Goal: Task Accomplishment & Management: Manage account settings

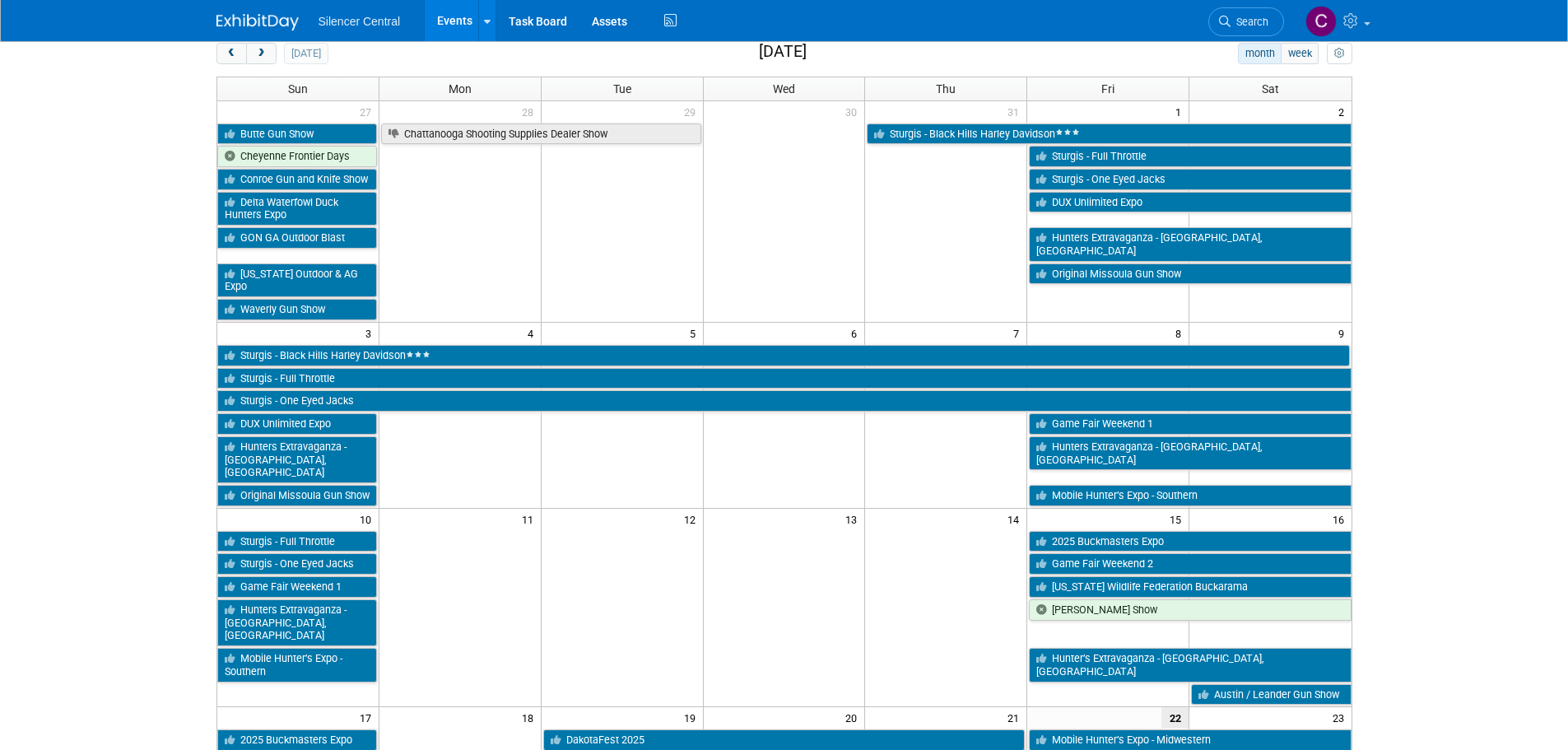
scroll to position [550, 0]
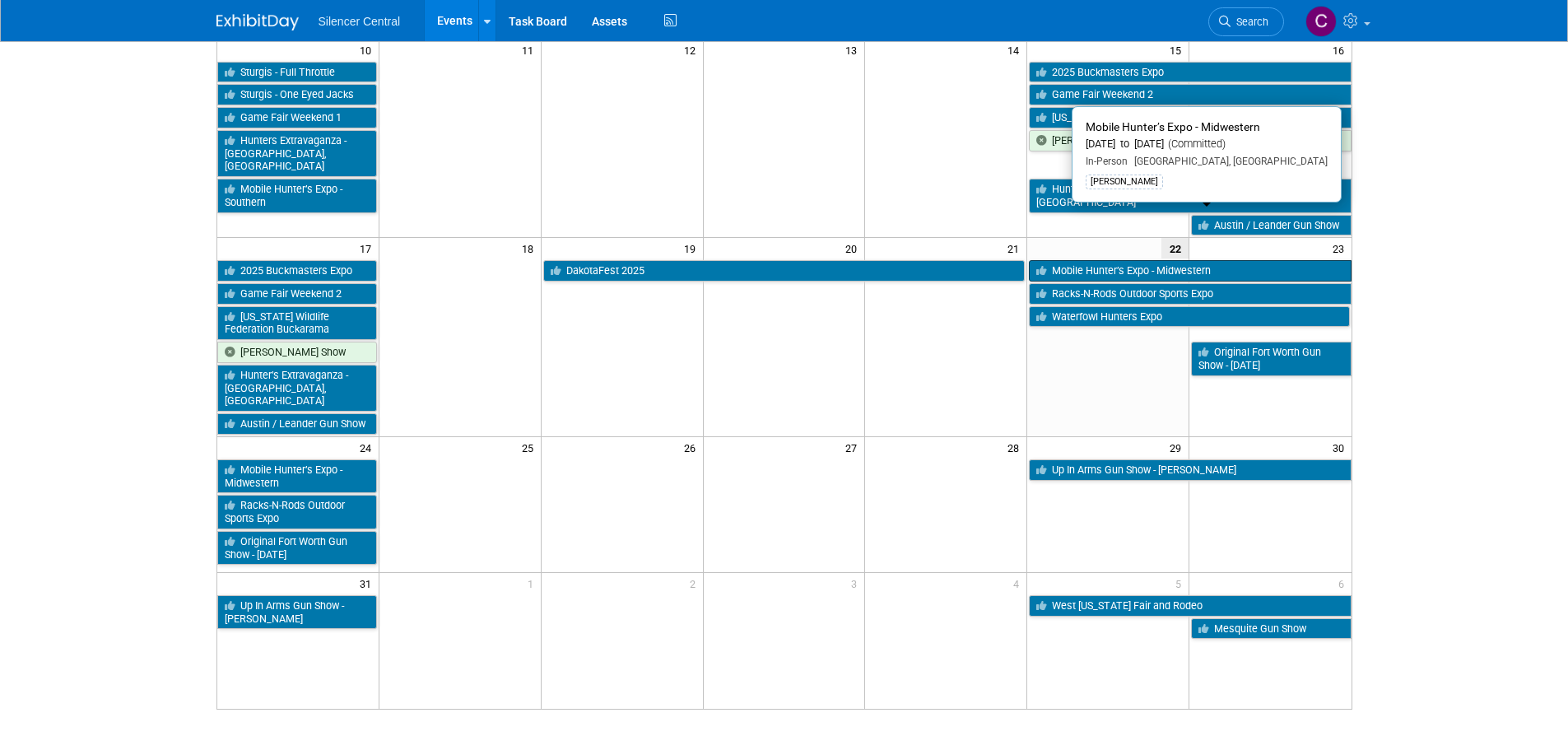
click at [1125, 260] on link "Mobile Hunter’s Expo - Midwestern" at bounding box center [1189, 271] width 322 height 22
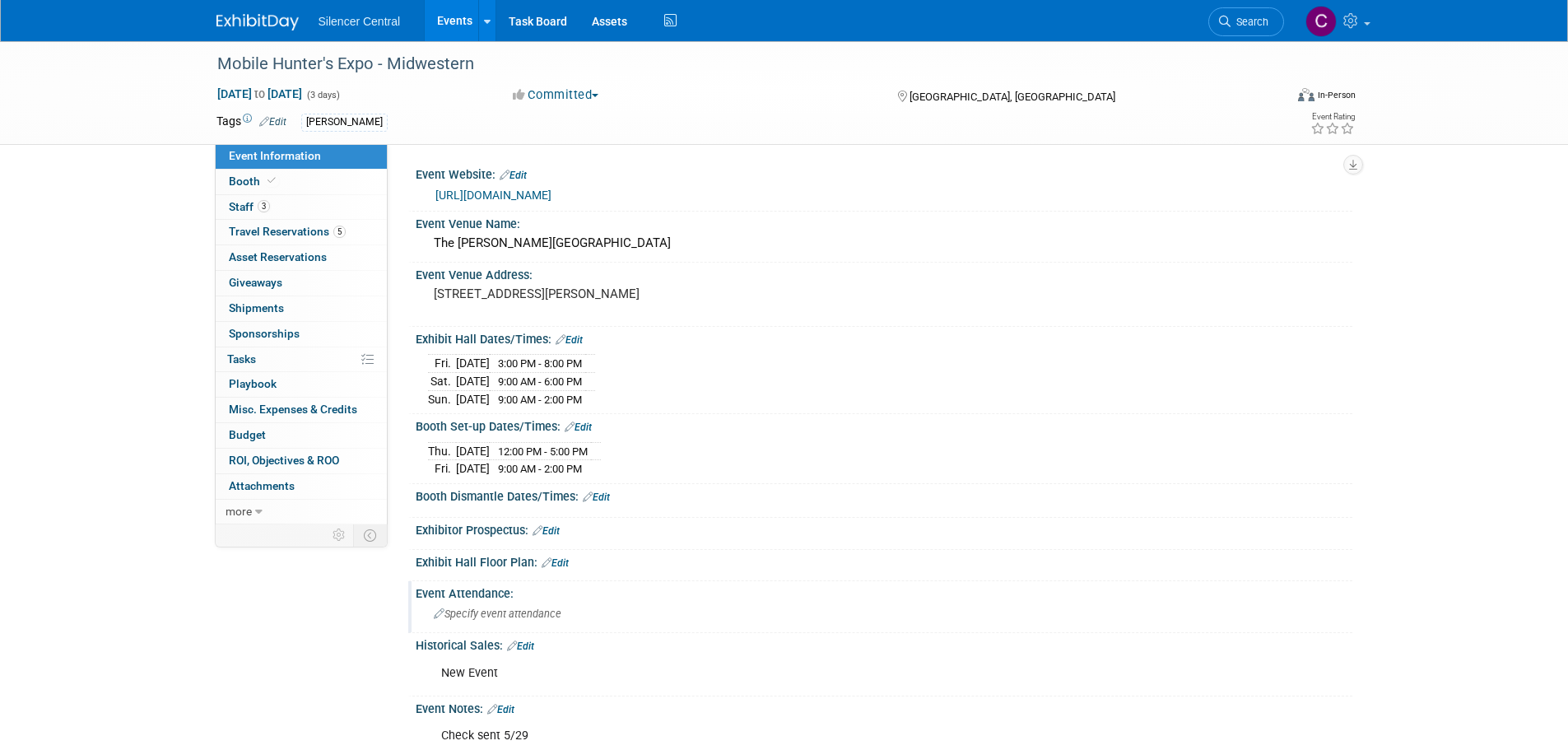
scroll to position [185, 0]
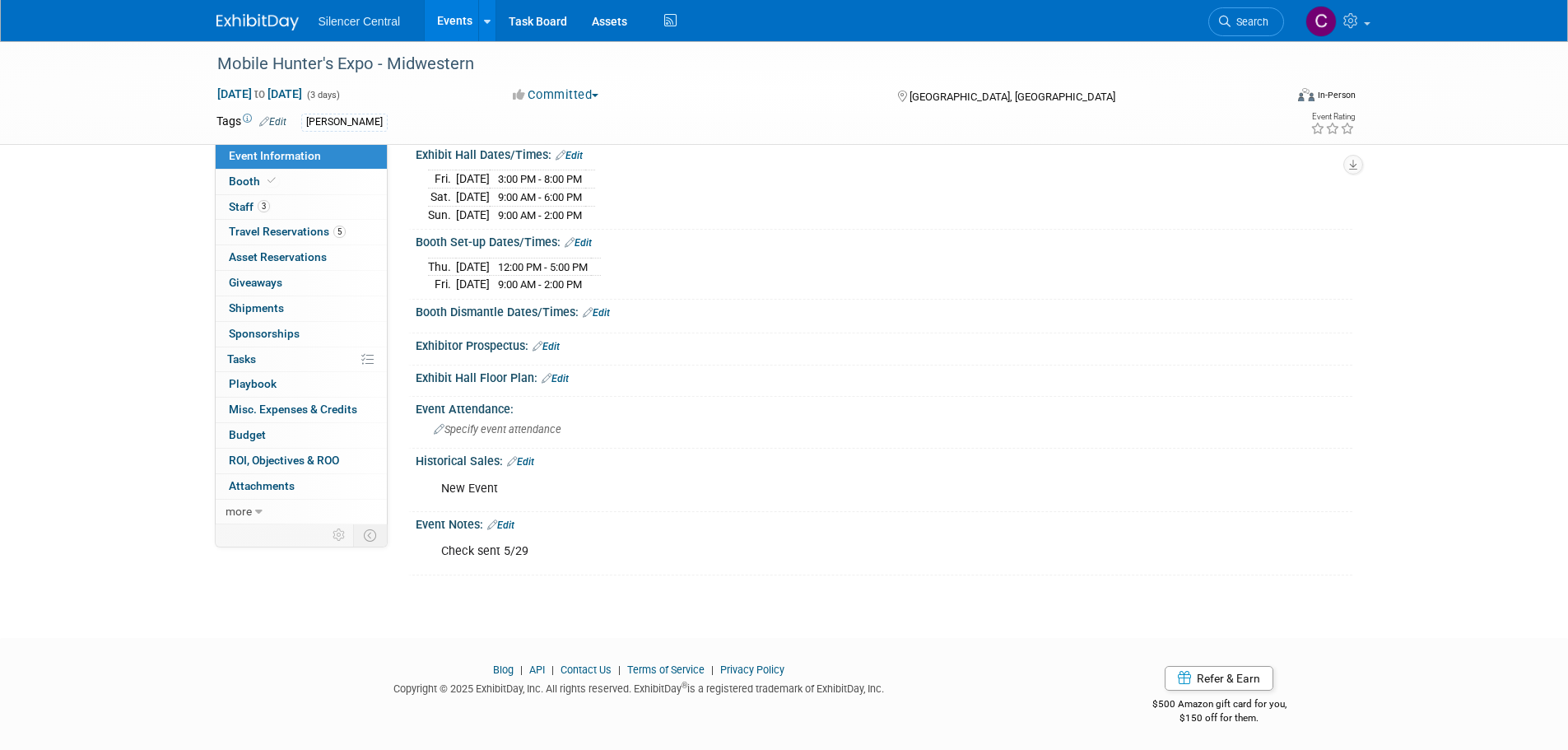
click at [530, 456] on link "Edit" at bounding box center [520, 462] width 27 height 12
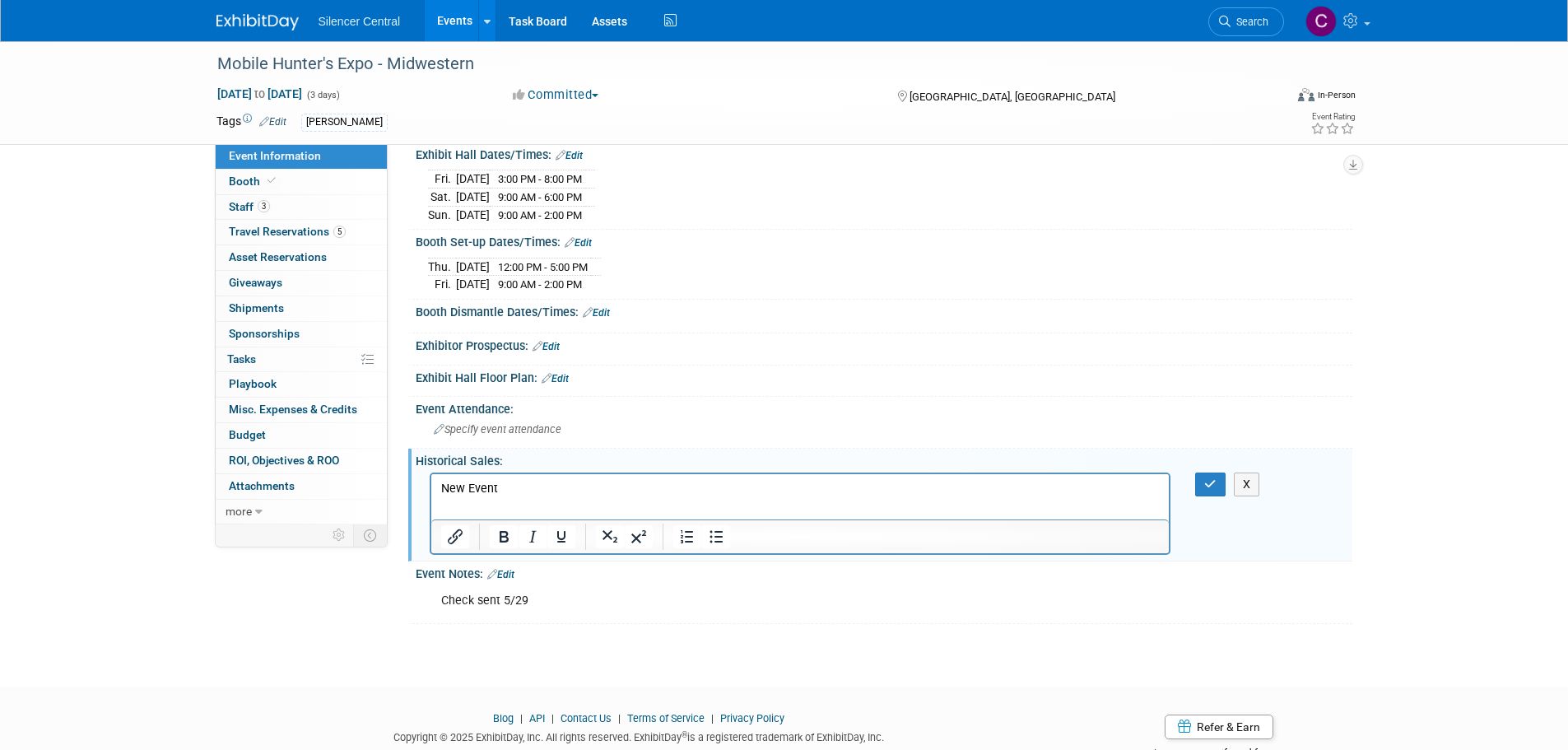
scroll to position [0, 0]
drag, startPoint x: 524, startPoint y: 484, endPoint x: 262, endPoint y: 517, distance: 264.1
click at [430, 497] on html "New Event" at bounding box center [799, 485] width 738 height 23
click at [520, 487] on p "2025: 6 cans" at bounding box center [799, 488] width 719 height 17
click at [603, 493] on p "2025: 6 cans (Fri - 3, Sat -" at bounding box center [799, 488] width 719 height 17
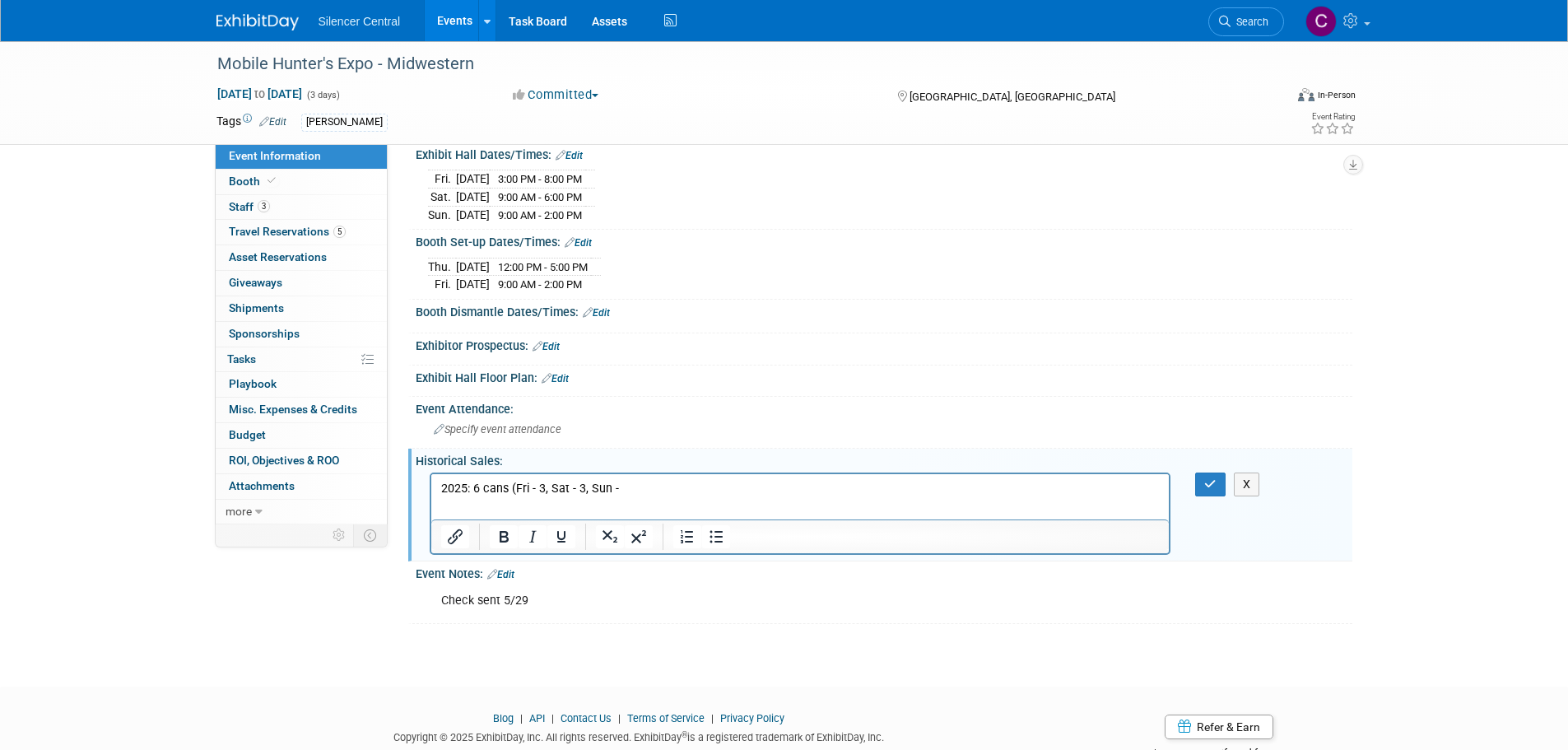
click at [640, 491] on p "2025: 6 cans (Fri - 3, Sat - 3, Sun -" at bounding box center [799, 488] width 719 height 17
click at [1207, 488] on button "button" at bounding box center [1210, 484] width 31 height 24
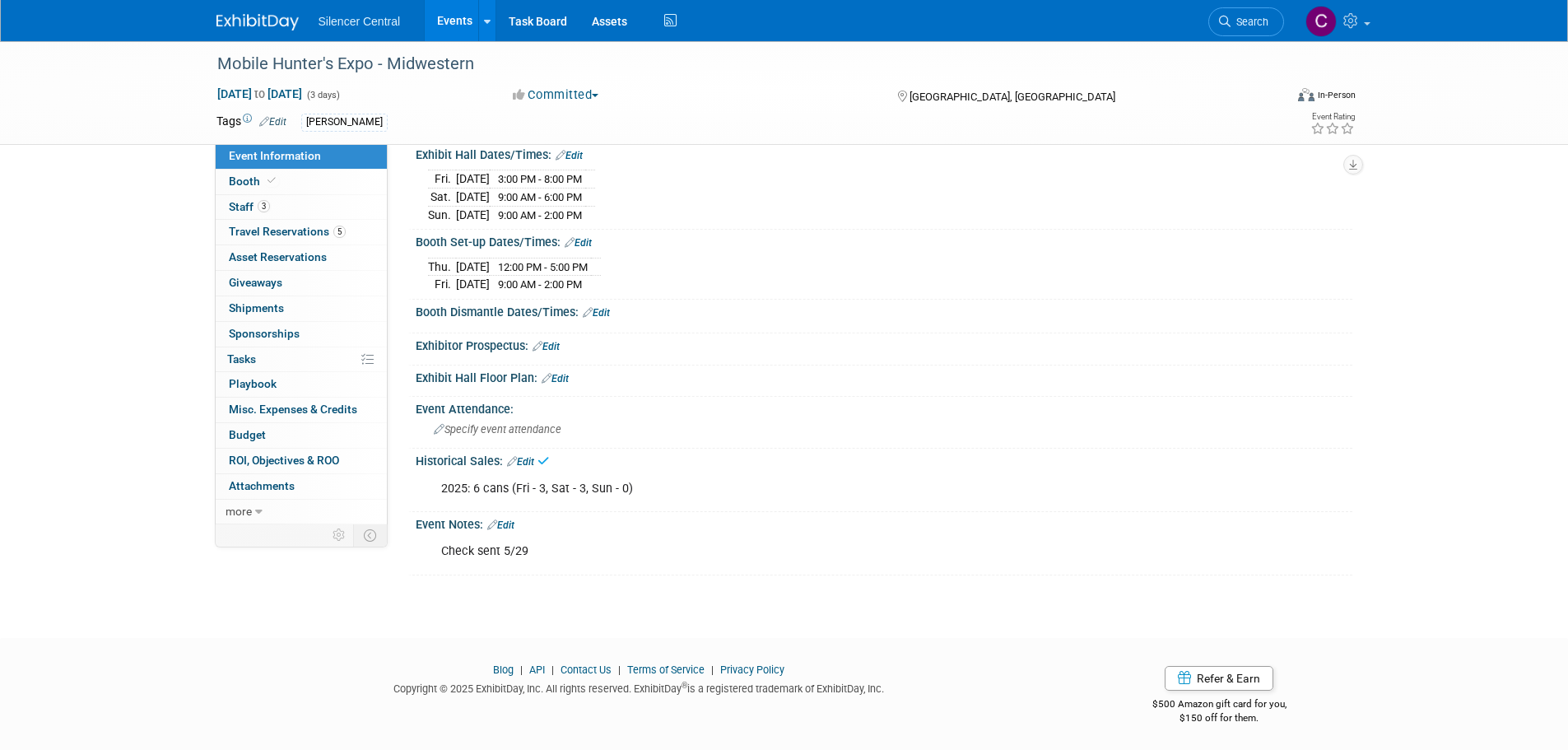
click at [252, 20] on img at bounding box center [257, 22] width 82 height 17
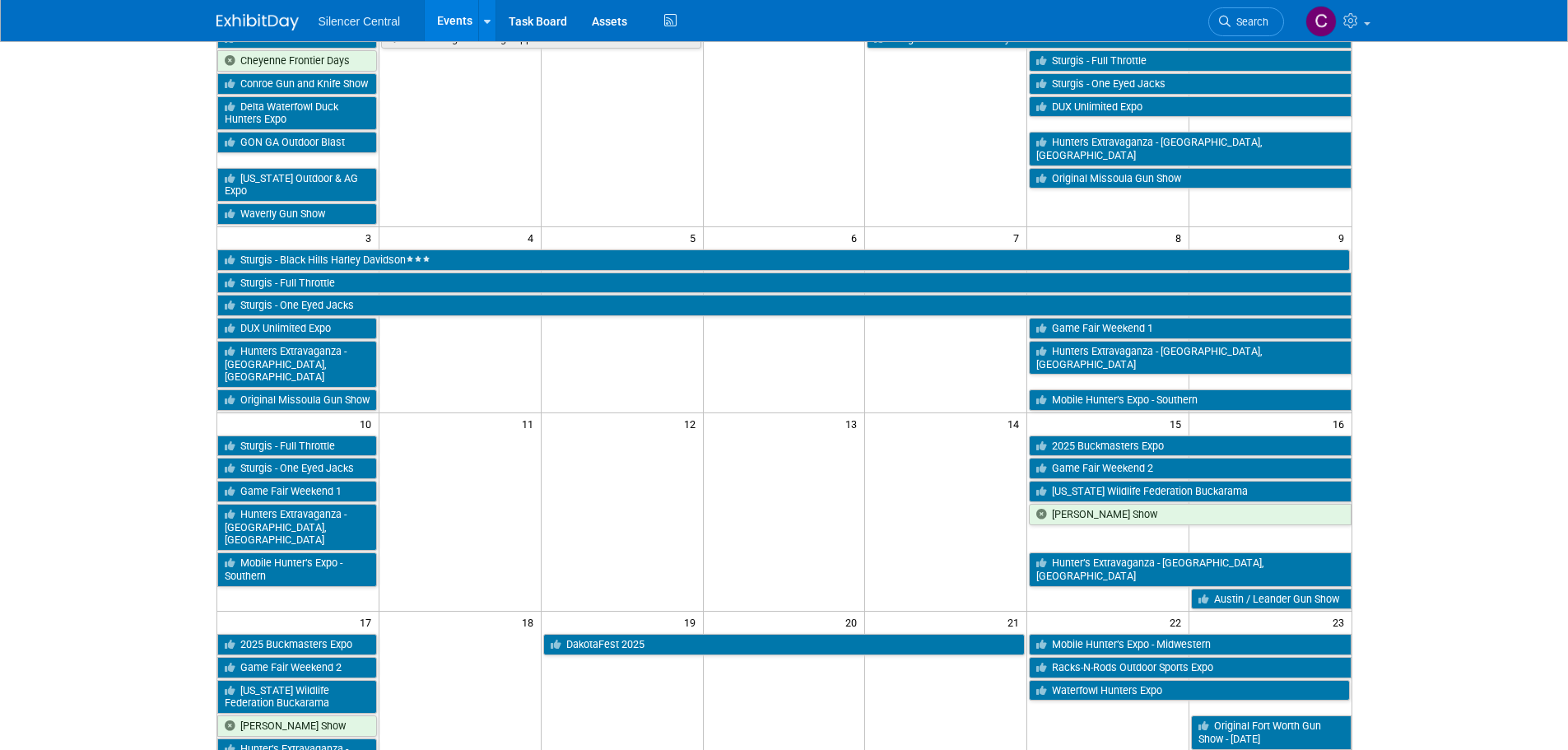
scroll to position [411, 0]
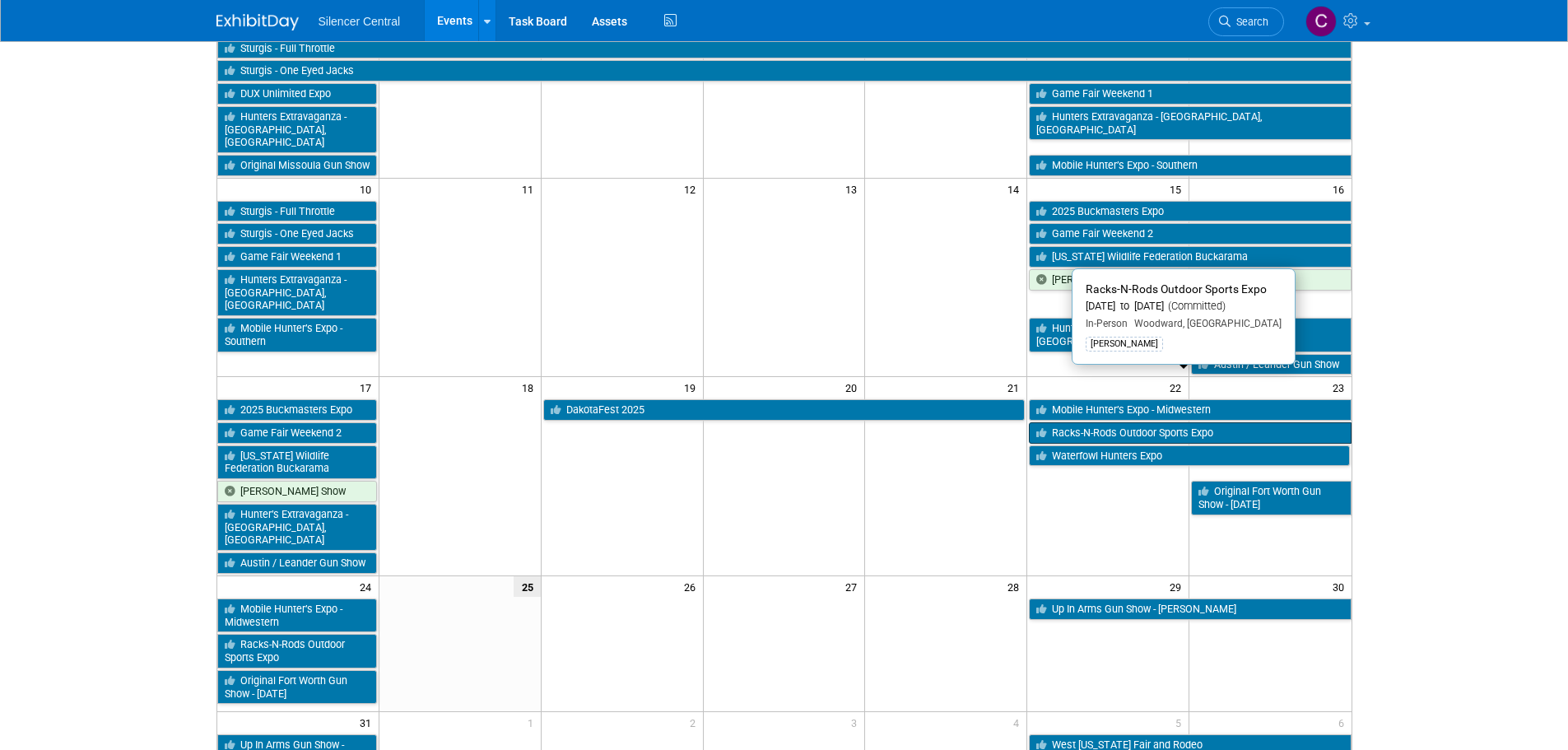
click at [1166, 422] on link "Racks-N-Rods Outdoor Sports Expo" at bounding box center [1189, 433] width 322 height 22
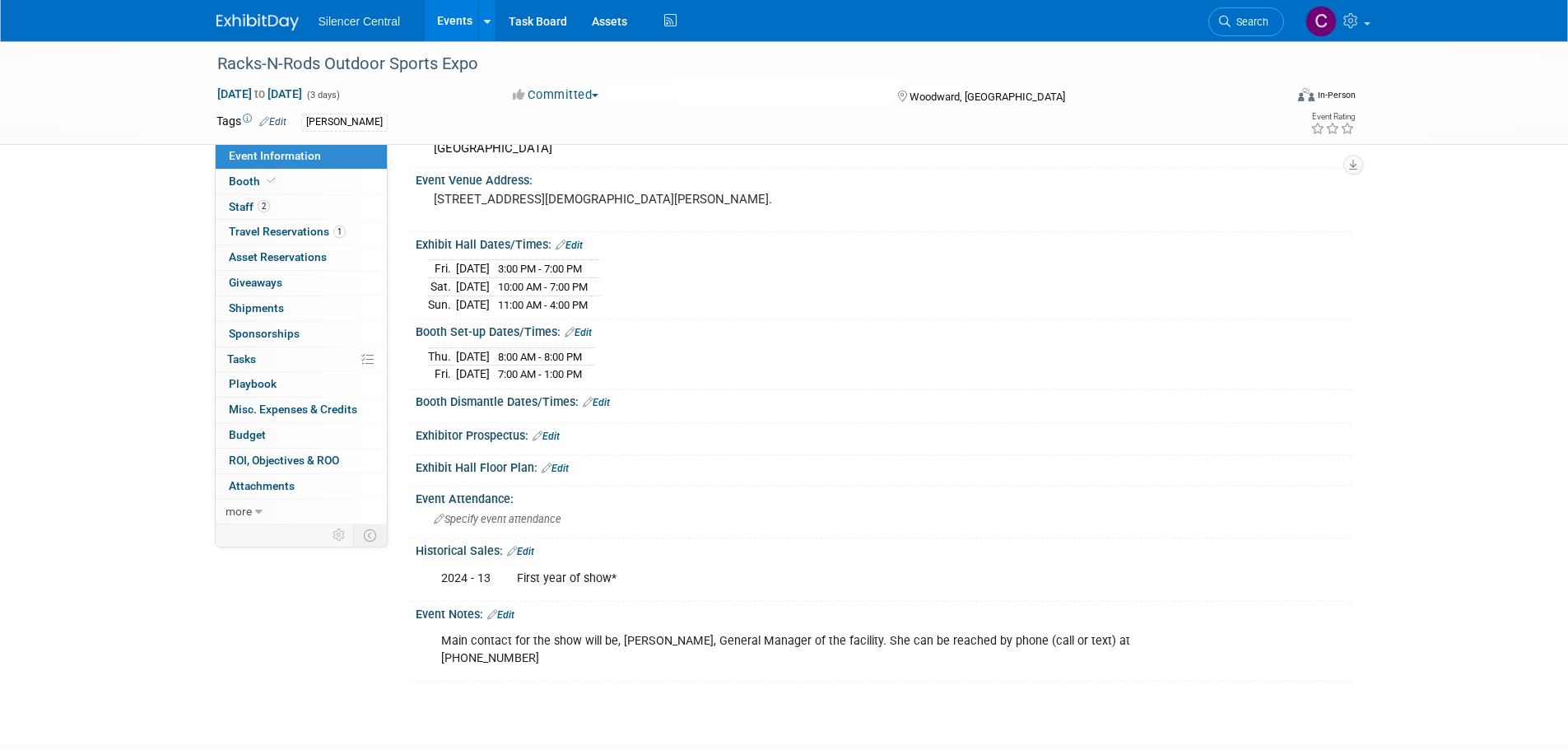
scroll to position [201, 0]
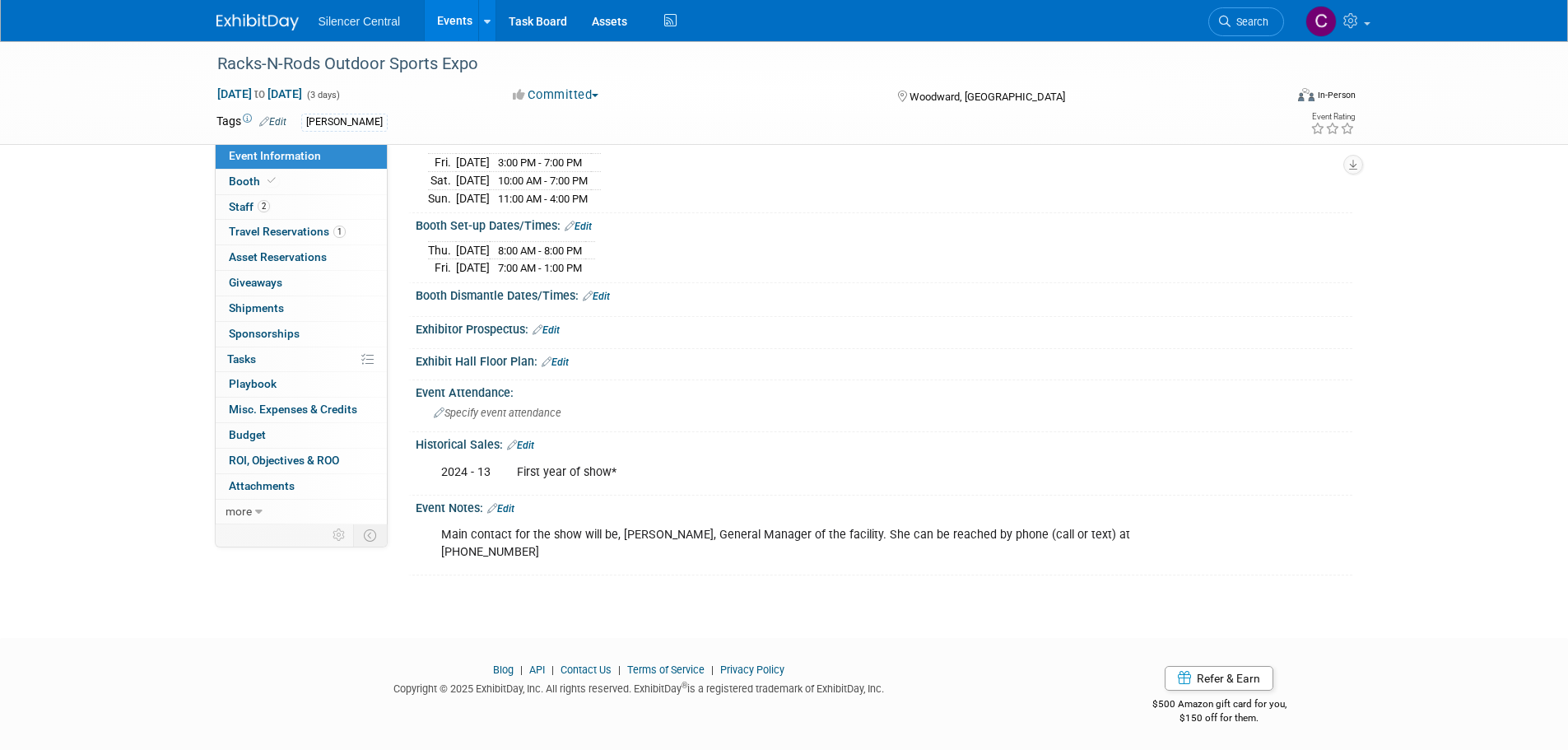
drag, startPoint x: 535, startPoint y: 443, endPoint x: 580, endPoint y: 448, distance: 45.3
click at [535, 443] on link "Edit" at bounding box center [520, 445] width 27 height 12
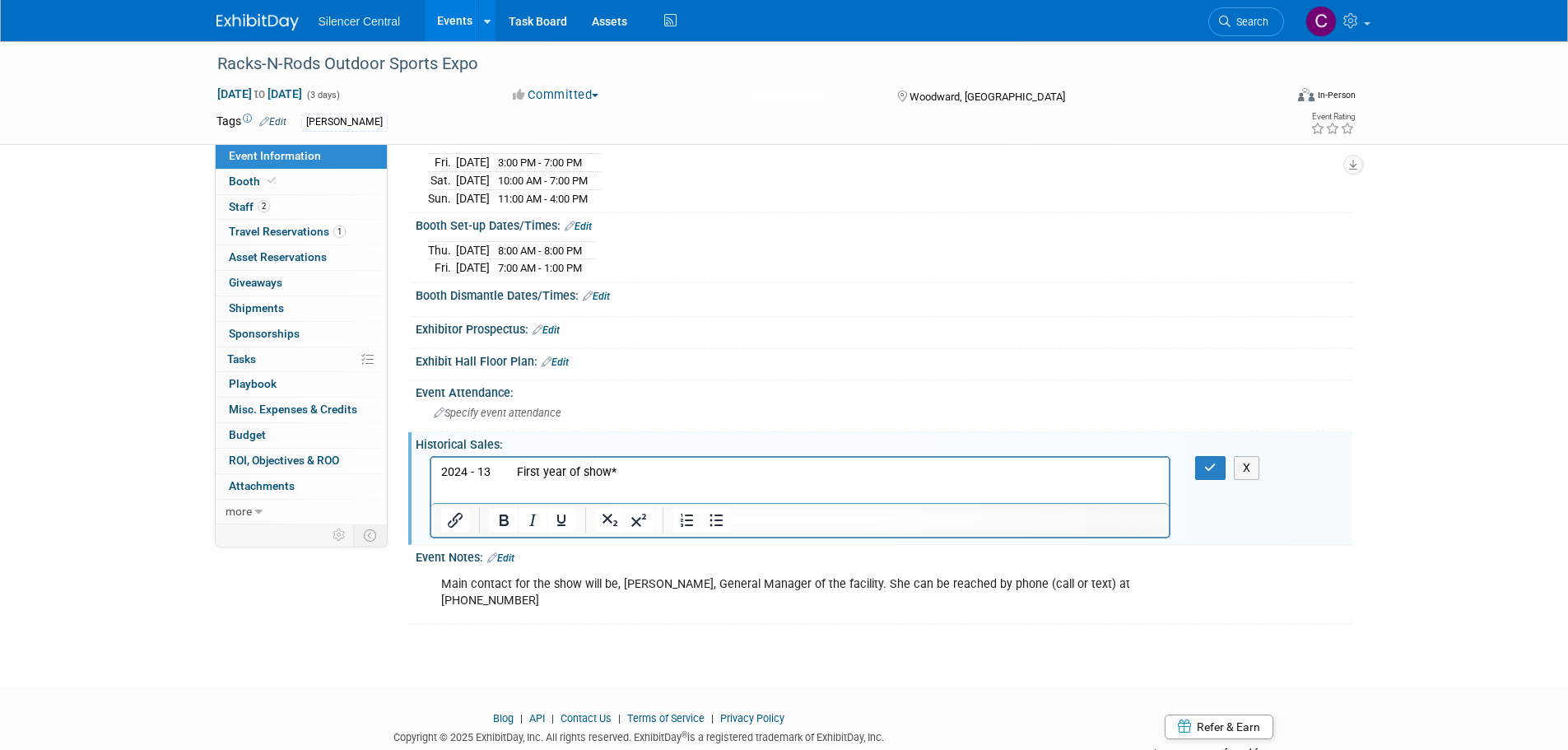
scroll to position [0, 0]
click at [647, 470] on p "2024 - 13 First year of show*" at bounding box center [799, 472] width 719 height 17
click at [1214, 467] on icon "button" at bounding box center [1210, 468] width 12 height 12
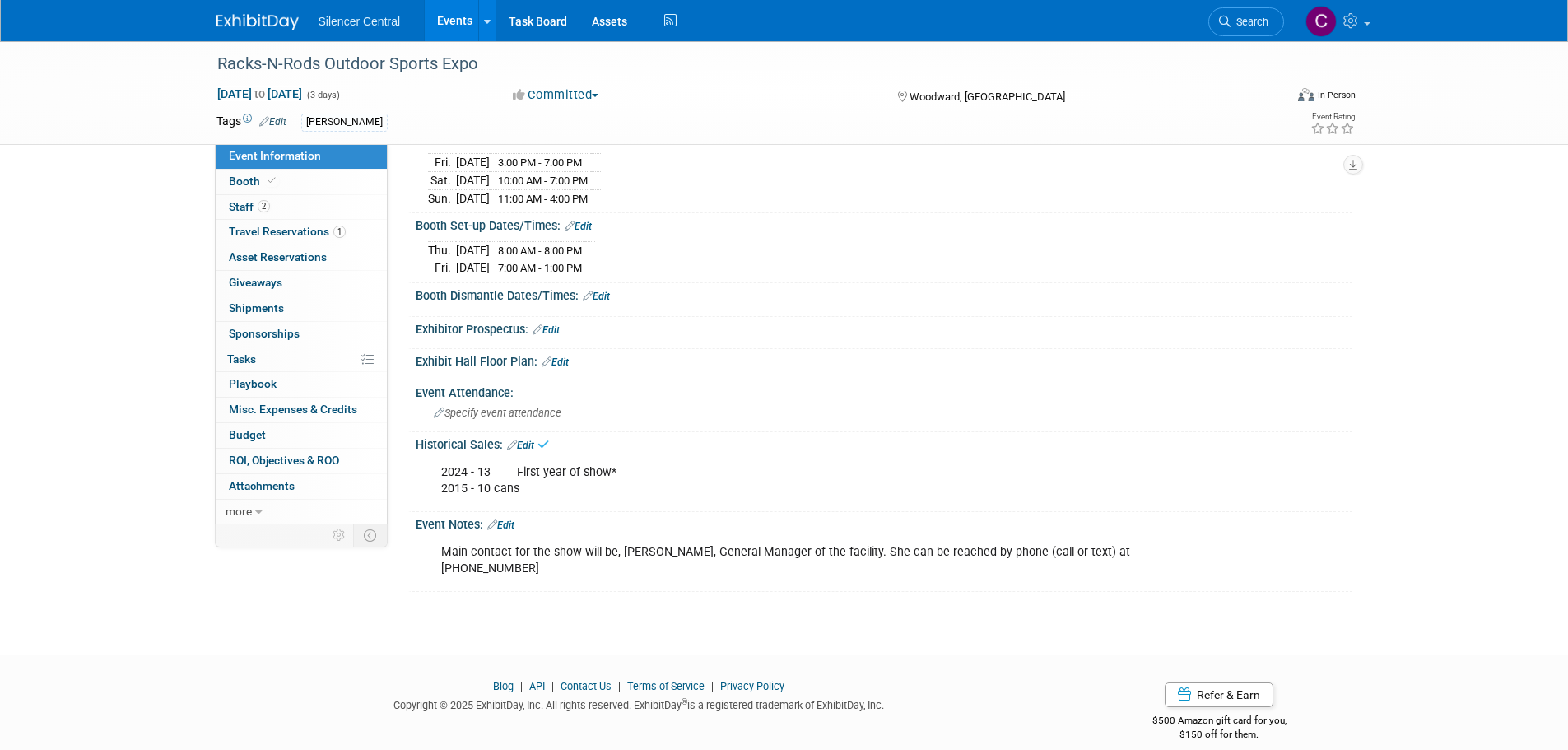
click at [525, 440] on link "Edit" at bounding box center [520, 445] width 27 height 12
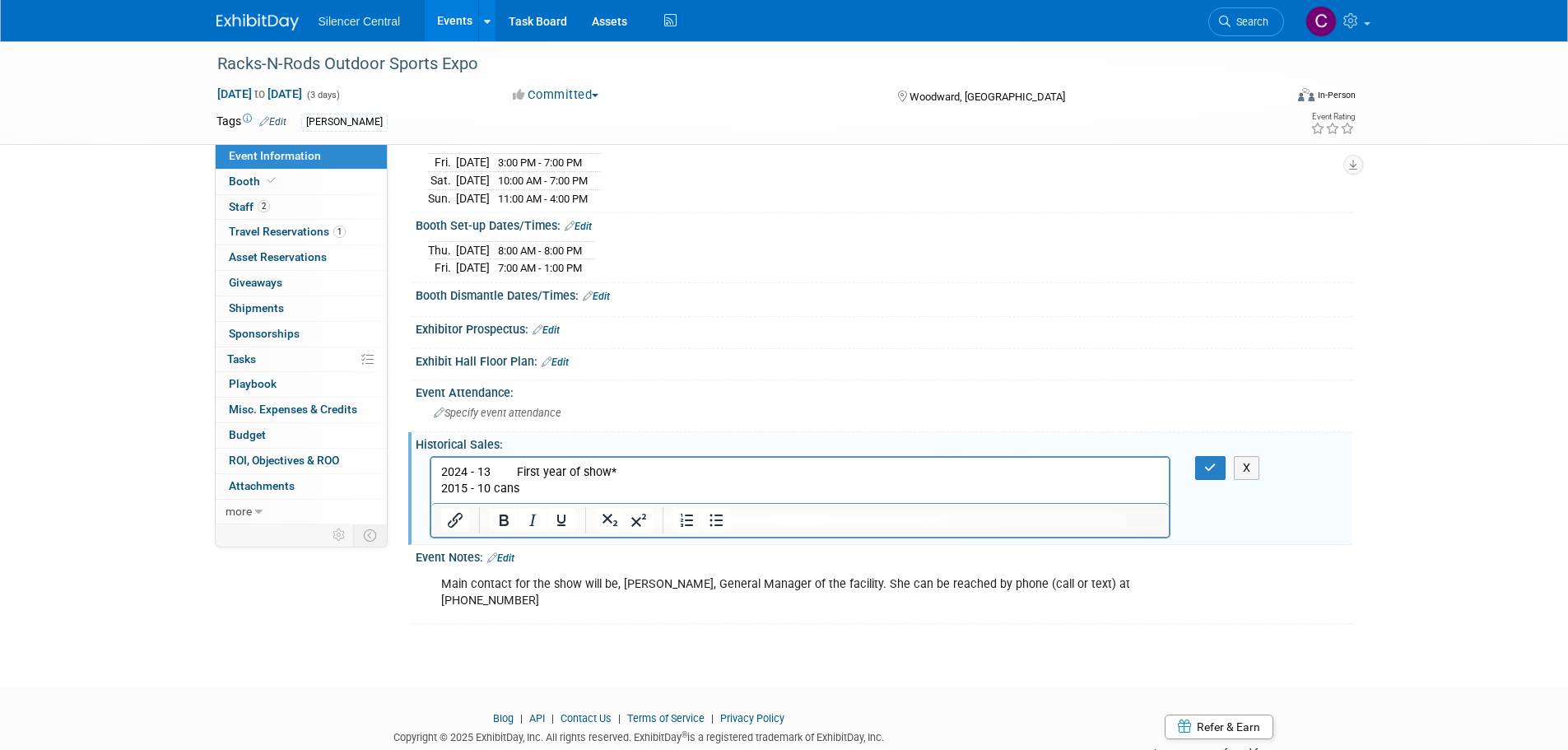
click at [461, 492] on p "2024 - 13 First year of show* 2015 - 10 cans" at bounding box center [799, 480] width 719 height 33
click at [1219, 459] on button "button" at bounding box center [1210, 468] width 31 height 24
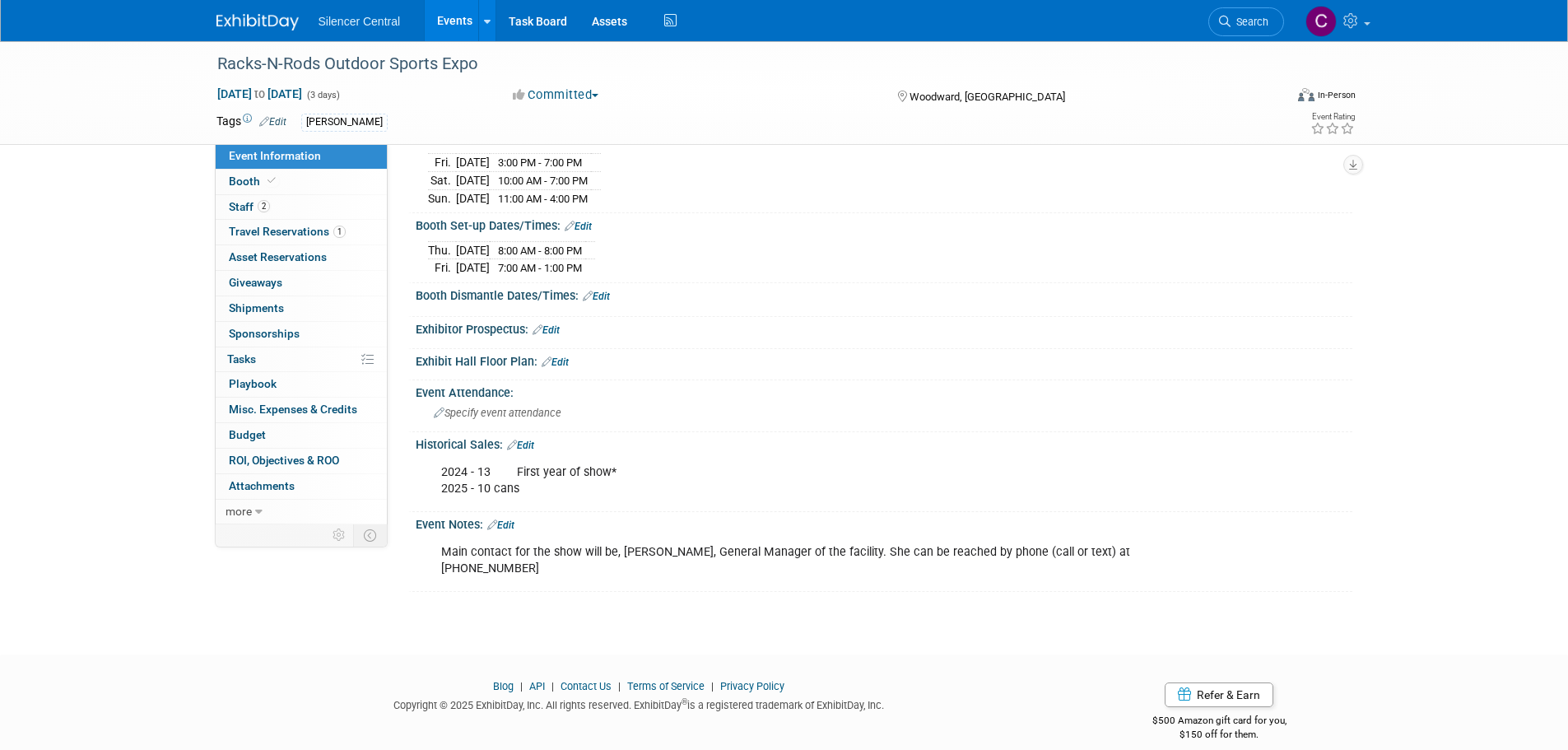
click at [276, 17] on img at bounding box center [257, 22] width 82 height 17
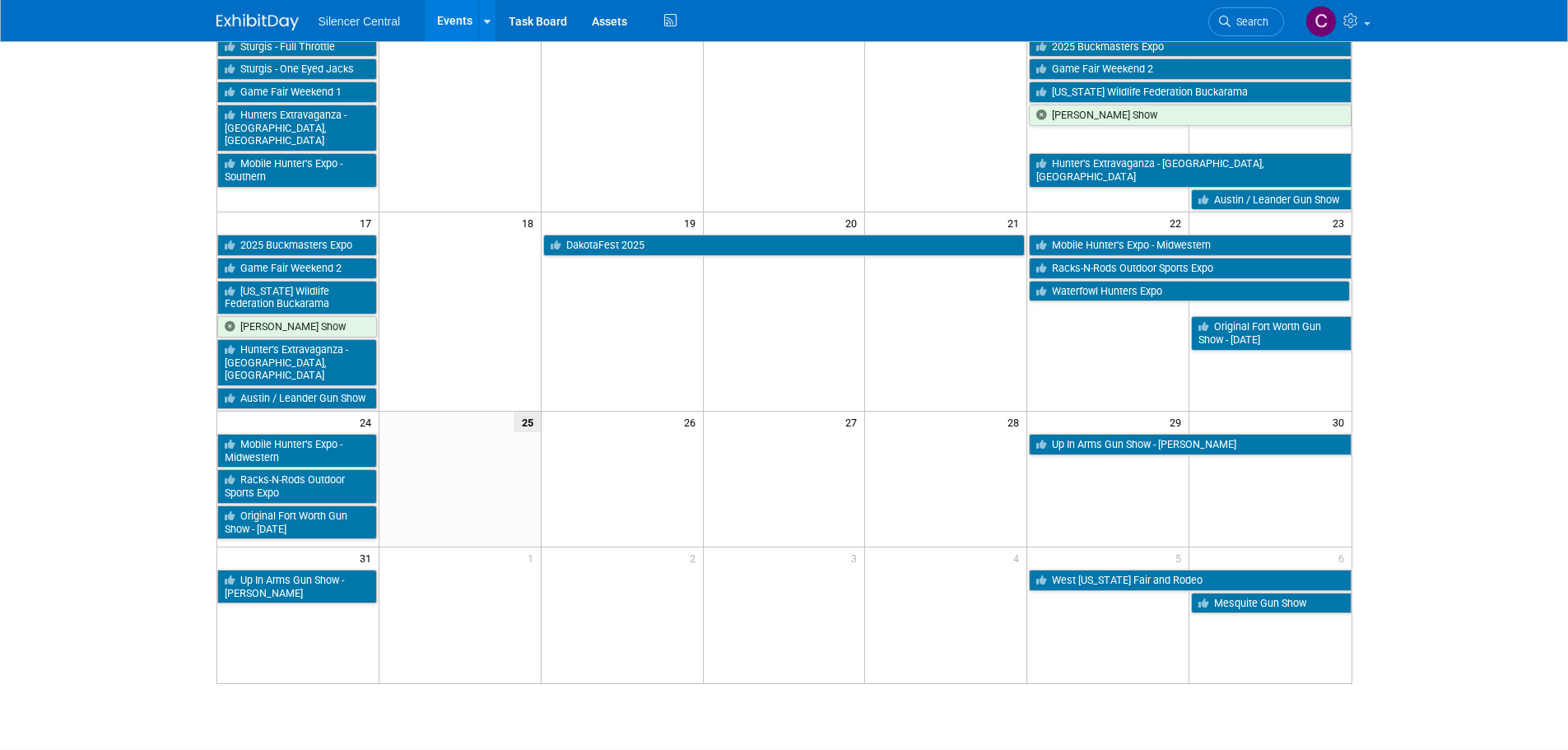
scroll to position [494, 0]
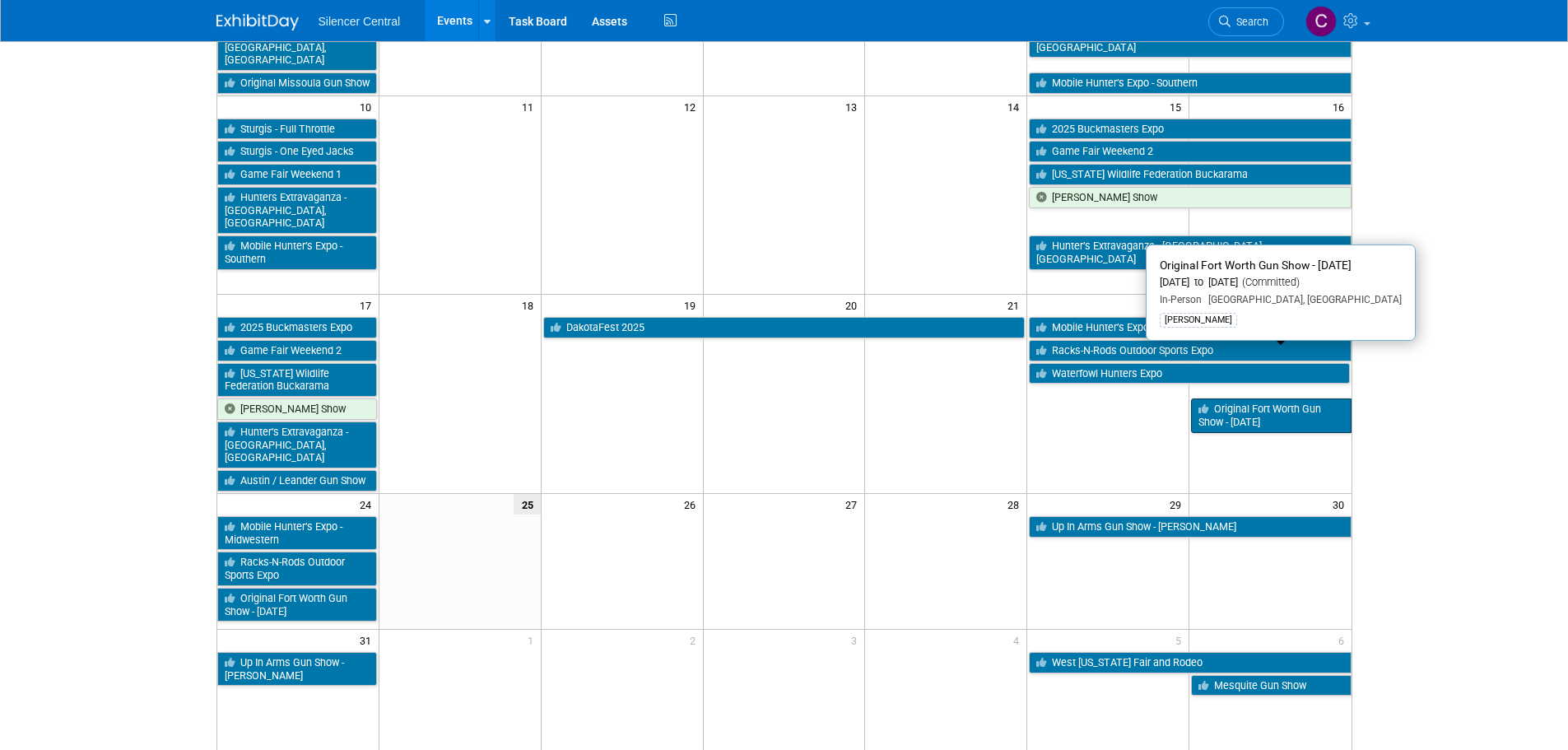
click at [1254, 398] on link "Original Fort Worth Gun Show - [DATE]" at bounding box center [1270, 415] width 160 height 34
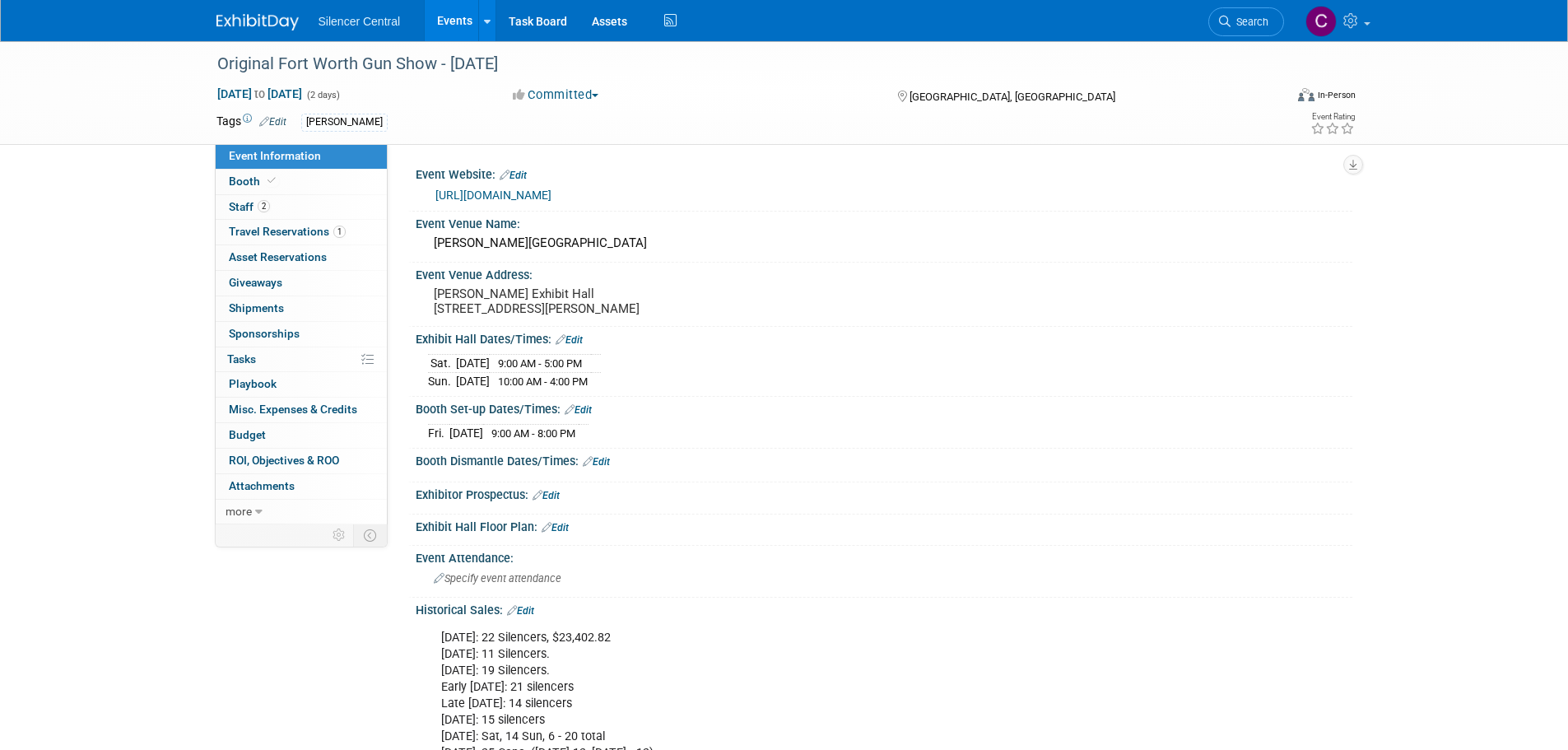
click at [530, 617] on link "Edit" at bounding box center [520, 611] width 27 height 12
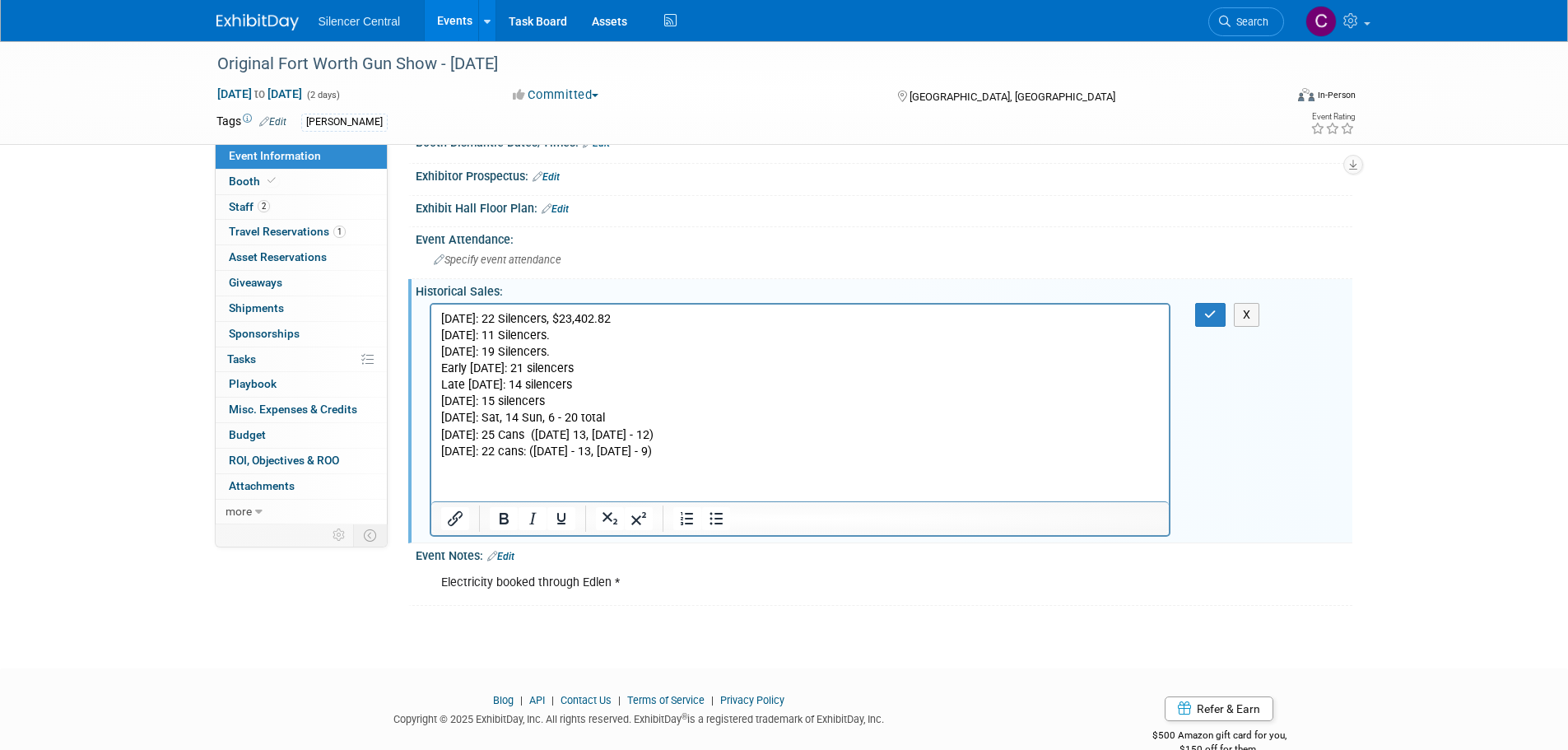
scroll to position [329, 0]
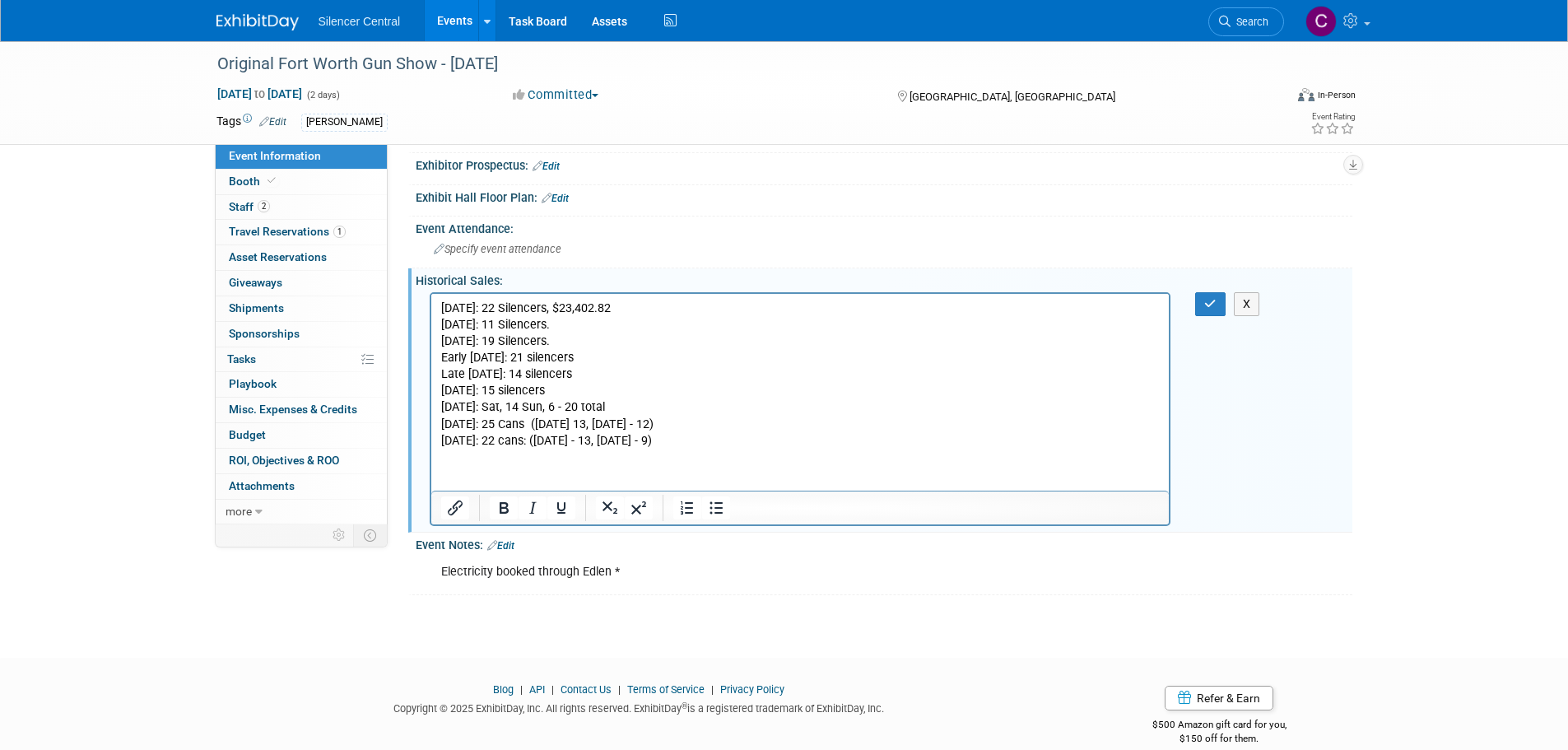
click at [709, 440] on p "June 2023: 22 Silencers, $23,402.82 August 2023: 11 Silencers. October 2023: 19…" at bounding box center [799, 374] width 719 height 149
click at [439, 449] on html "June 2023: 22 Silencers, $23,402.82 August 2023: 11 Silencers. October 2023: 19…" at bounding box center [799, 371] width 738 height 156
click at [444, 449] on html "June 2023: 22 Silencers, $23,402.82 August 2023: 11 Silencers. October 2023: 19…" at bounding box center [799, 371] width 738 height 156
click at [707, 440] on p "June 2023: 22 Silencers, $23,402.82 August 2023: 11 Silencers. October 2023: 19…" at bounding box center [799, 374] width 719 height 149
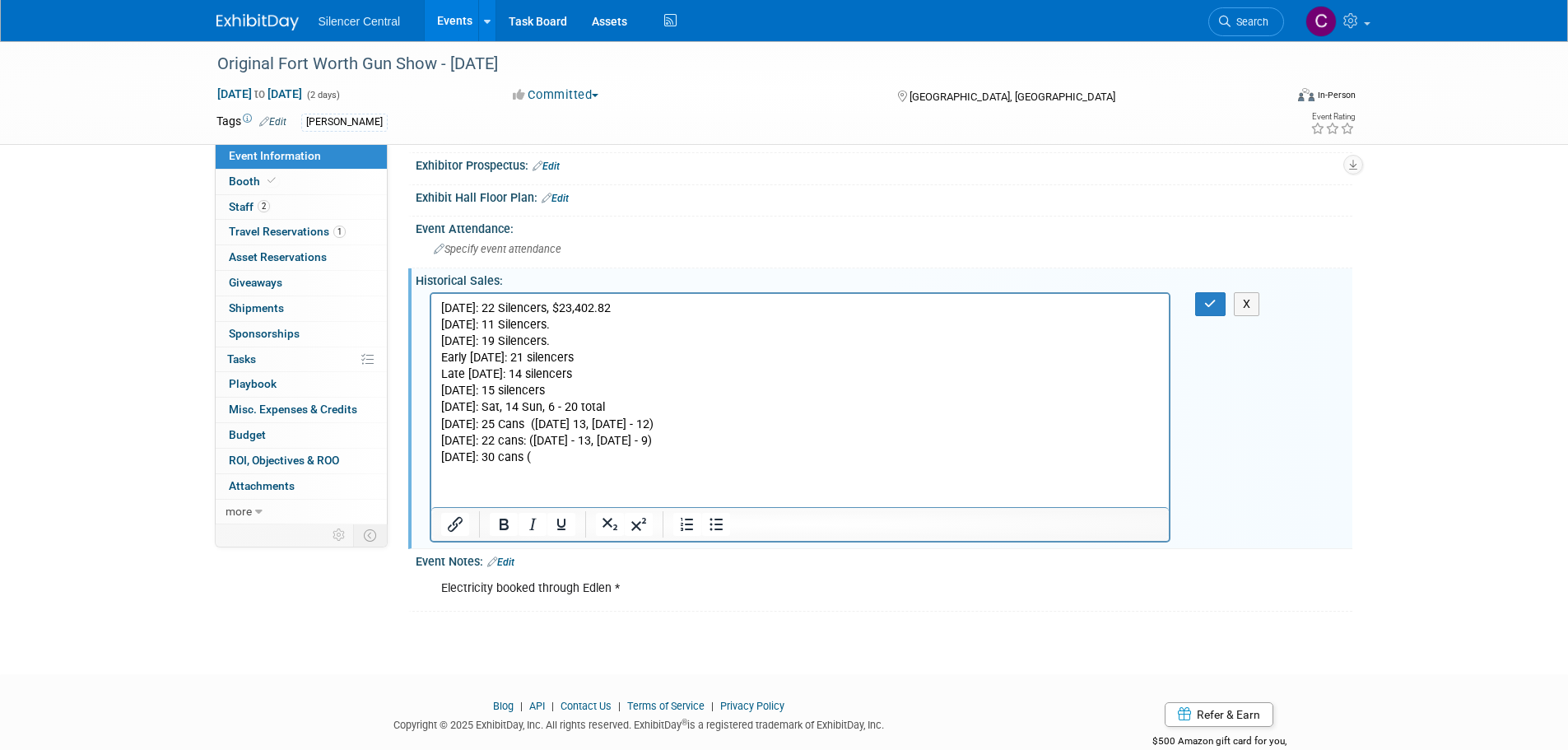
click at [595, 451] on p "August 2025: 30 cans (" at bounding box center [799, 457] width 719 height 17
click at [654, 460] on p "August 2025: 30 cans (Sat - 12, Sun" at bounding box center [799, 457] width 719 height 17
click at [1211, 310] on icon "button" at bounding box center [1210, 304] width 12 height 12
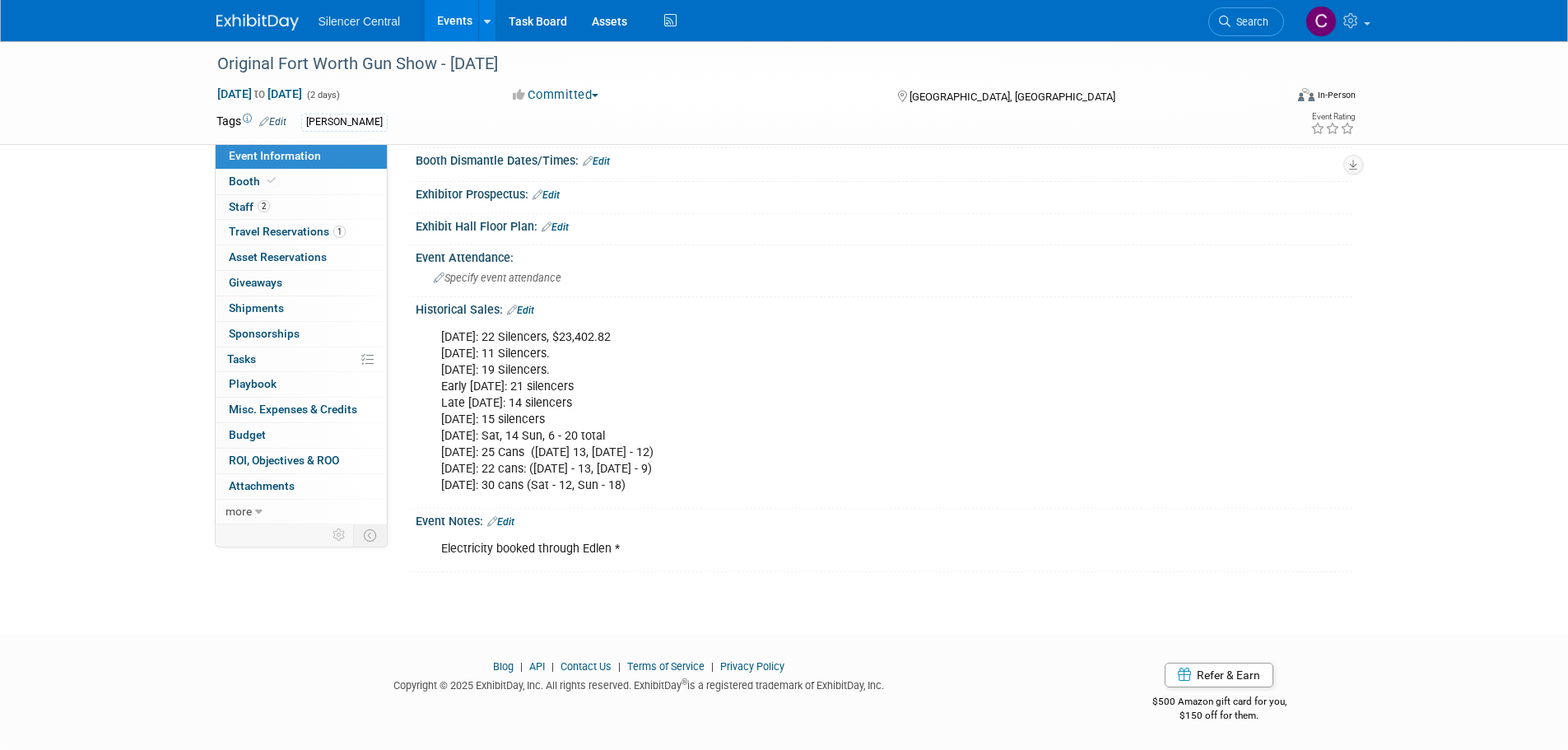
drag, startPoint x: 249, startPoint y: 18, endPoint x: 193, endPoint y: 10, distance: 56.6
click at [249, 18] on img at bounding box center [257, 22] width 82 height 17
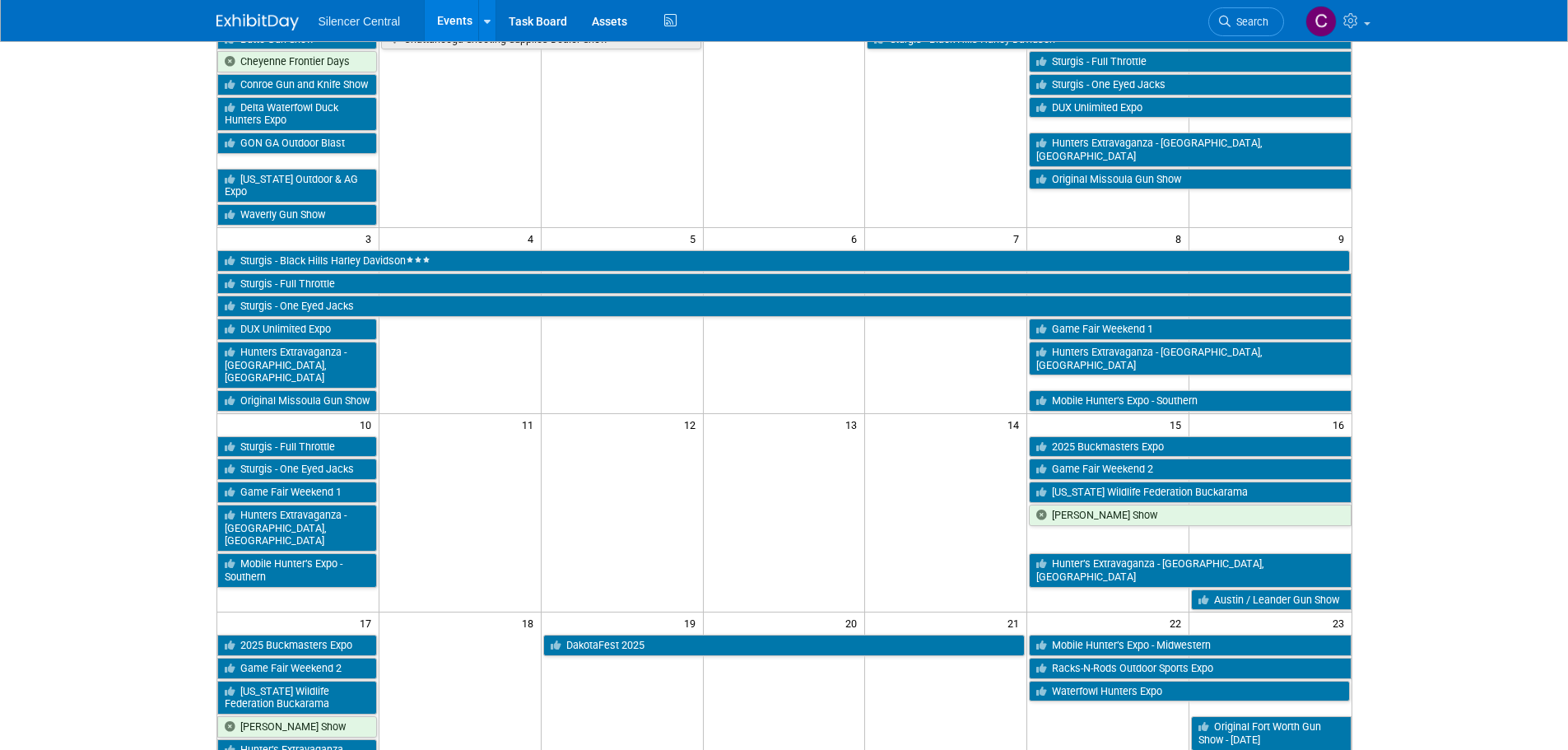
scroll to position [165, 0]
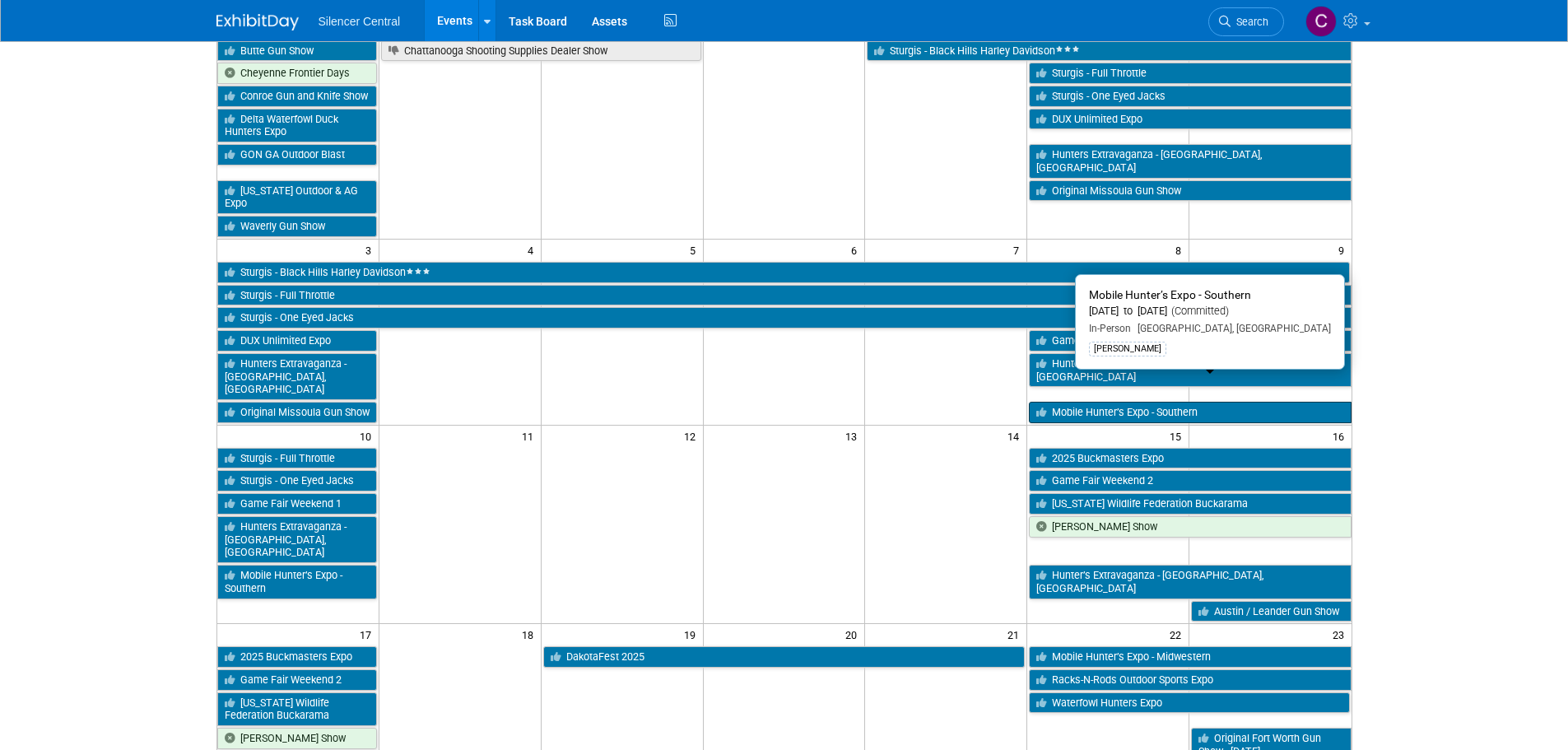
click at [1086, 401] on link "Mobile Hunter’s Expo - Southern" at bounding box center [1189, 412] width 322 height 22
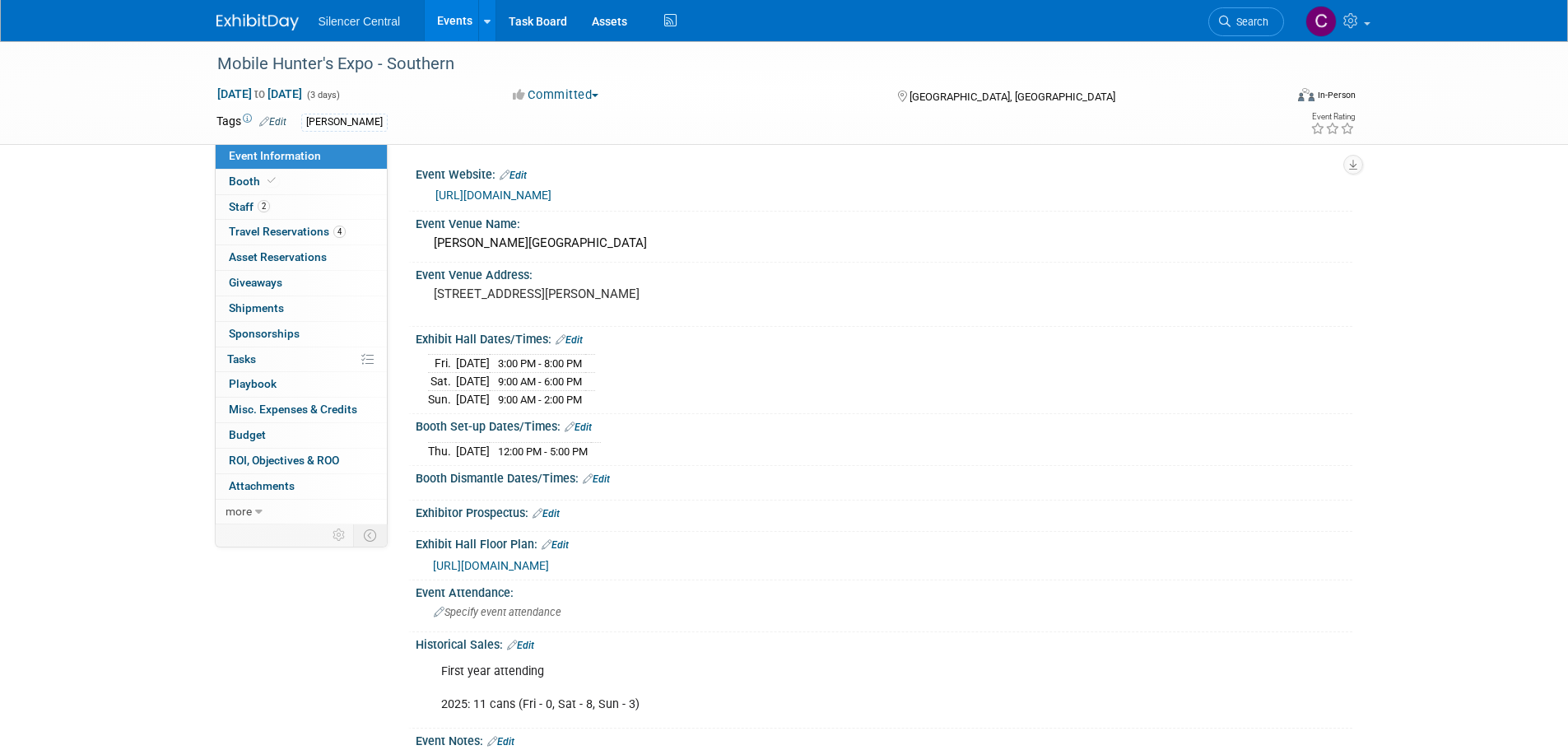
click at [252, 15] on img at bounding box center [257, 22] width 82 height 17
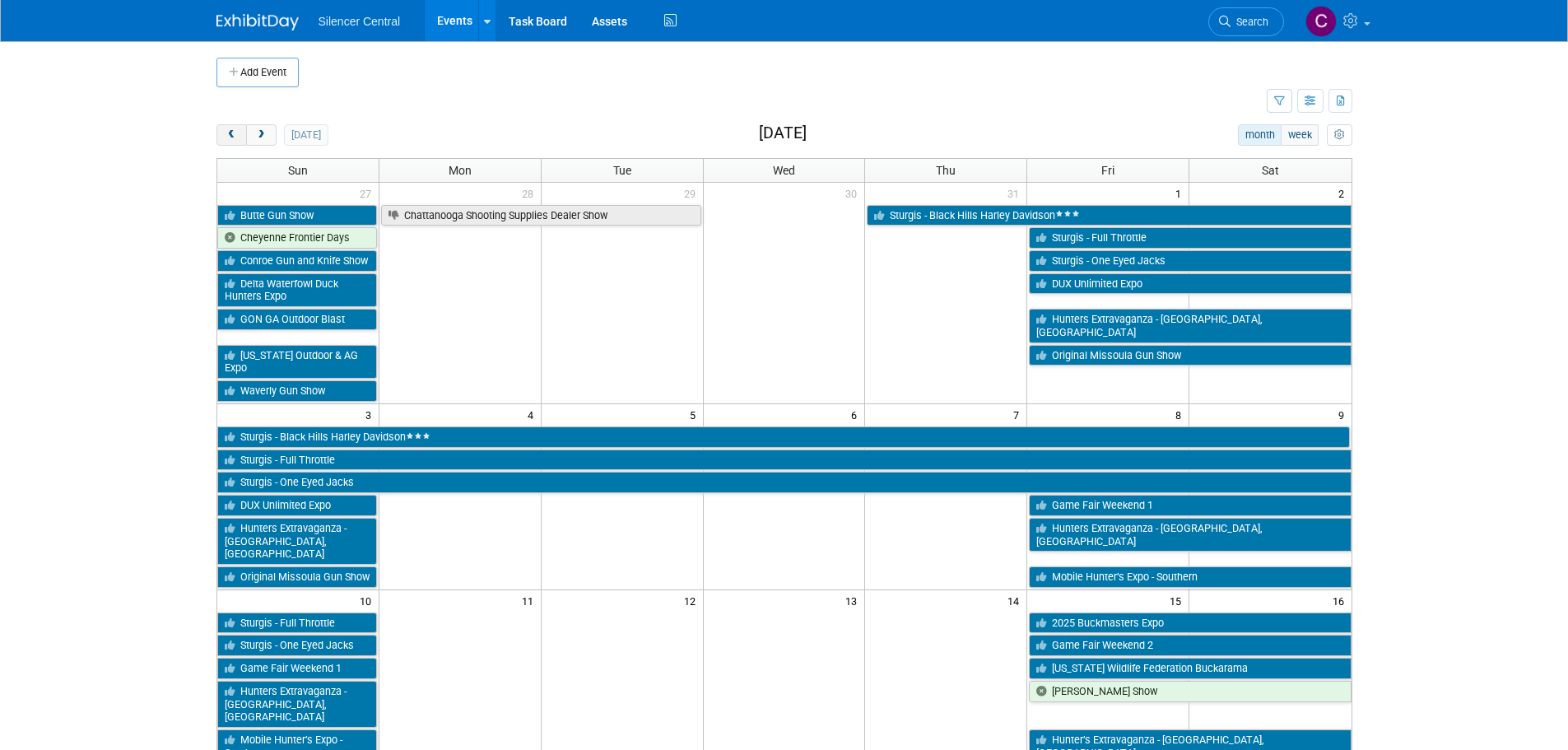
click at [234, 136] on span "prev" at bounding box center [232, 135] width 12 height 11
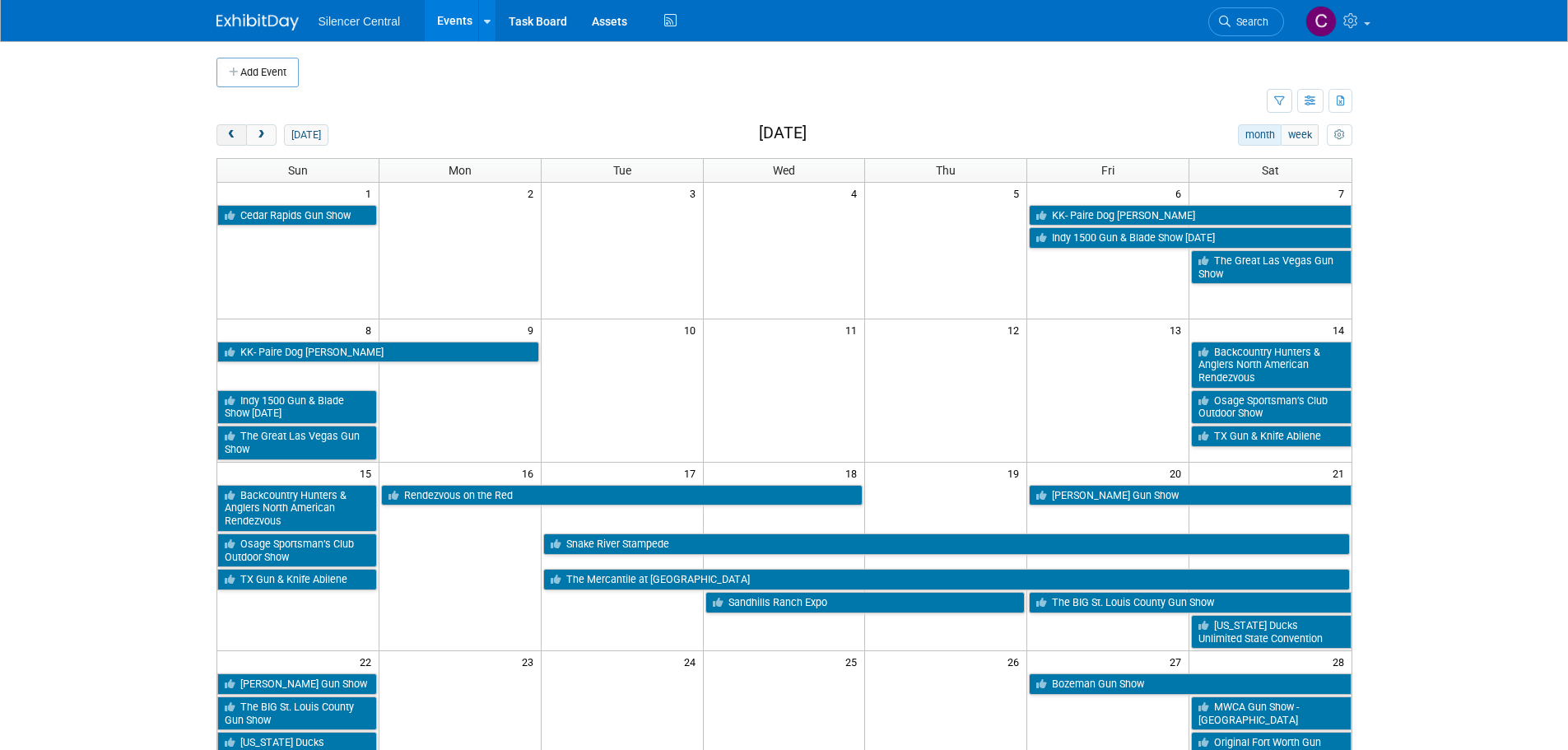
click at [234, 136] on span "prev" at bounding box center [232, 135] width 12 height 11
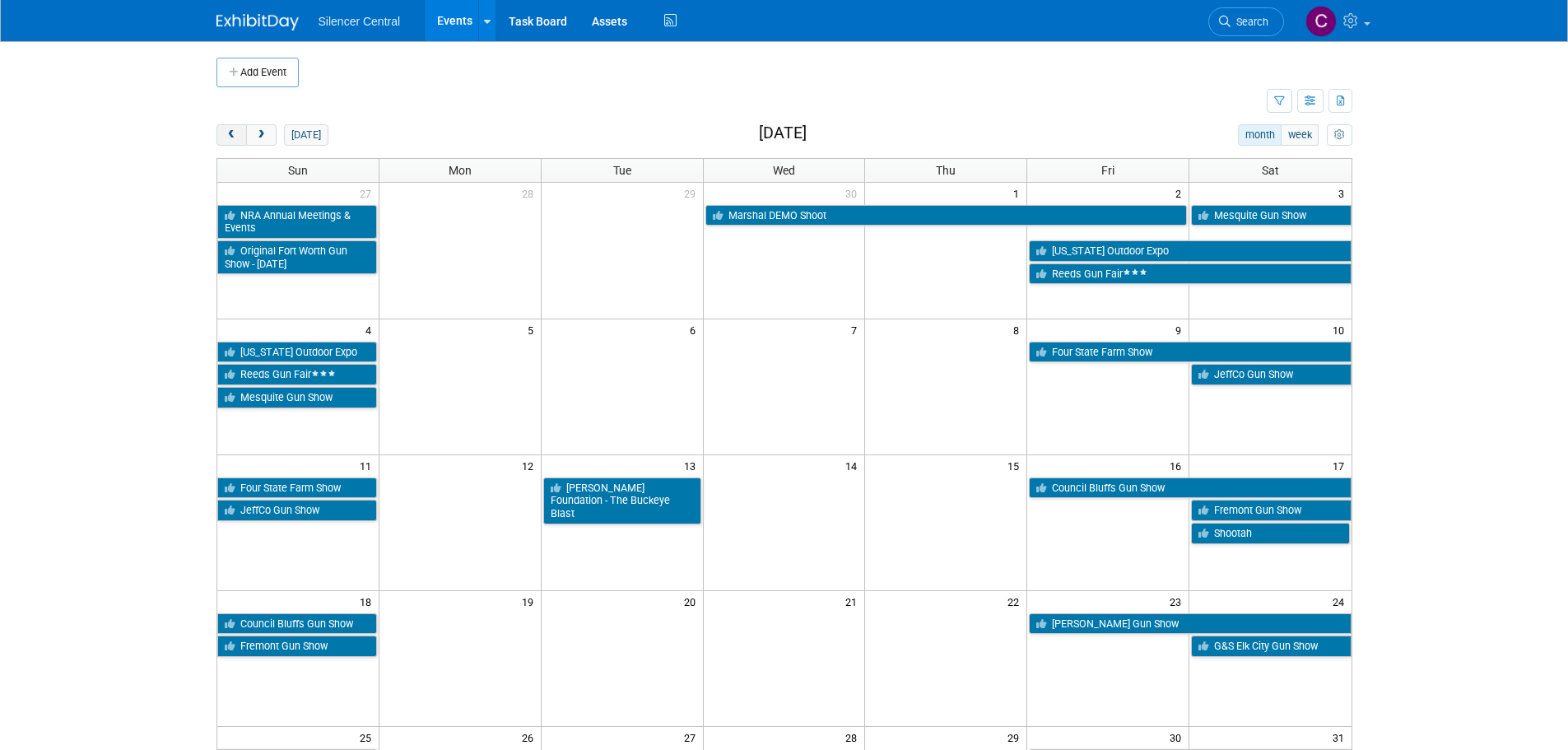
click at [234, 136] on span "prev" at bounding box center [232, 135] width 12 height 11
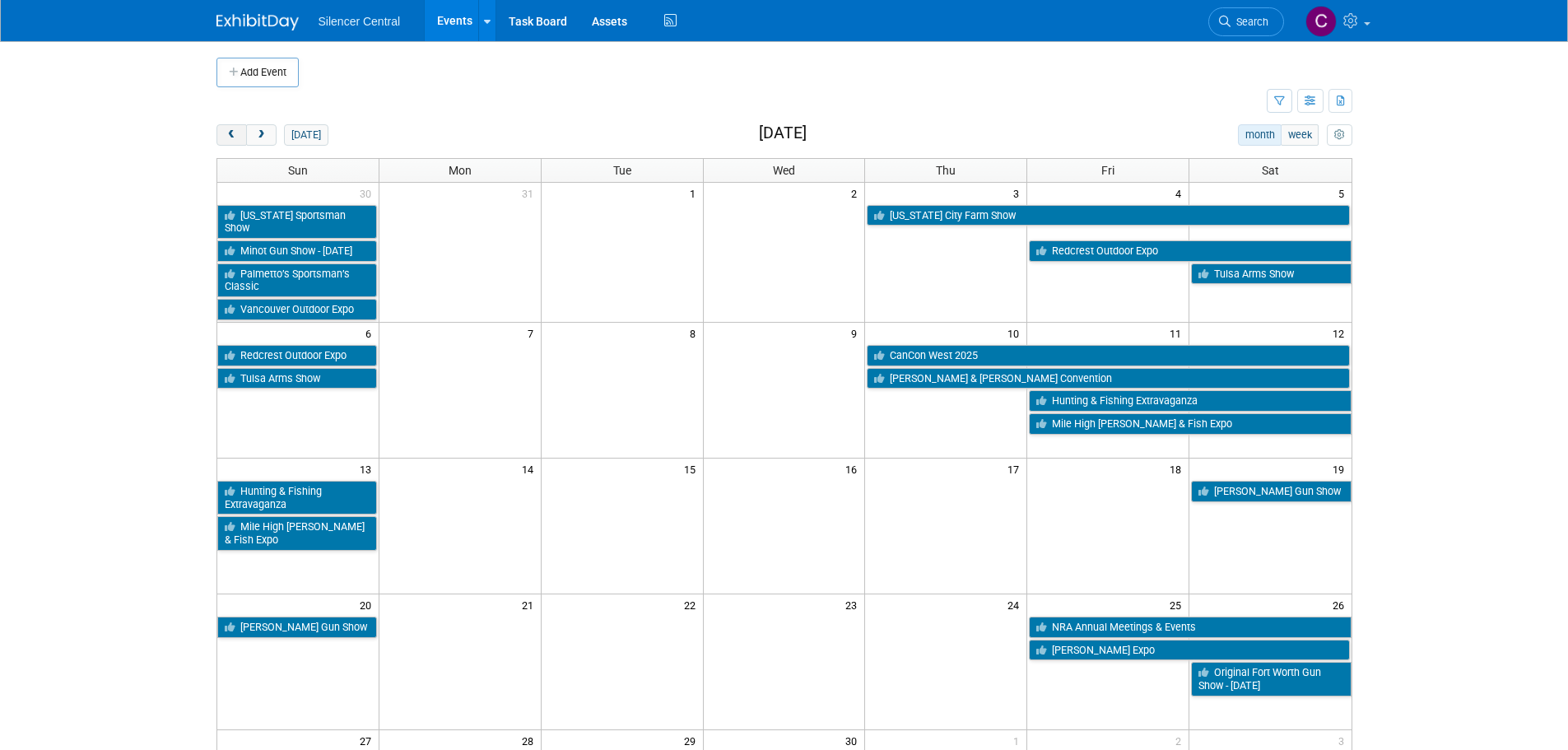
click at [234, 136] on span "prev" at bounding box center [232, 135] width 12 height 11
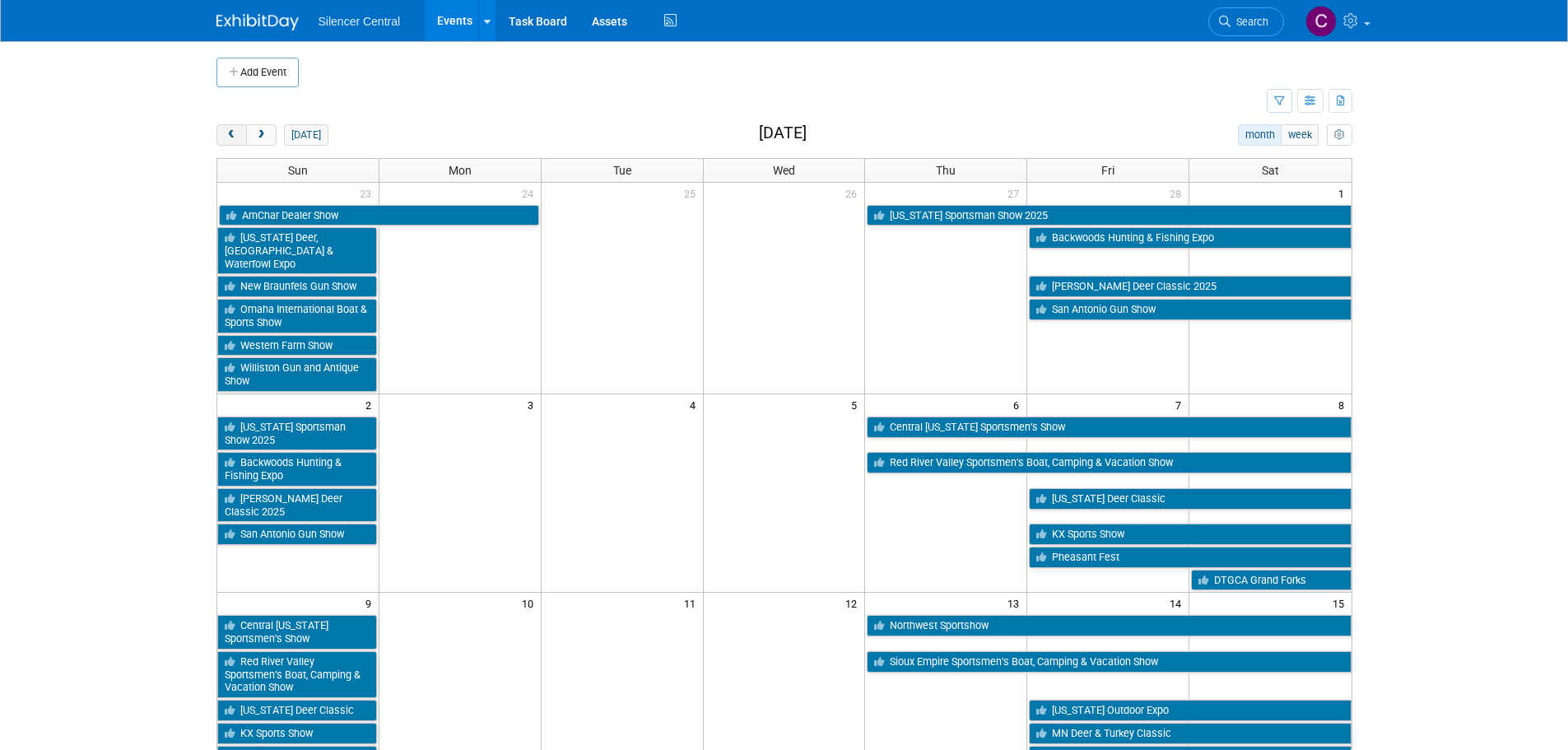
click at [234, 136] on span "prev" at bounding box center [232, 135] width 12 height 11
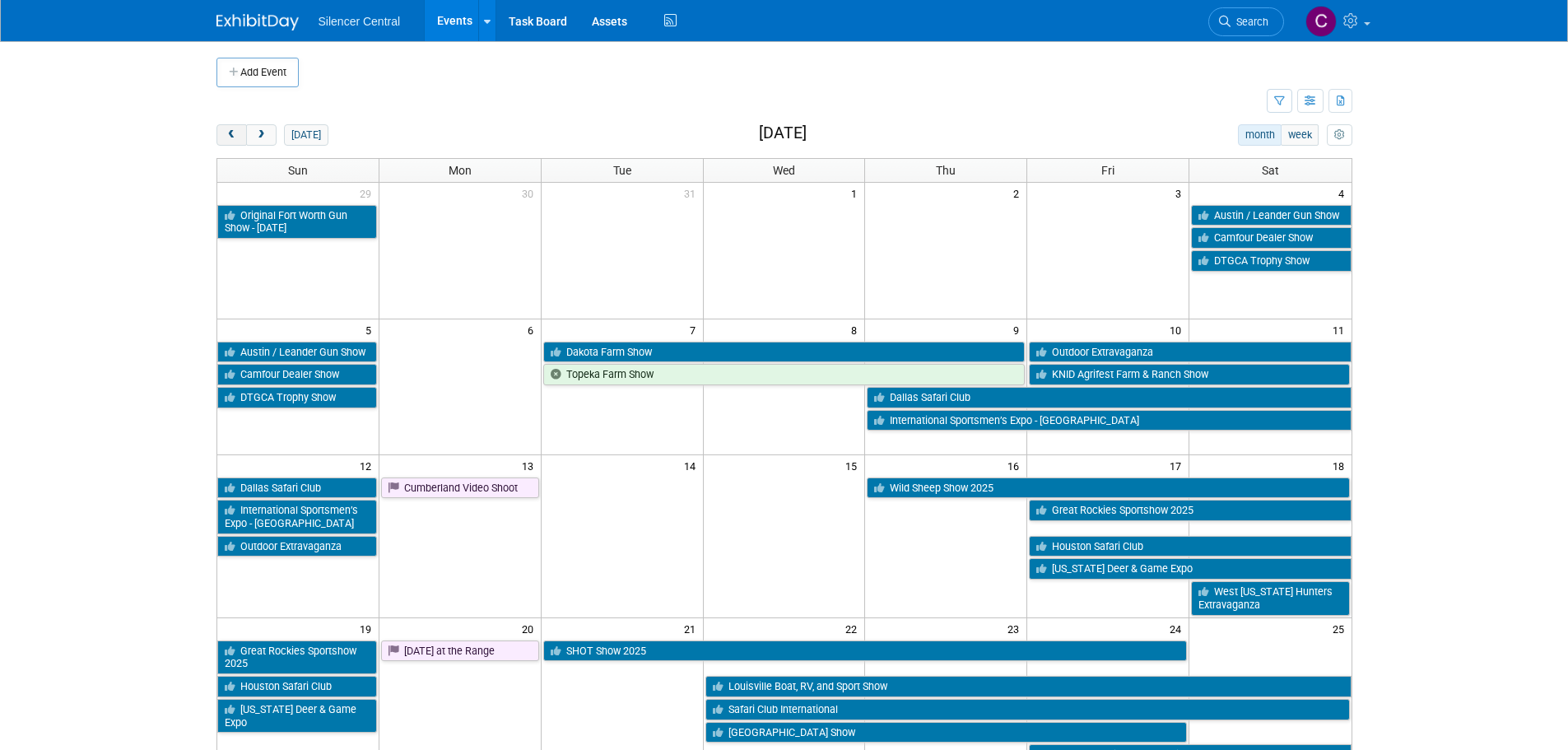
click at [234, 136] on span "prev" at bounding box center [232, 135] width 12 height 11
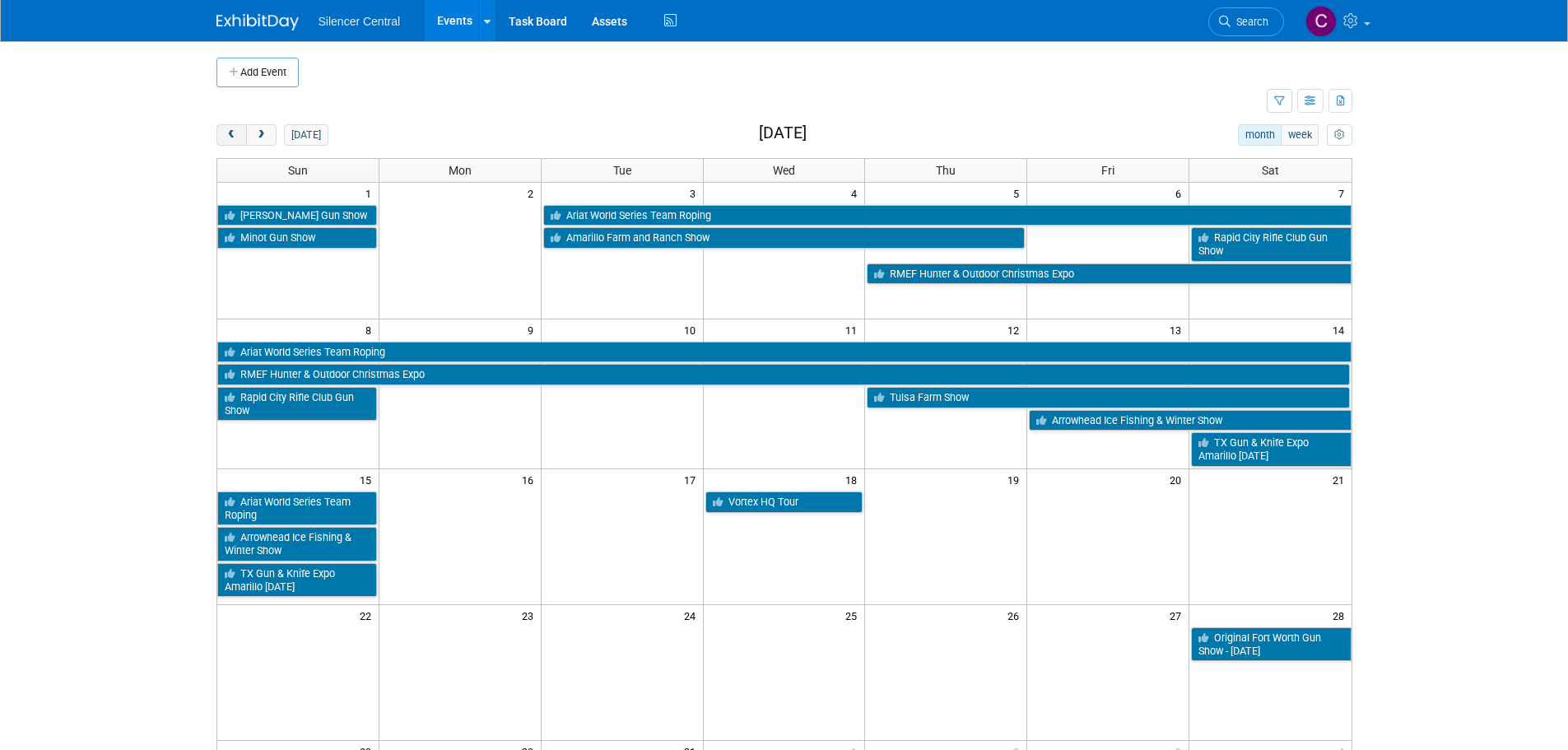
click at [234, 136] on span "prev" at bounding box center [232, 135] width 12 height 11
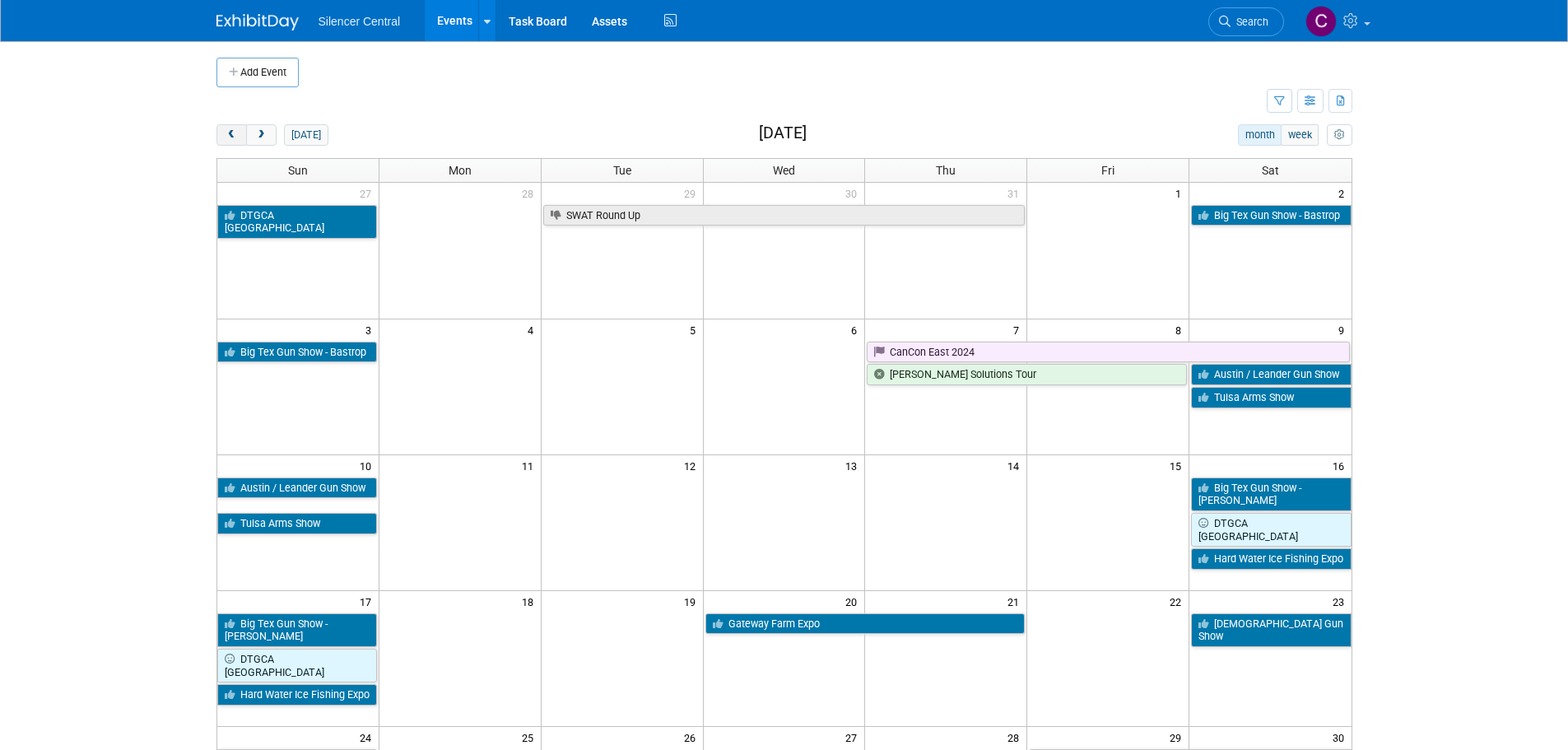
click at [234, 136] on span "prev" at bounding box center [232, 135] width 12 height 11
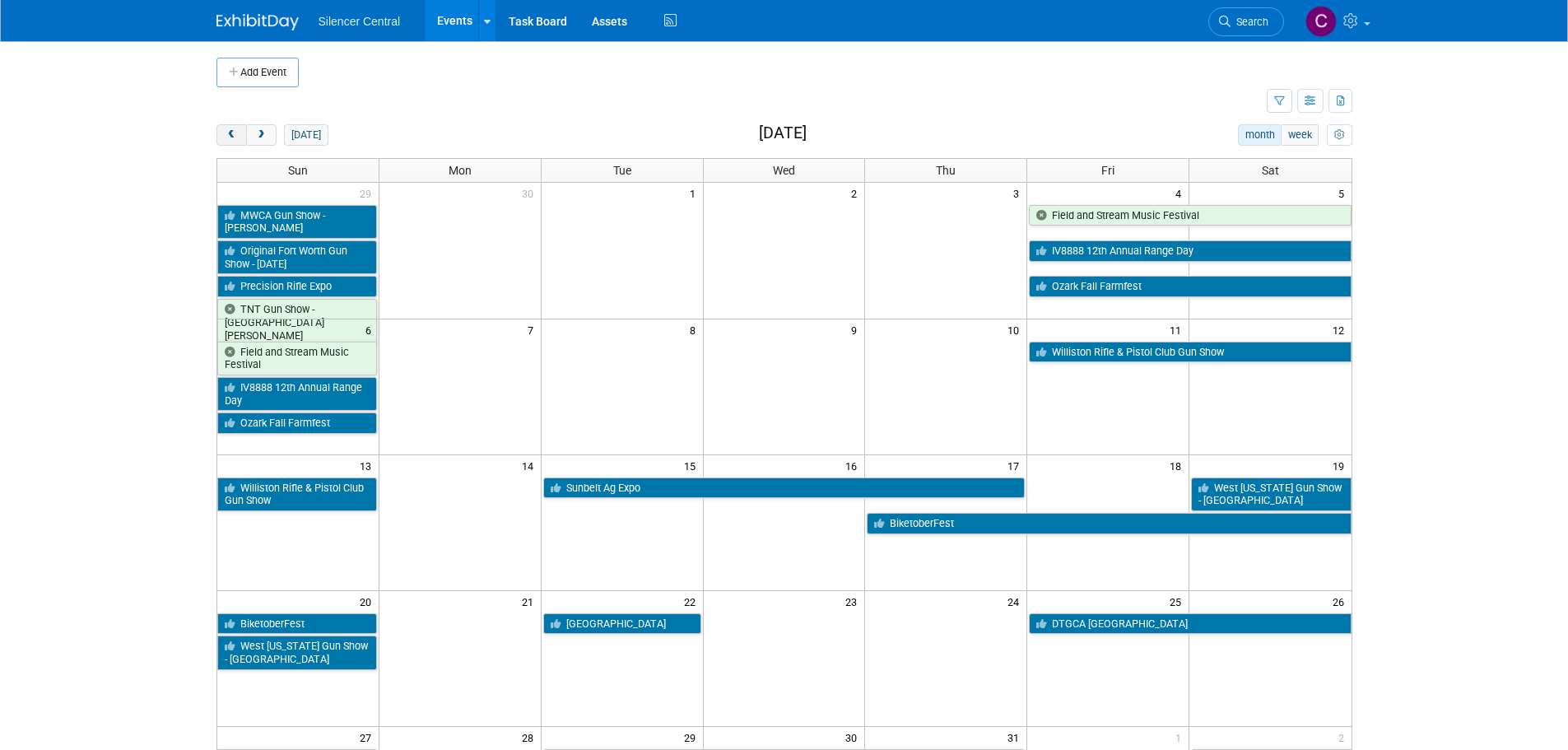
click at [234, 136] on span "prev" at bounding box center [232, 135] width 12 height 11
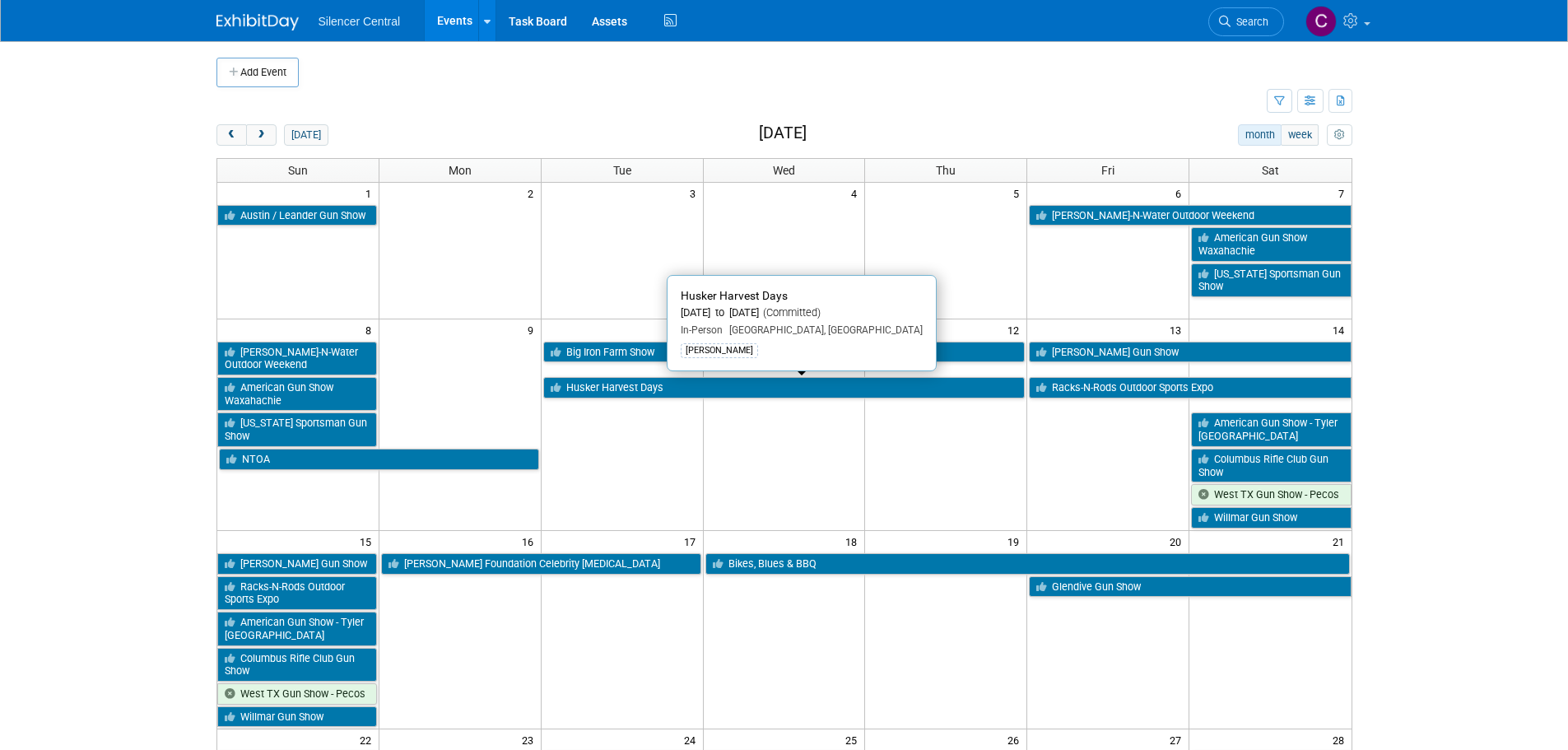
click at [655, 392] on link "Husker Harvest Days" at bounding box center [784, 388] width 482 height 22
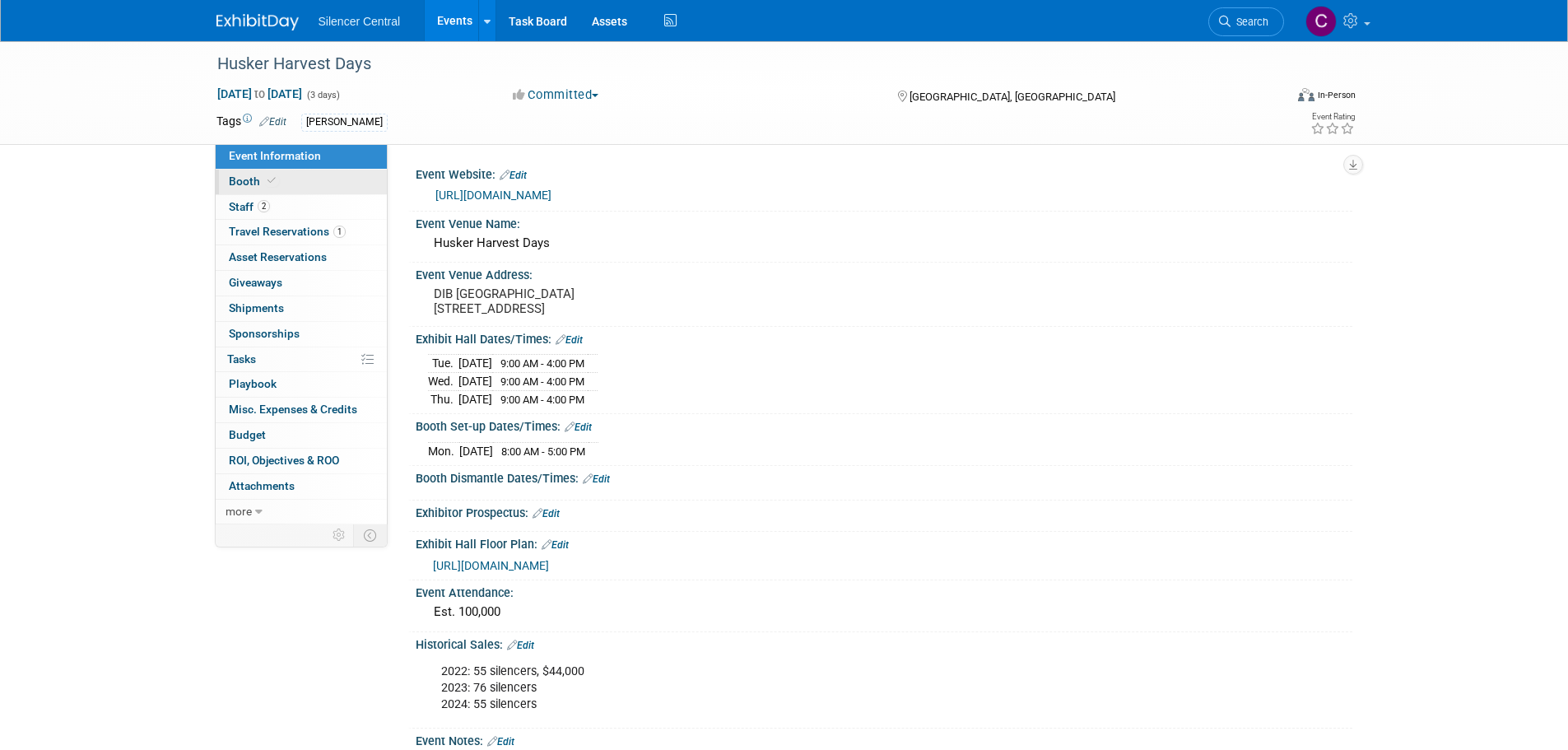
click at [287, 187] on link "Booth" at bounding box center [301, 182] width 171 height 25
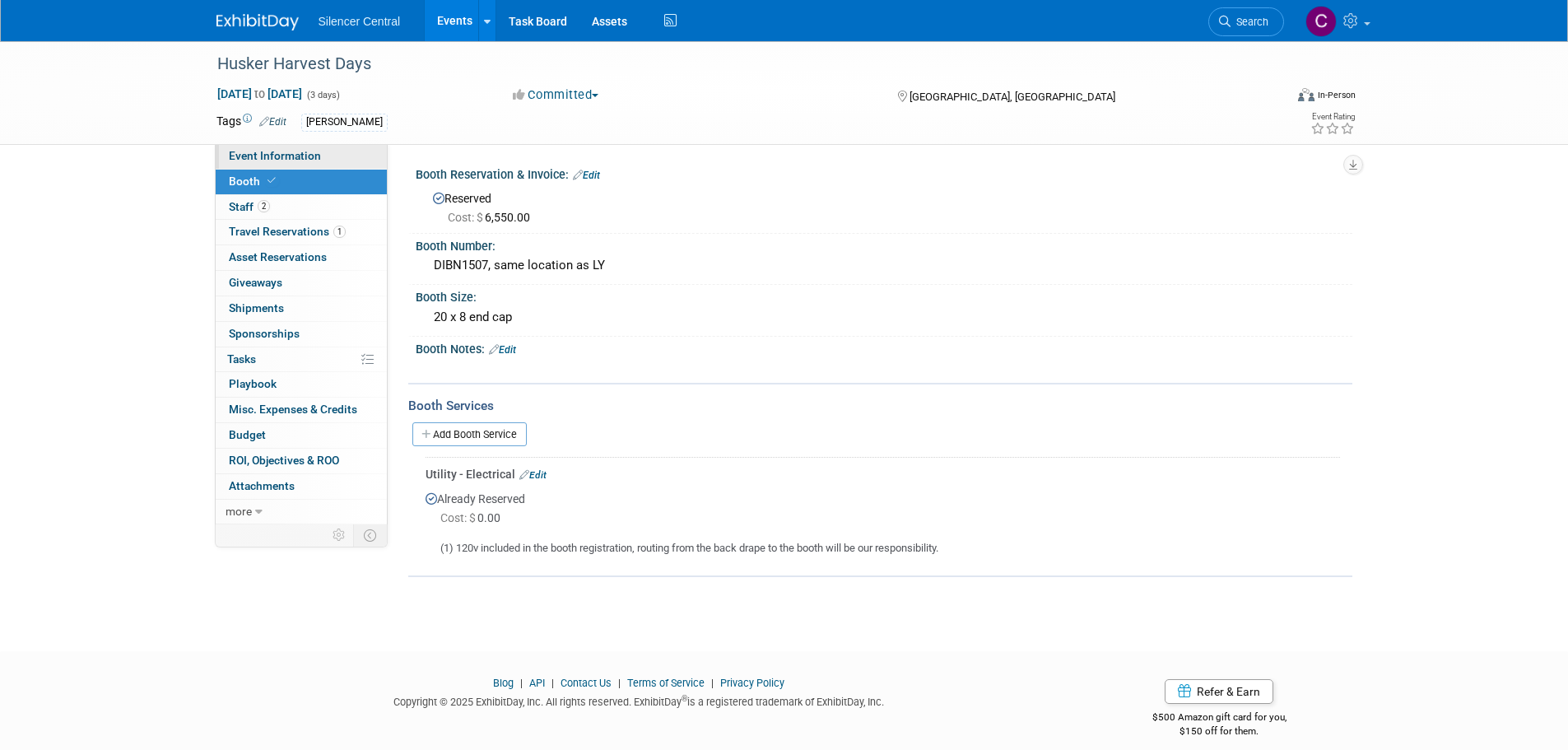
click at [280, 152] on span "Event Information" at bounding box center [275, 156] width 92 height 13
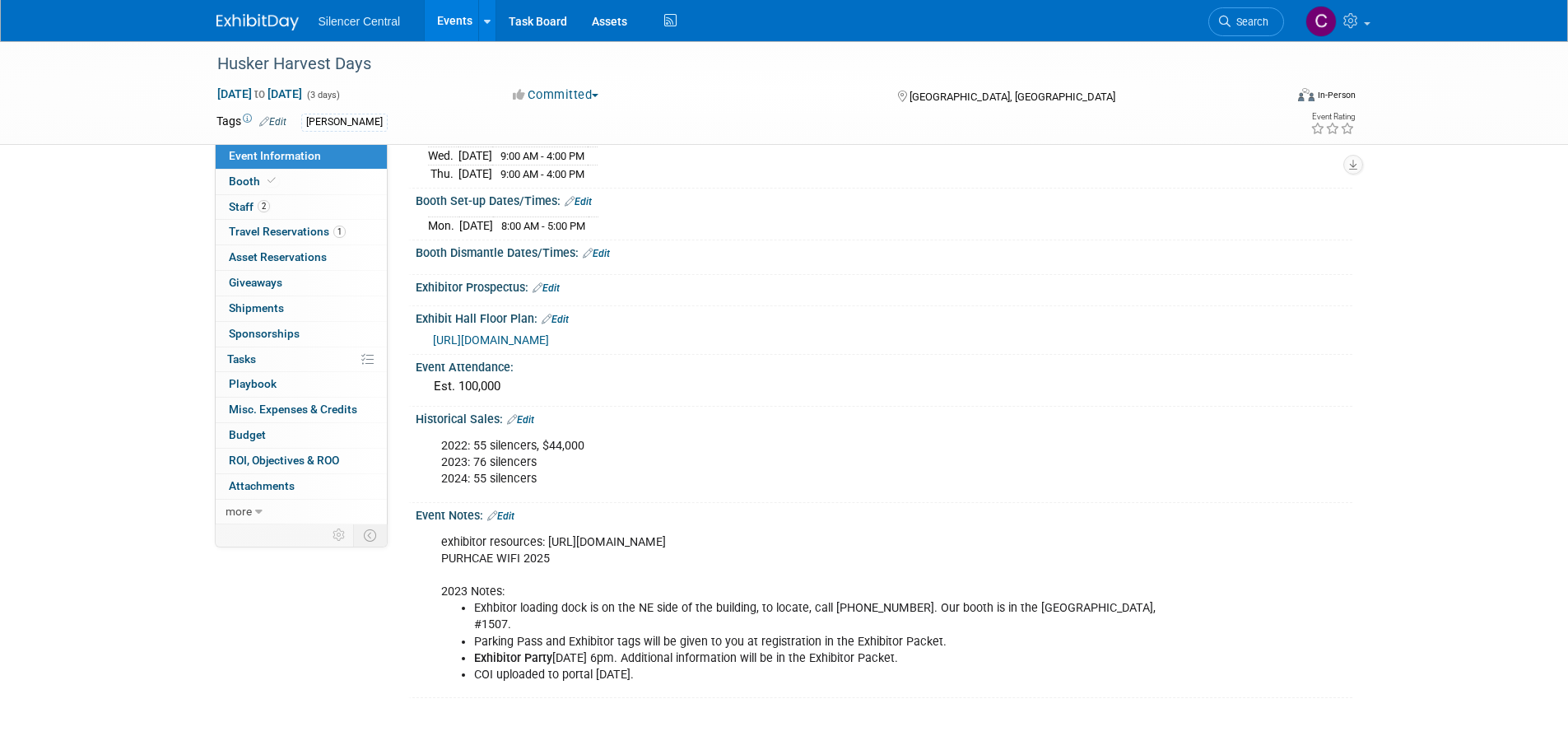
scroll to position [247, 0]
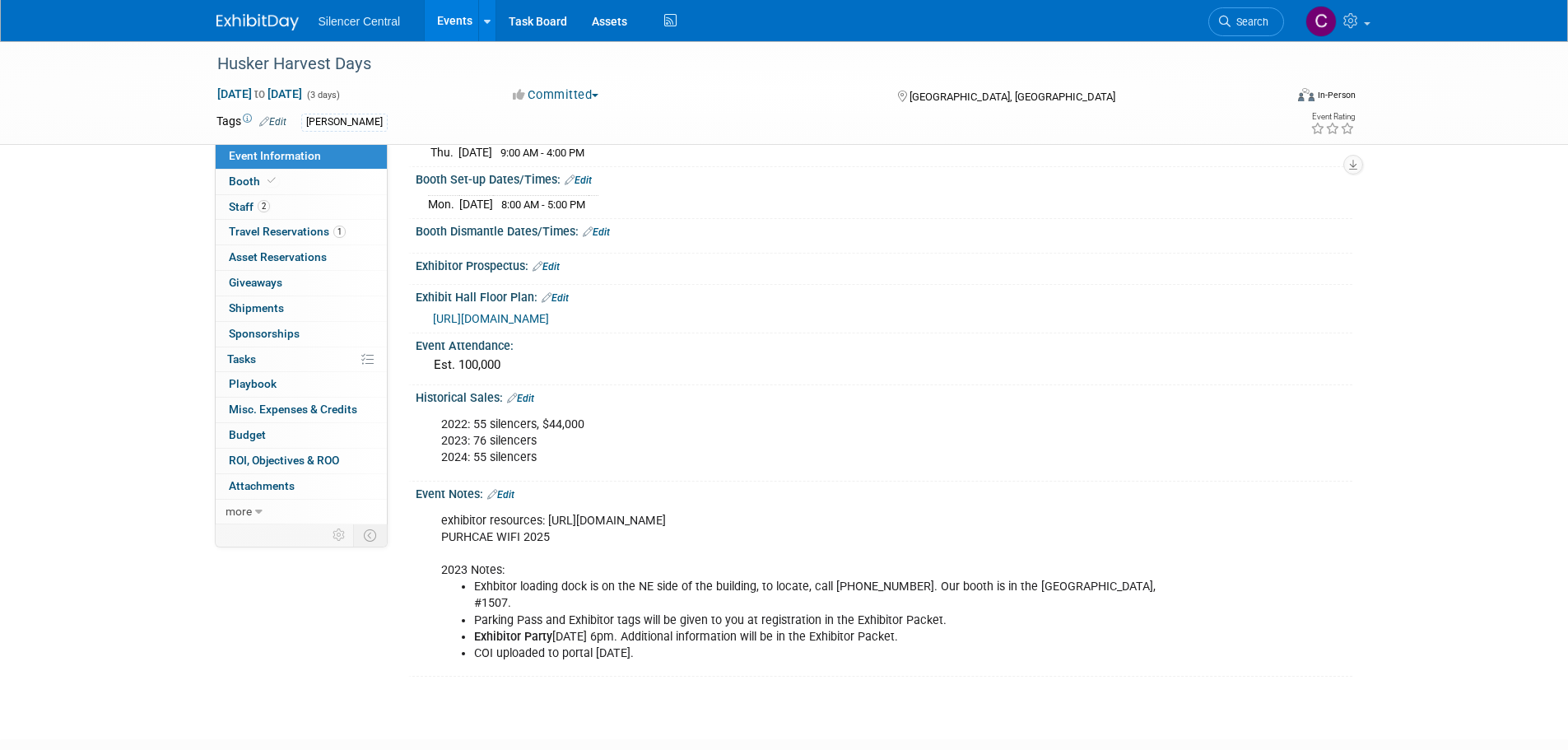
click at [243, 22] on img at bounding box center [257, 22] width 82 height 17
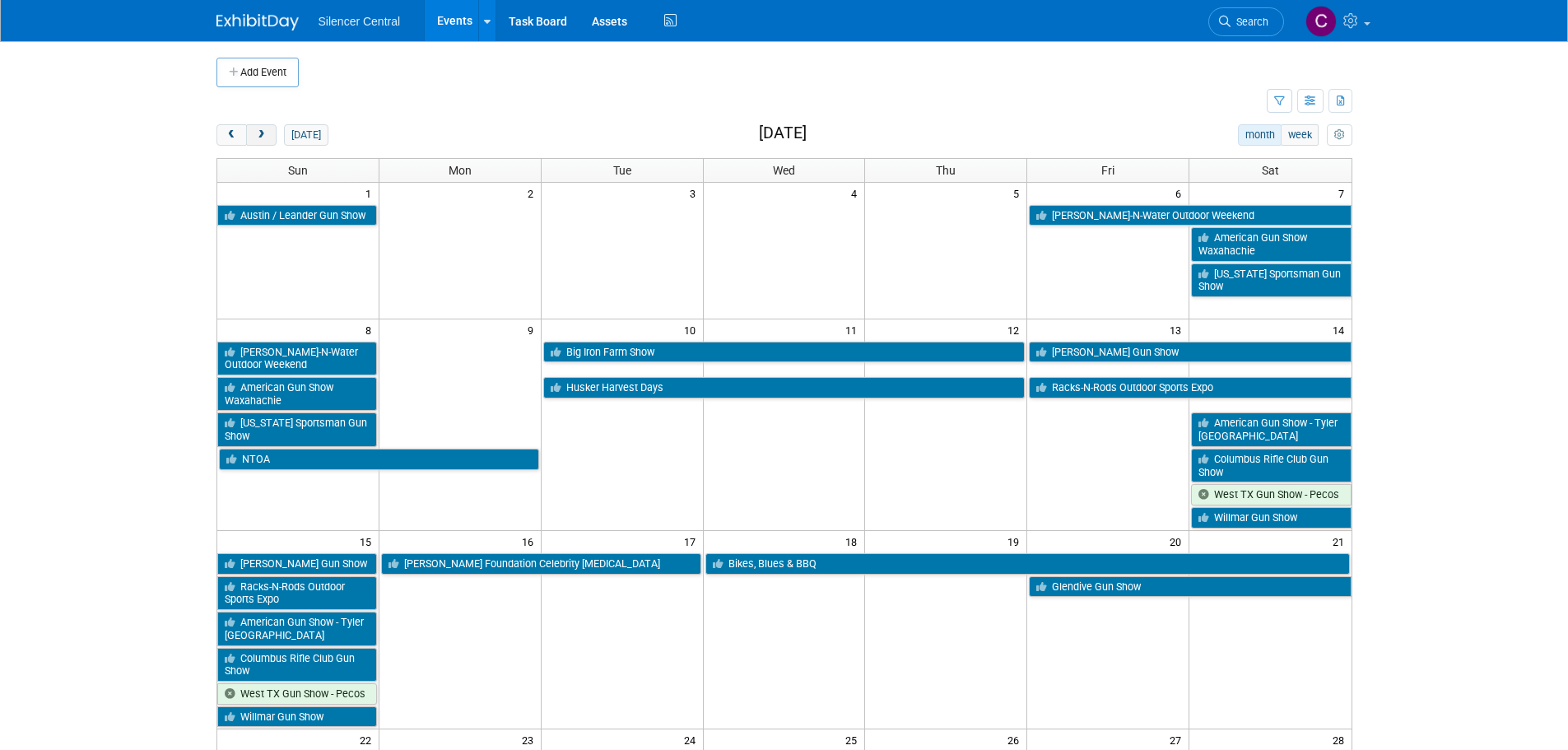
click at [257, 124] on button "next" at bounding box center [261, 135] width 31 height 22
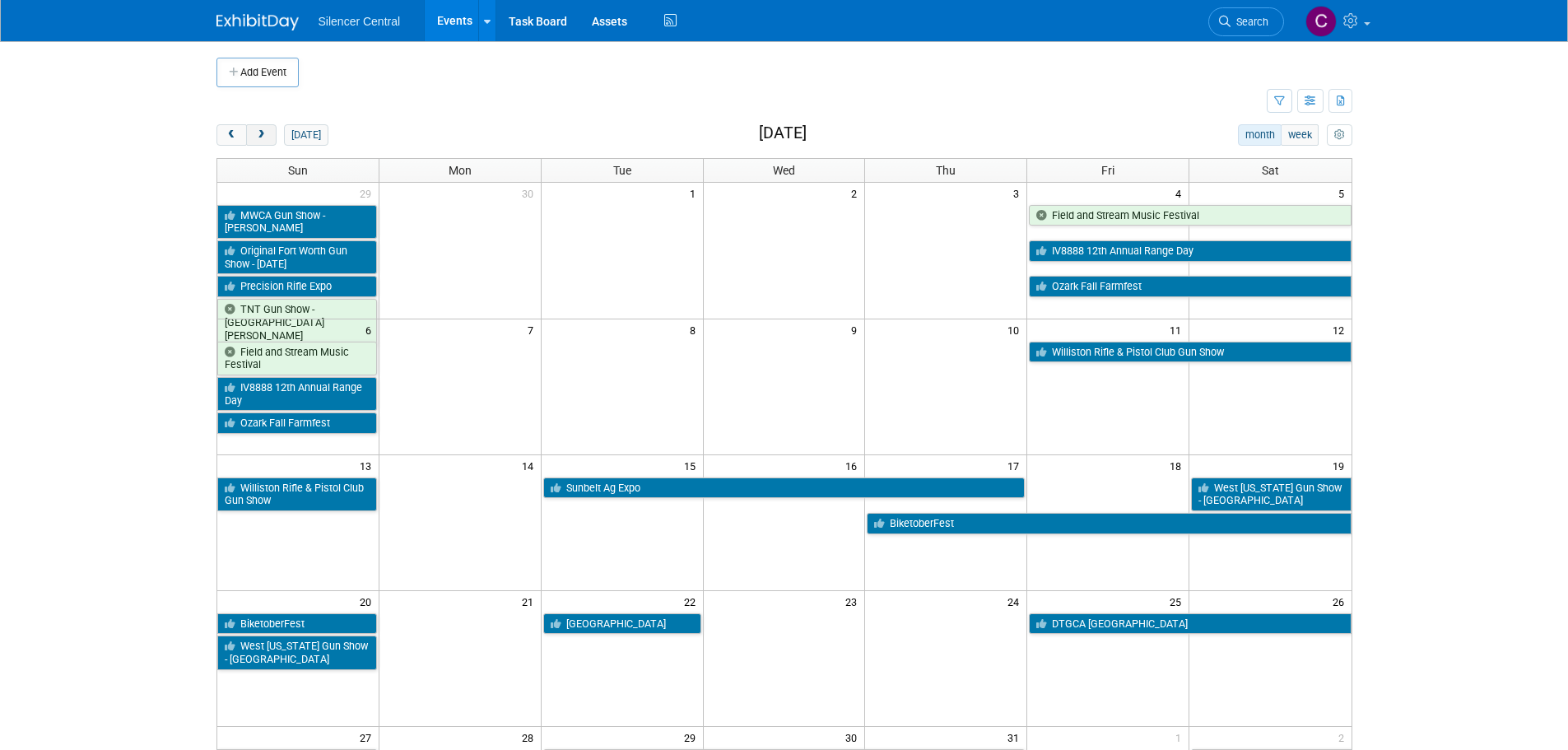
click at [257, 124] on button "next" at bounding box center [261, 135] width 31 height 22
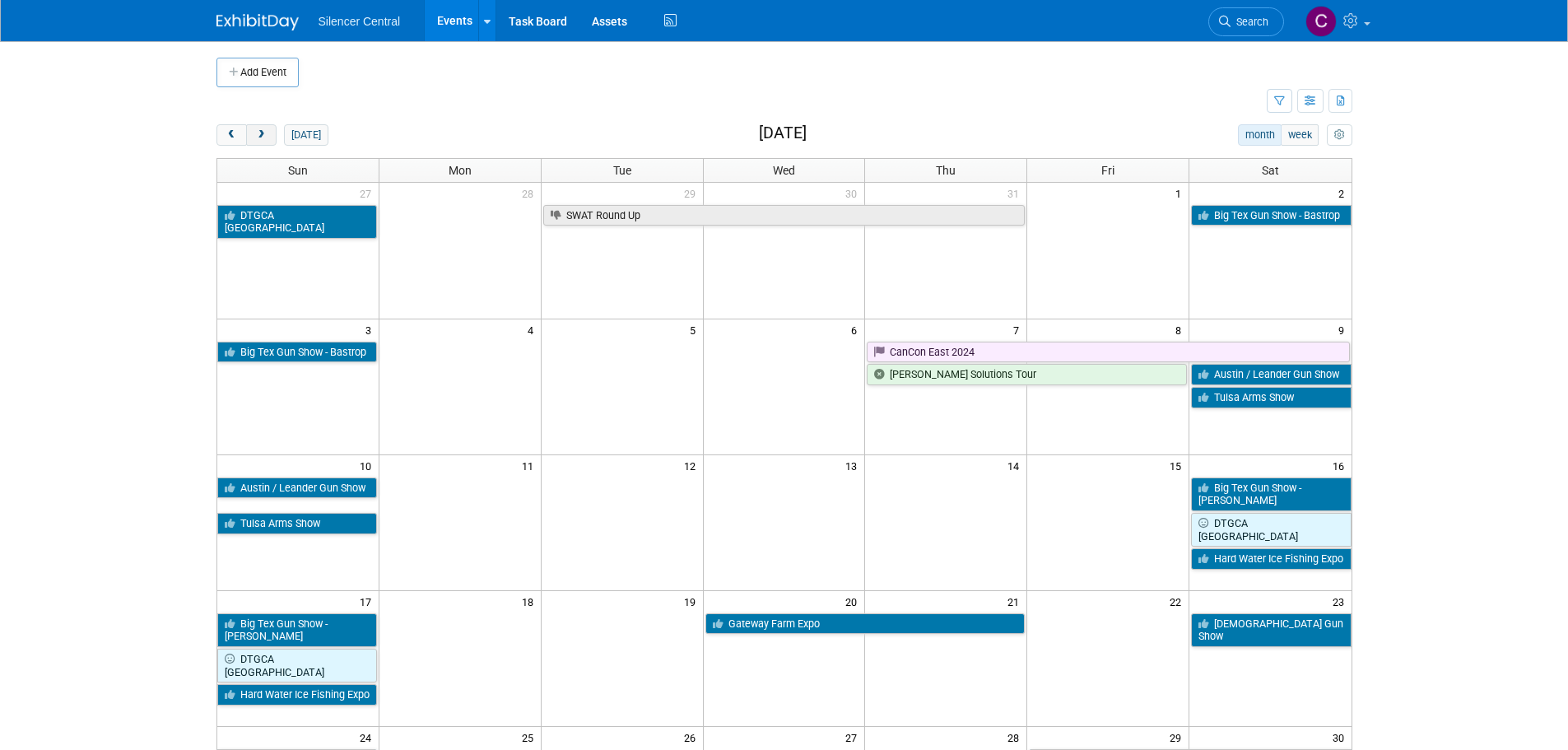
click at [257, 124] on button "next" at bounding box center [261, 135] width 31 height 22
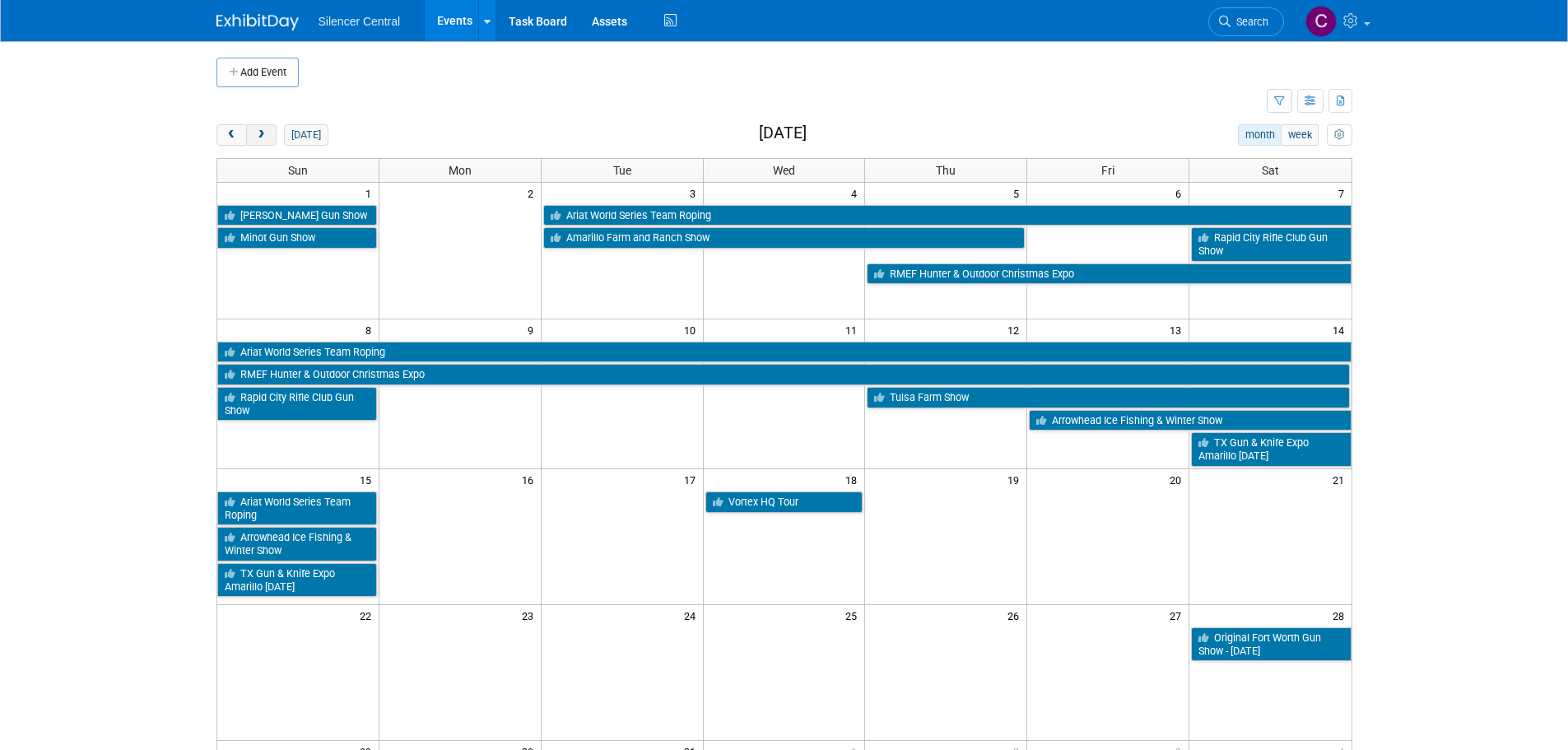
click at [257, 125] on button "next" at bounding box center [261, 135] width 31 height 22
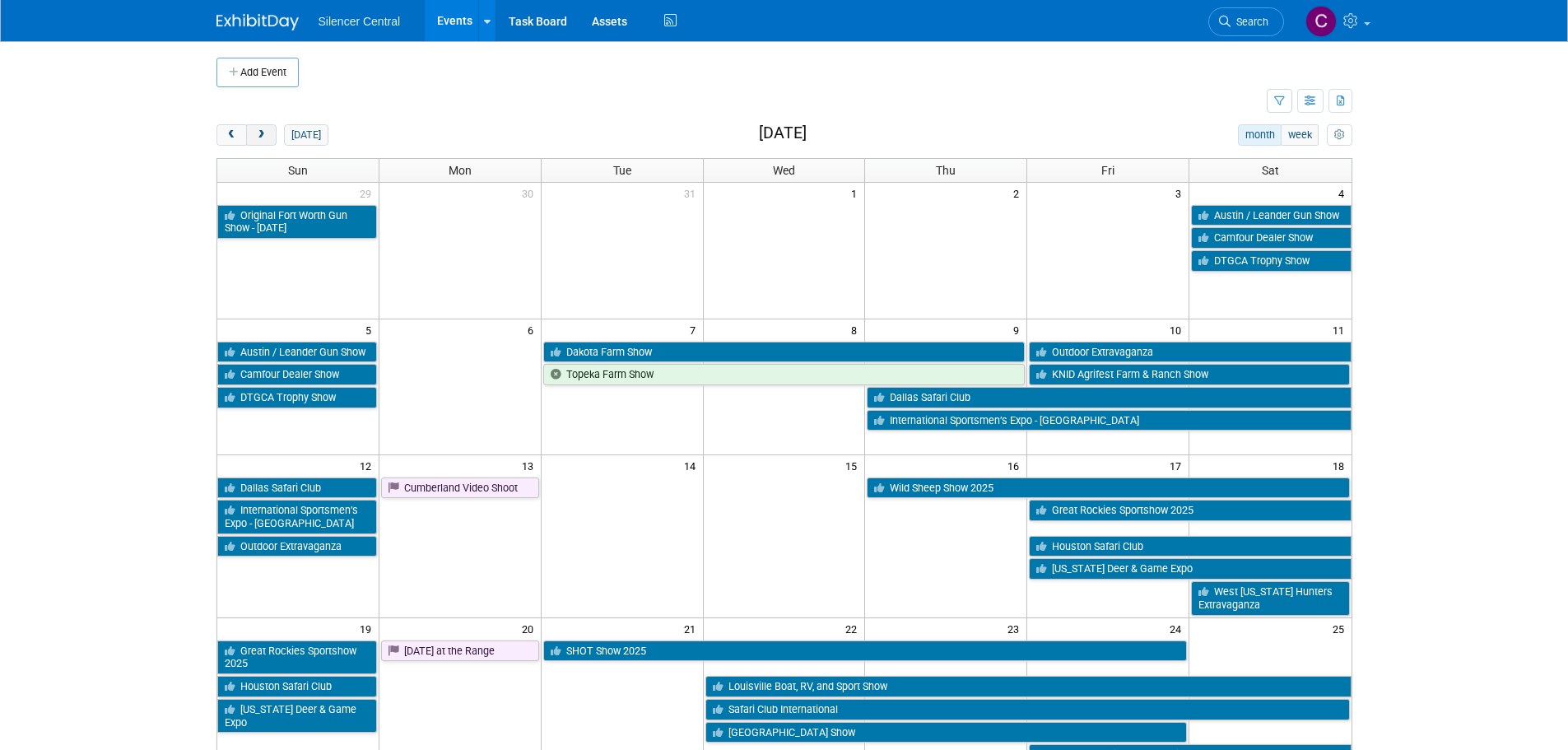
click at [253, 140] on button "next" at bounding box center [261, 135] width 31 height 22
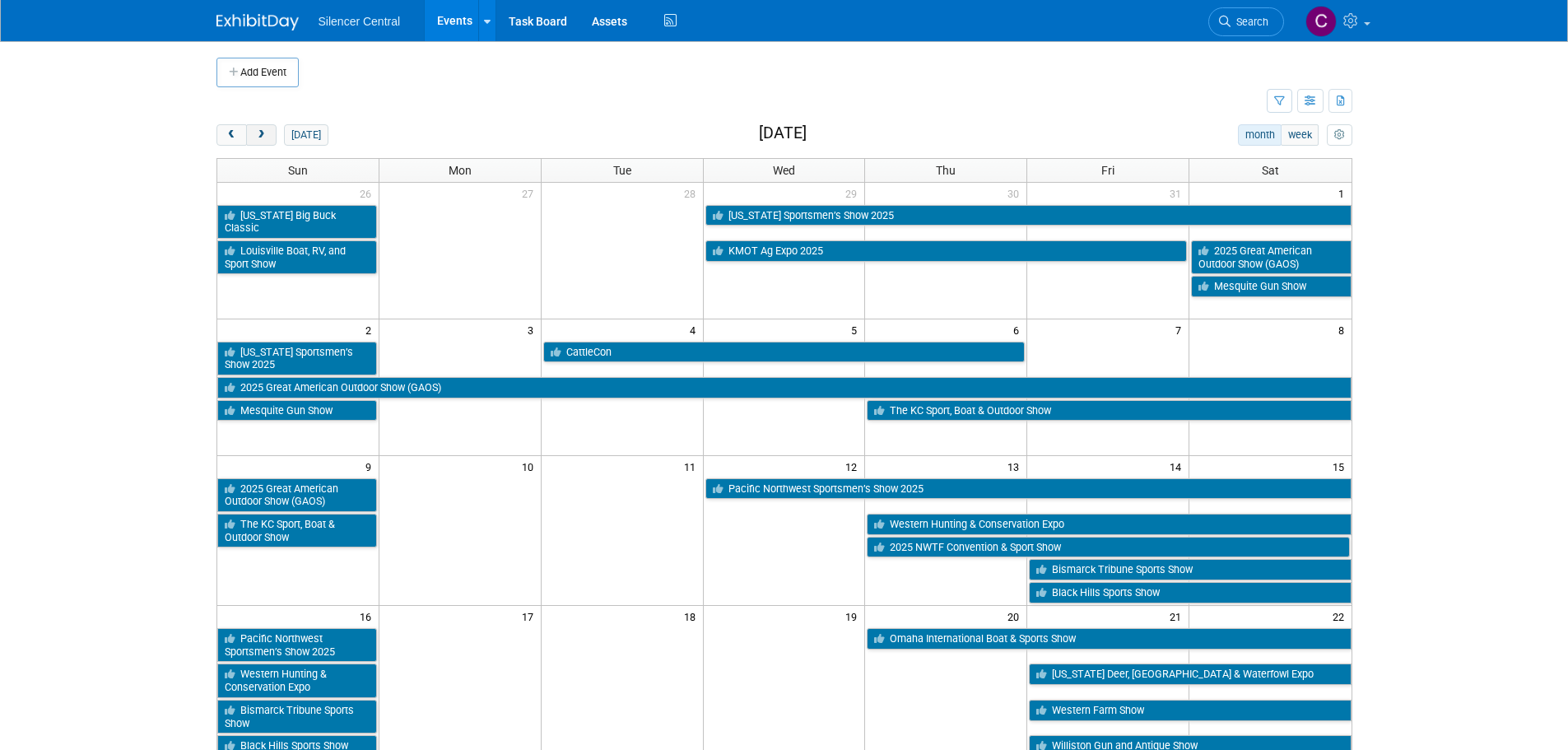
click at [251, 142] on button "next" at bounding box center [261, 135] width 31 height 22
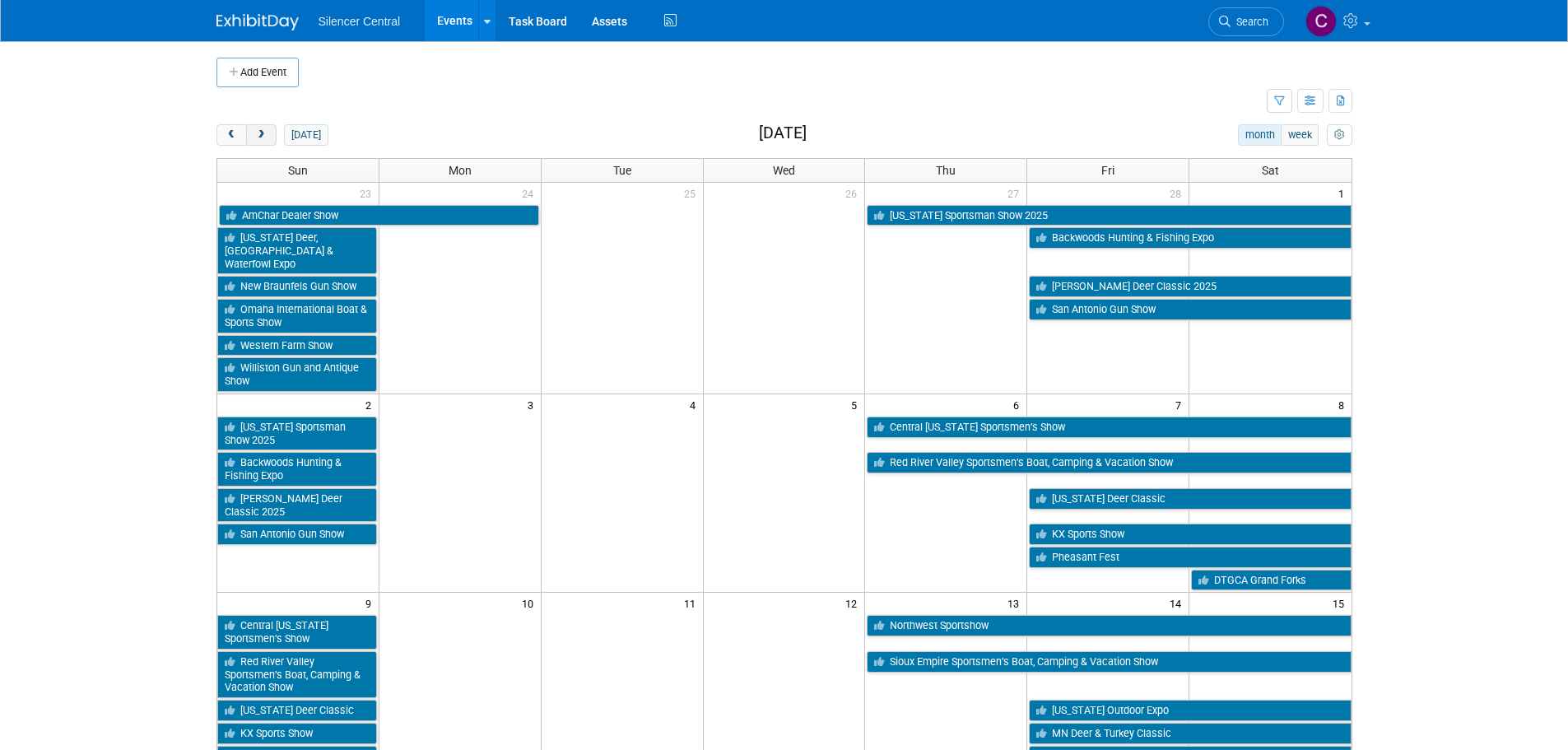
click at [259, 130] on span "next" at bounding box center [261, 135] width 12 height 11
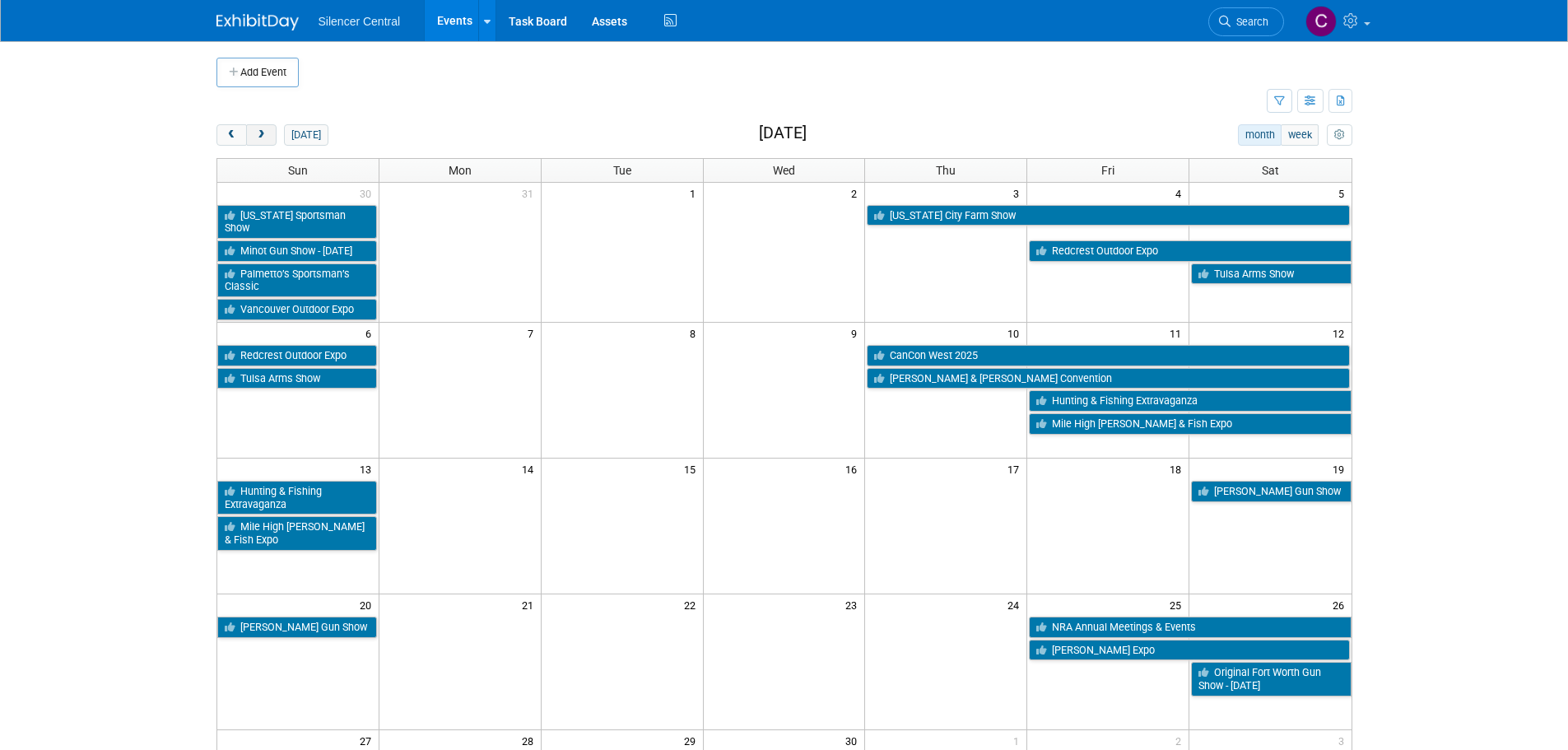
click at [264, 137] on span "next" at bounding box center [261, 135] width 12 height 11
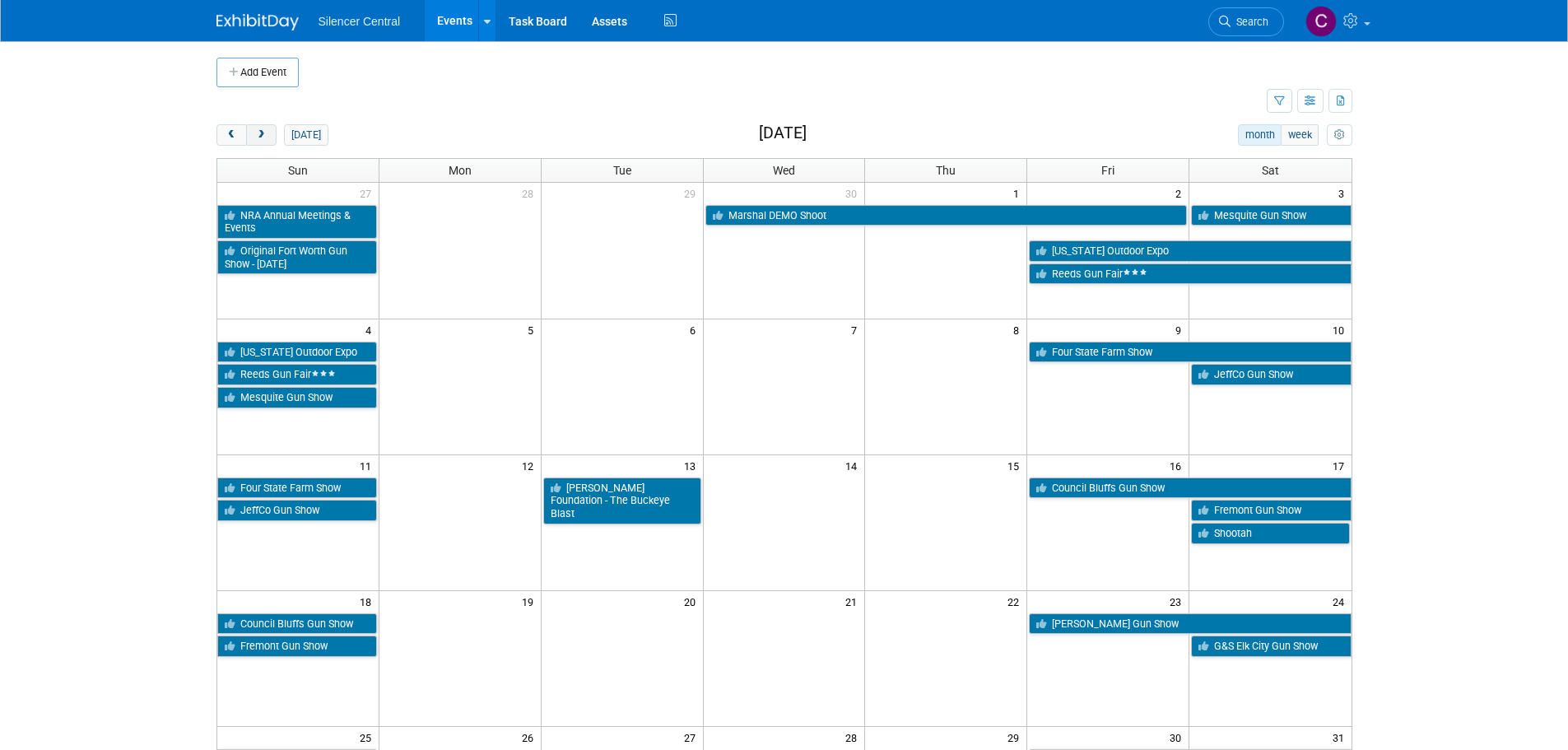
click at [257, 133] on span "next" at bounding box center [261, 135] width 12 height 11
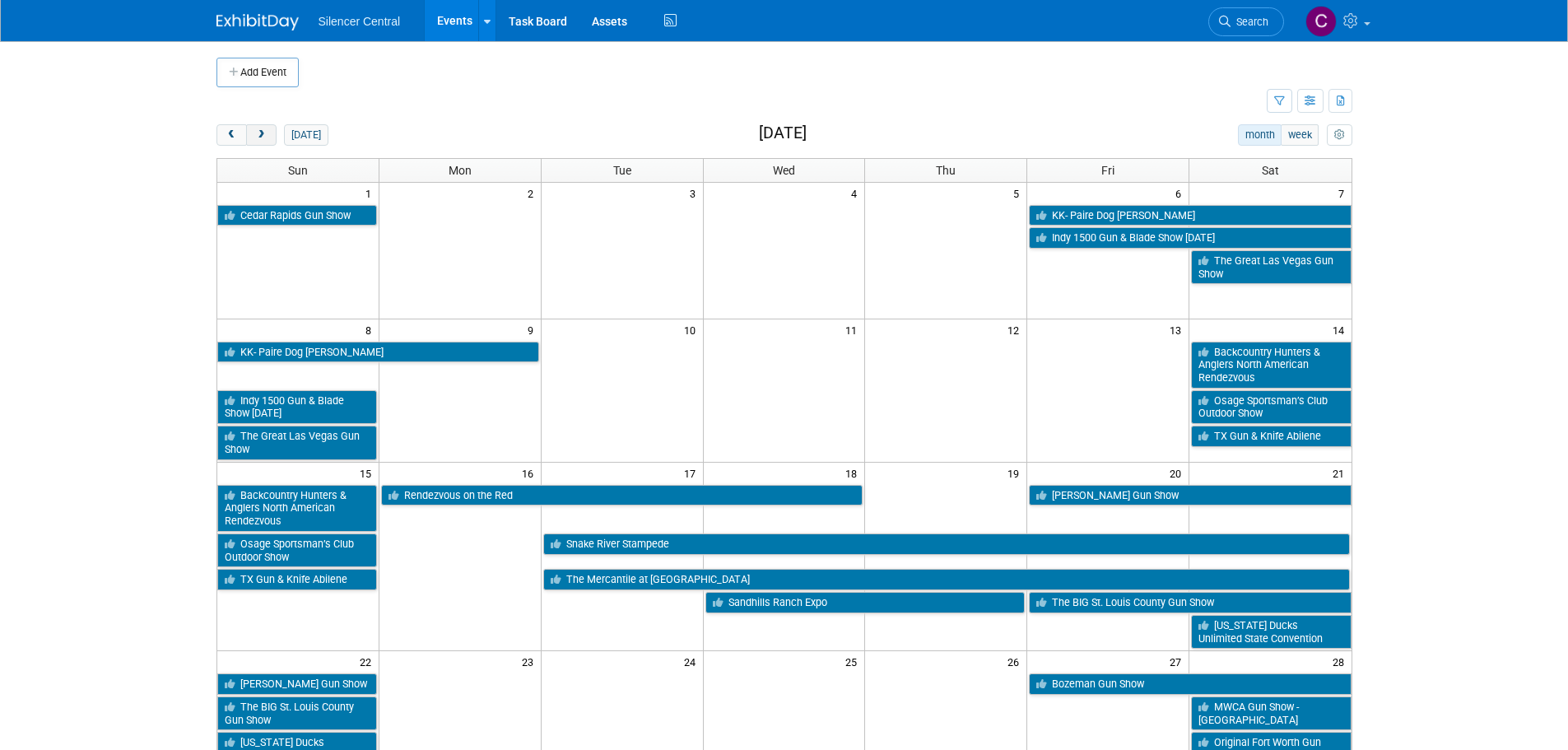
click at [262, 139] on span "next" at bounding box center [261, 135] width 12 height 11
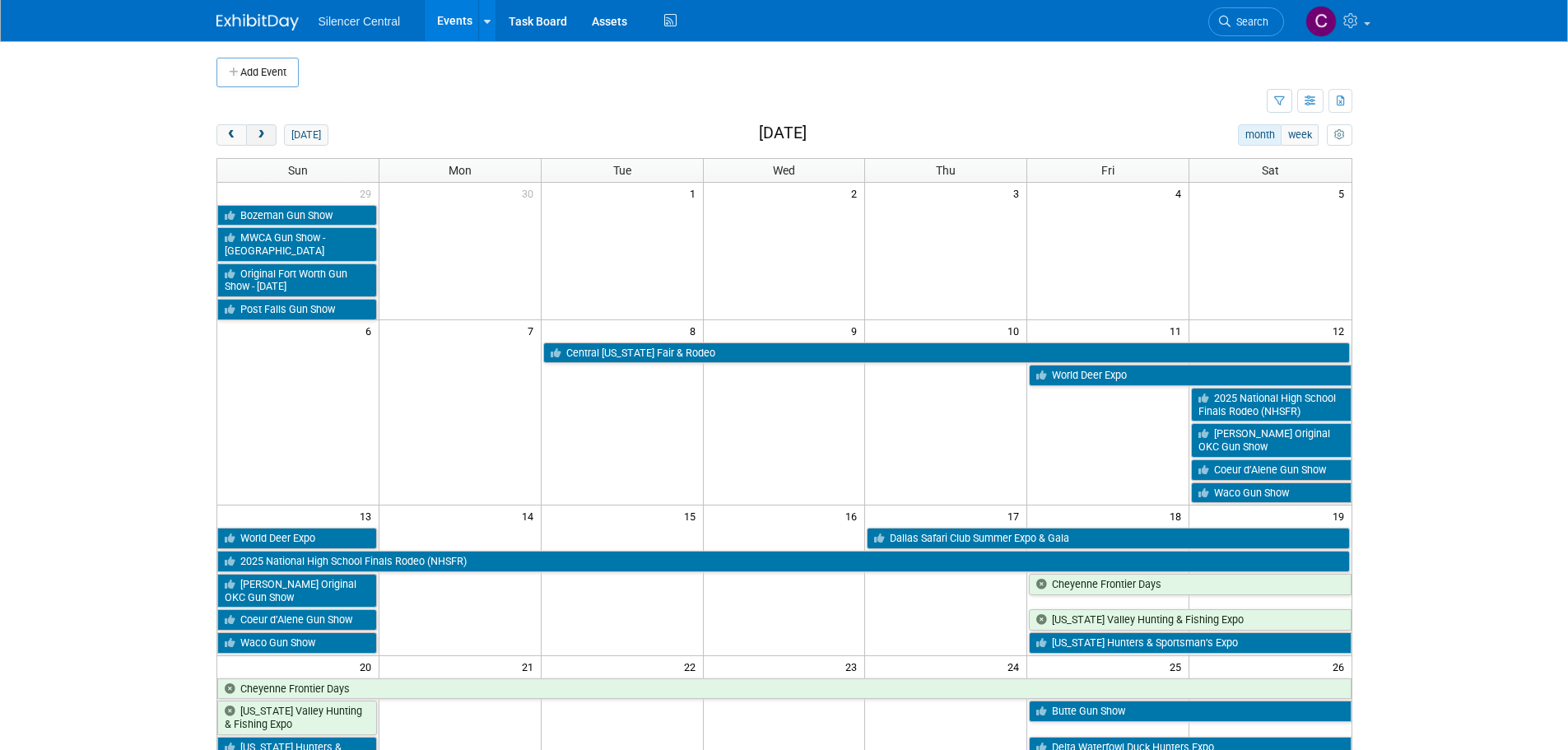
click at [260, 144] on button "next" at bounding box center [261, 135] width 31 height 22
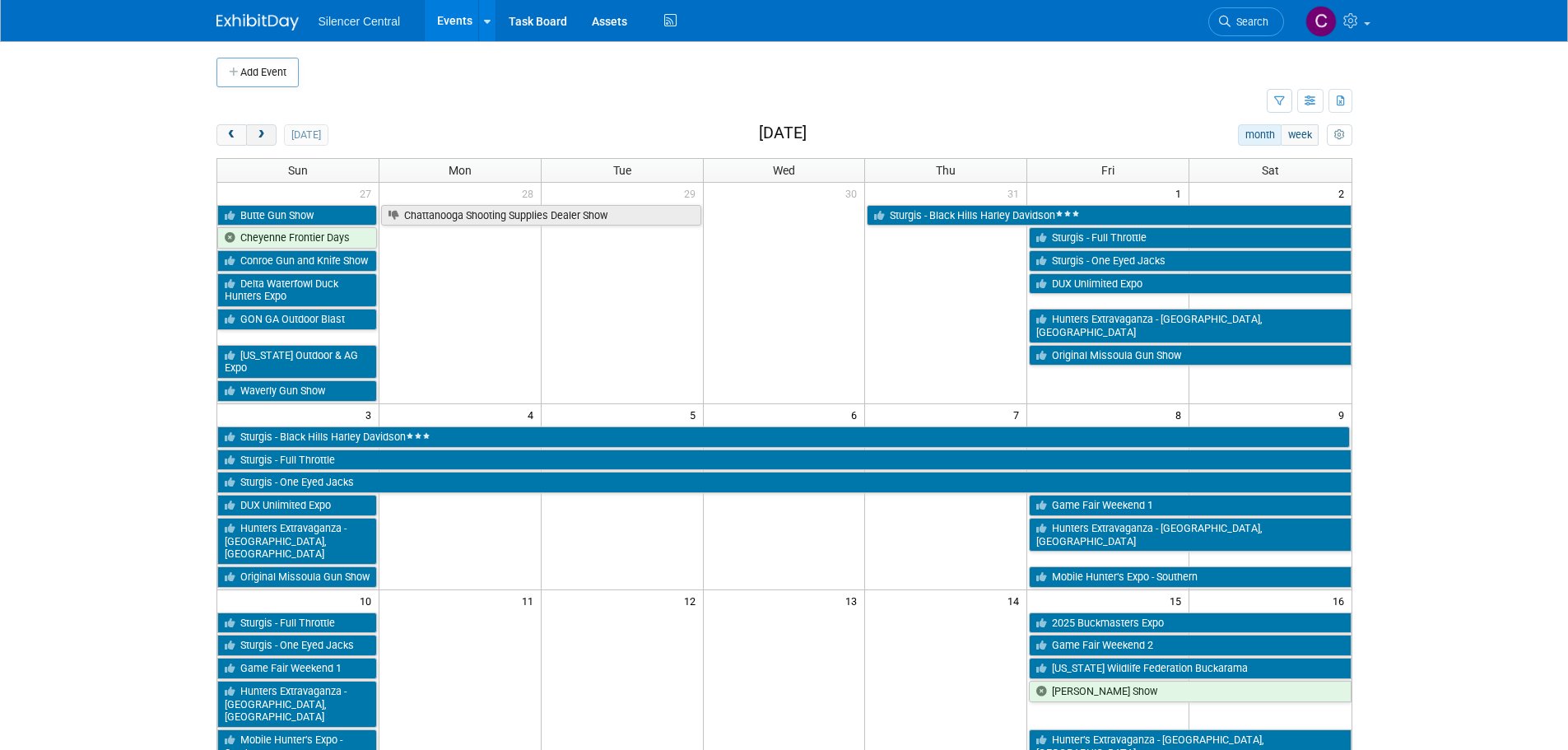
click at [260, 144] on button "next" at bounding box center [261, 135] width 31 height 22
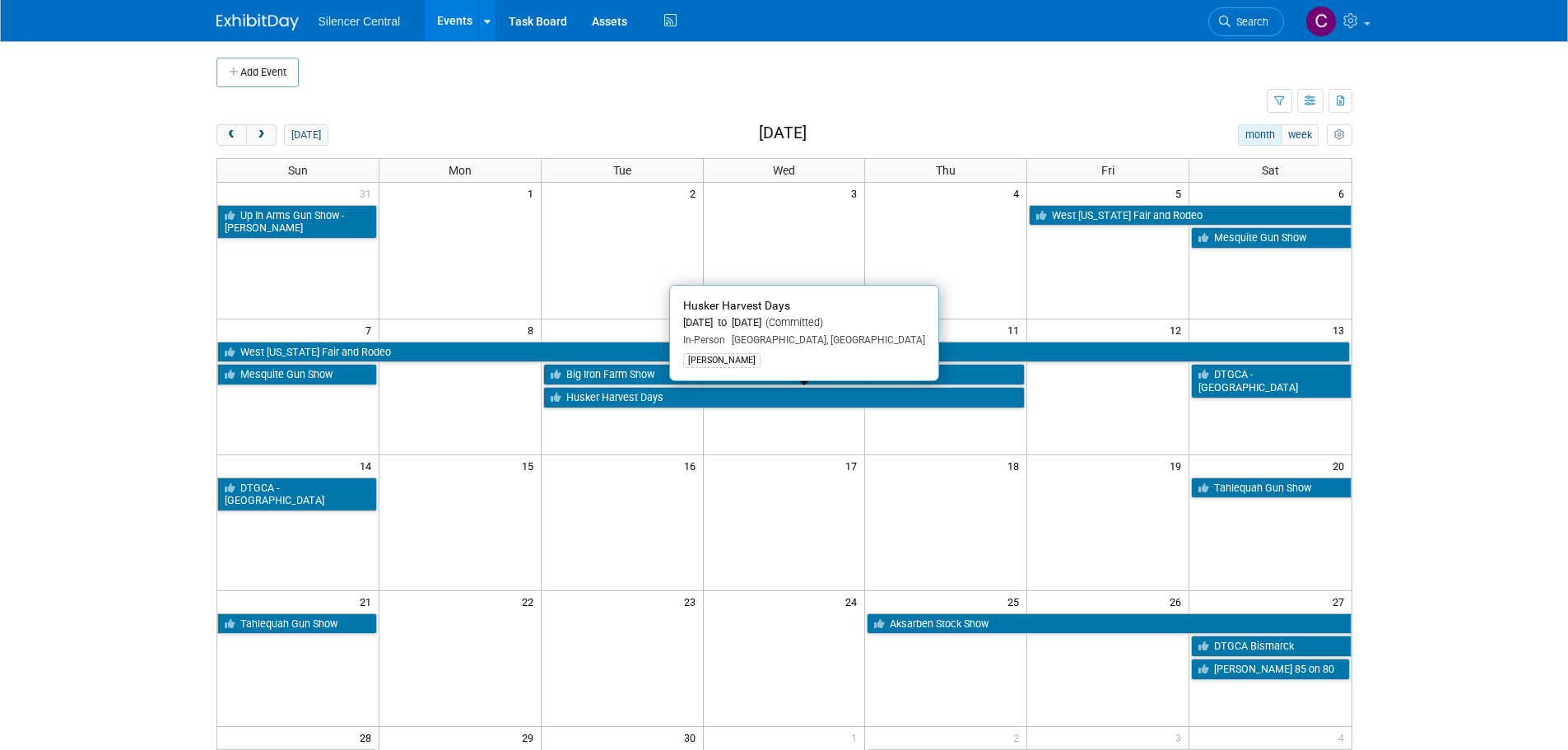
click at [596, 397] on link "Husker Harvest Days" at bounding box center [784, 398] width 482 height 22
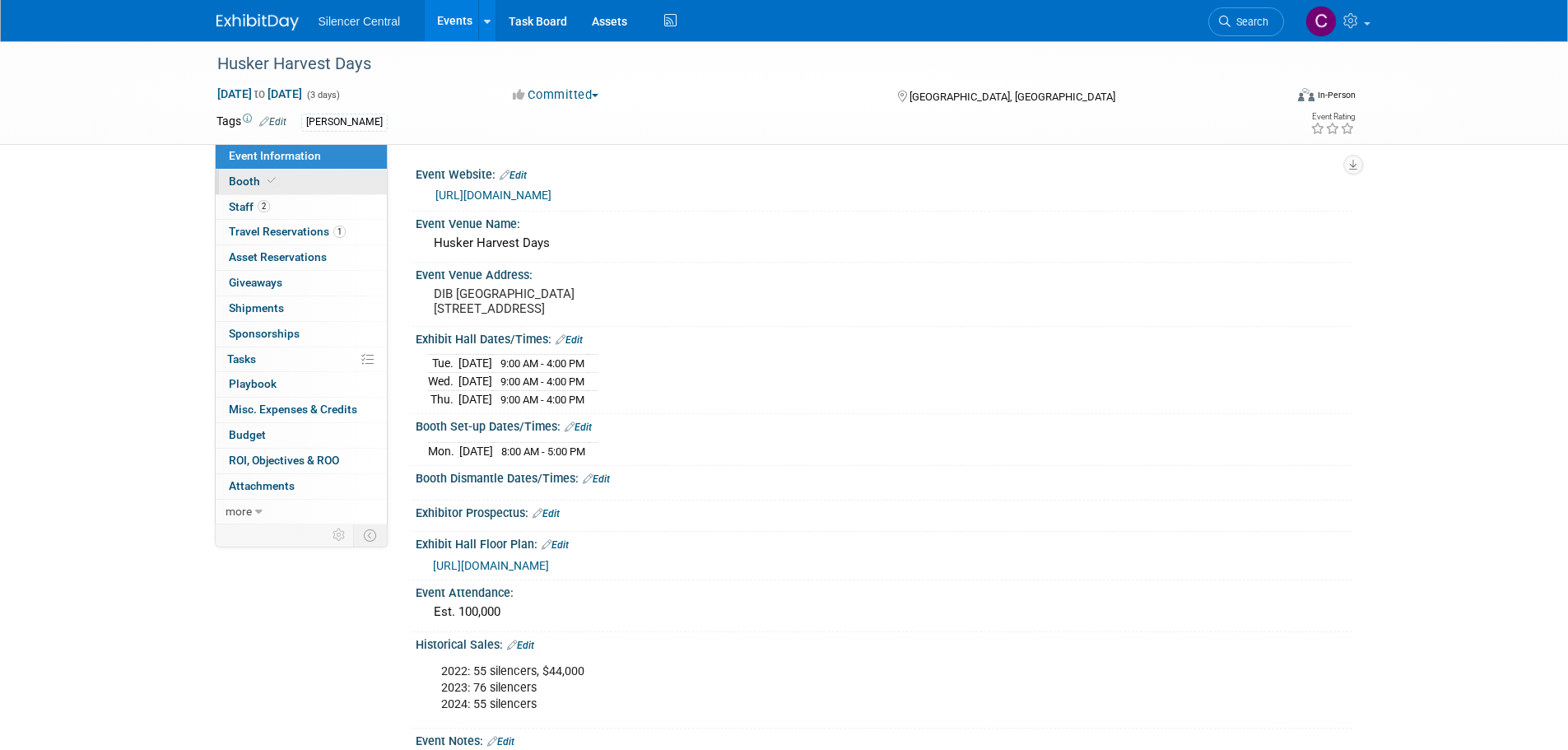
click at [306, 186] on link "Booth" at bounding box center [301, 182] width 171 height 25
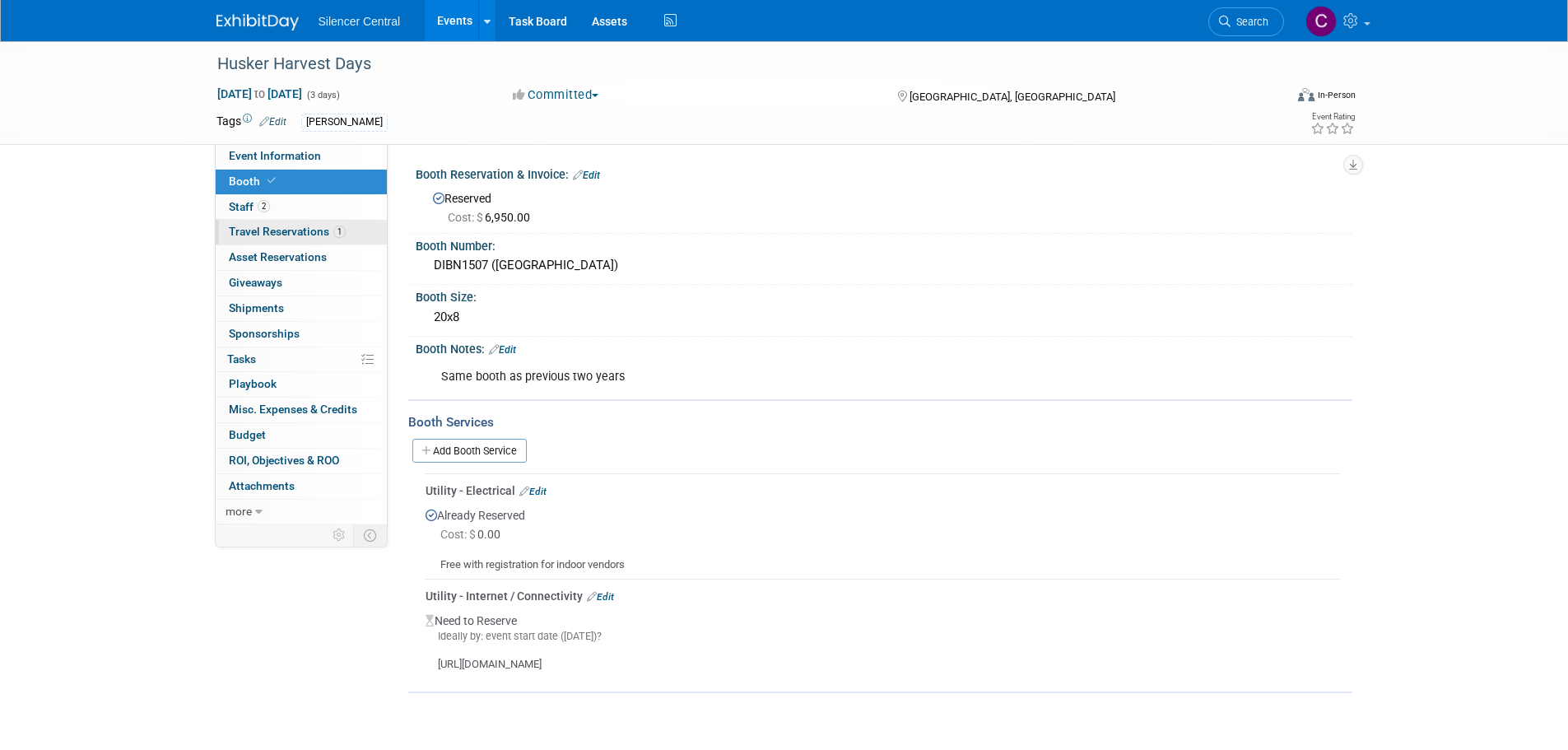
click at [270, 233] on span "Travel Reservations 1" at bounding box center [287, 232] width 117 height 13
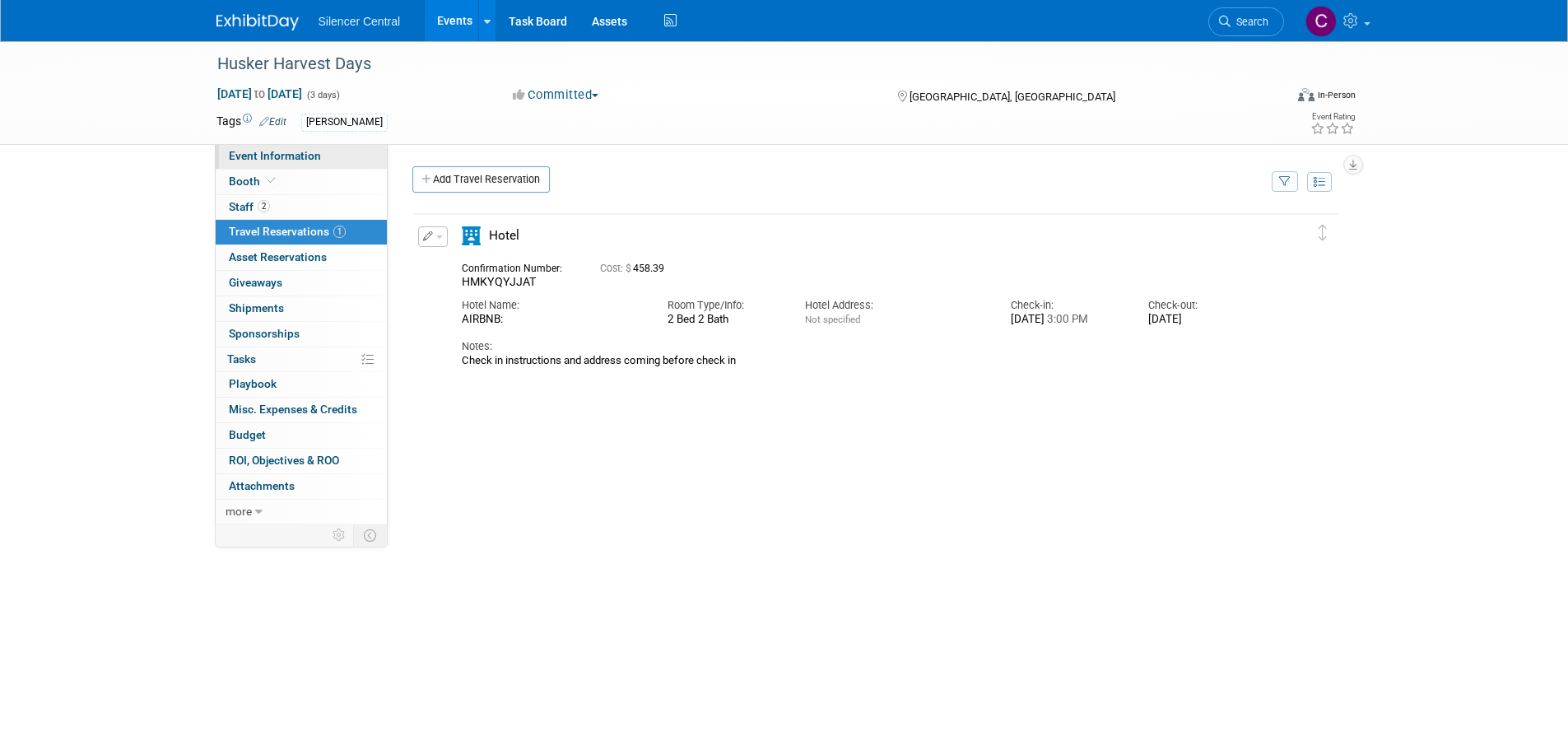
click at [258, 153] on span "Event Information" at bounding box center [275, 156] width 92 height 13
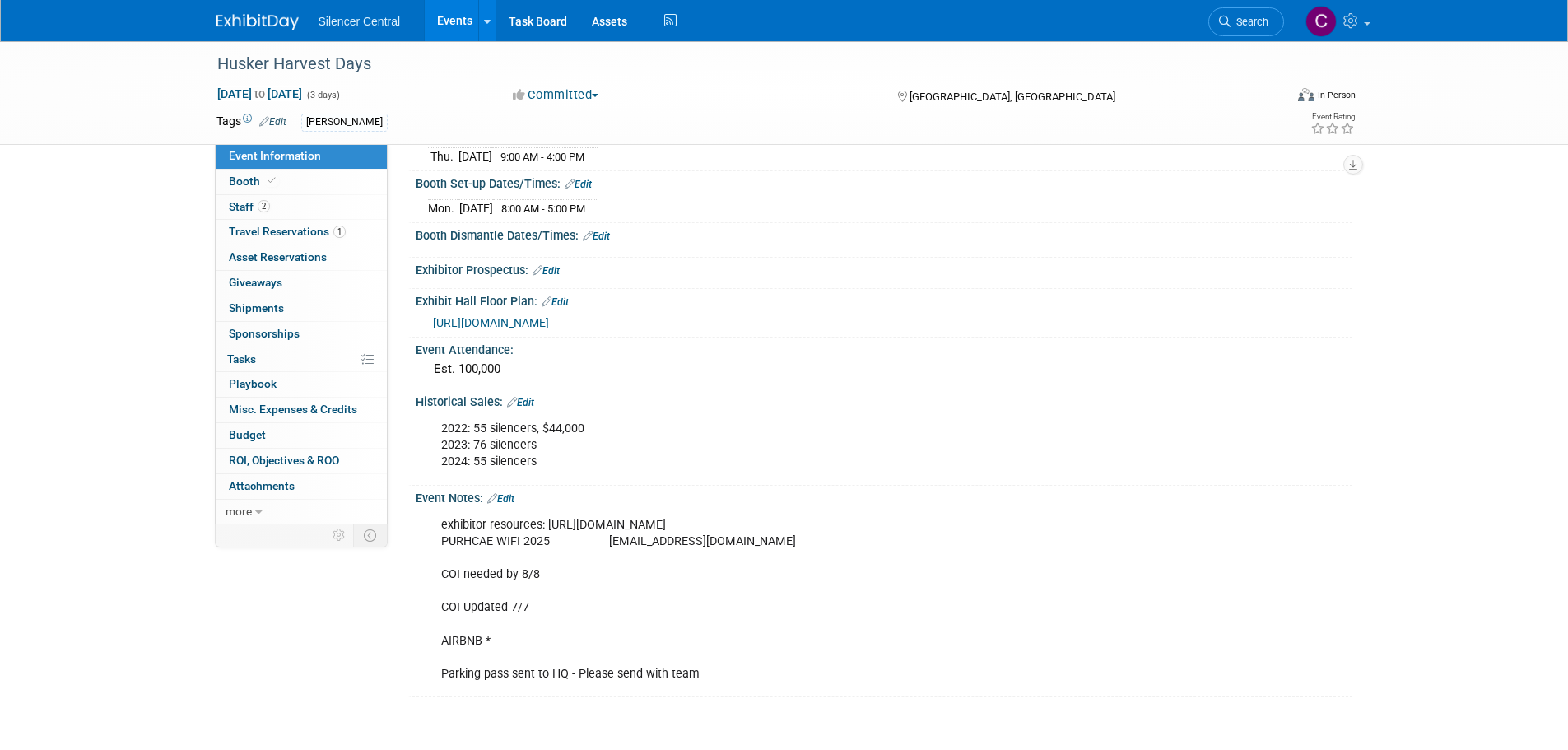
scroll to position [381, 0]
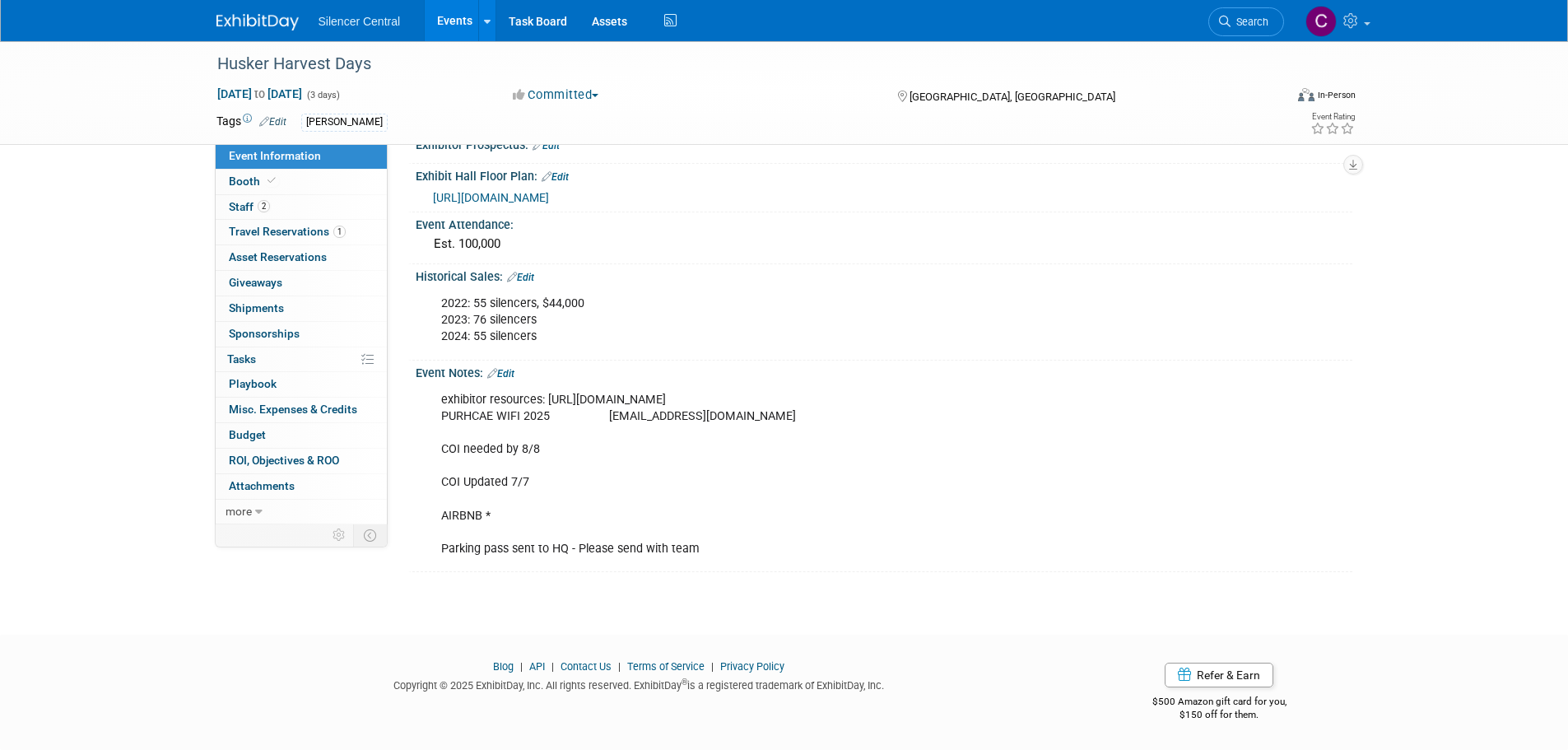
click at [509, 376] on link "Edit" at bounding box center [501, 374] width 27 height 12
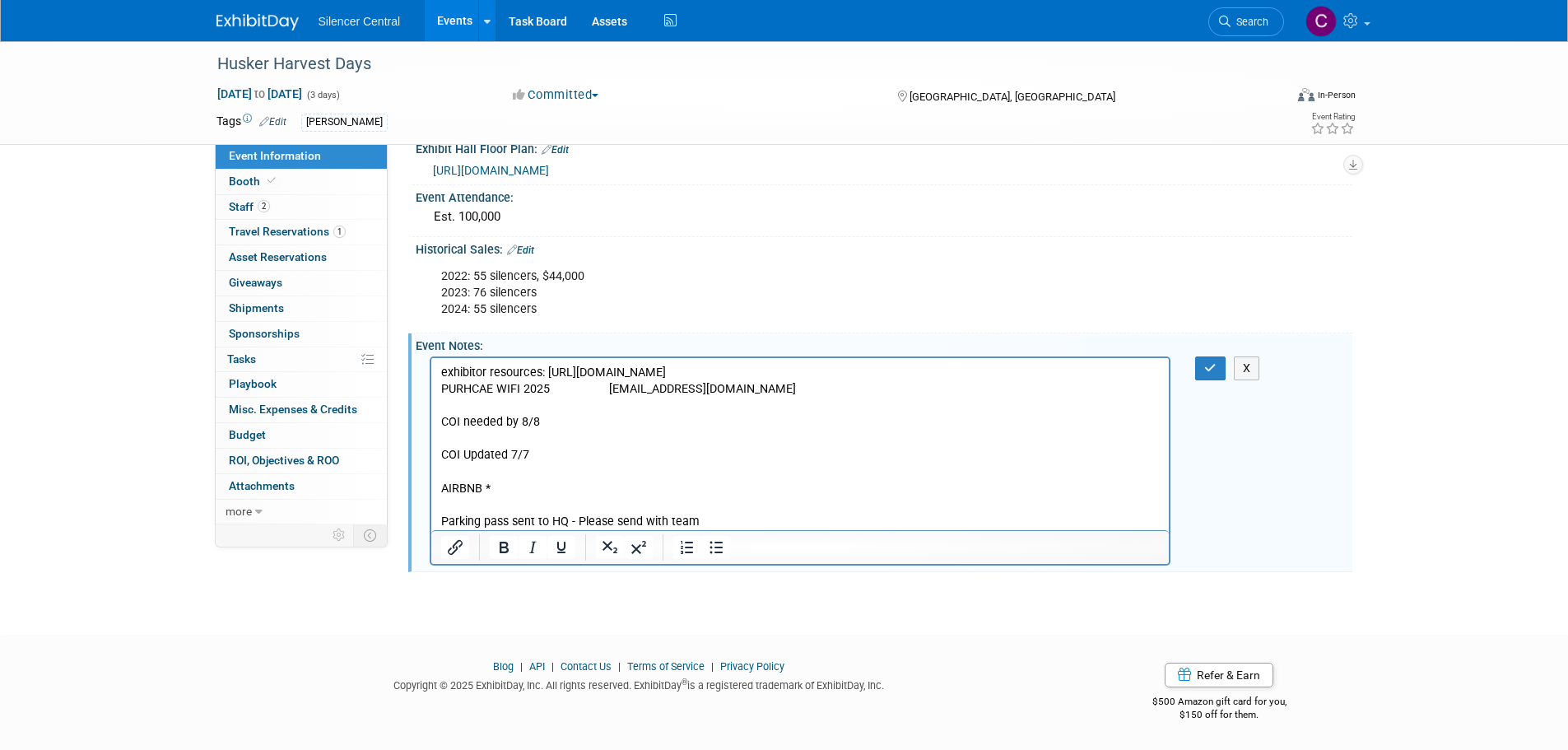
scroll to position [407, 0]
click at [750, 514] on p "exhibitor resources: https://hhd24.exh.mapyourshow.com/7_0/main/default PURHCAE…" at bounding box center [799, 447] width 719 height 166
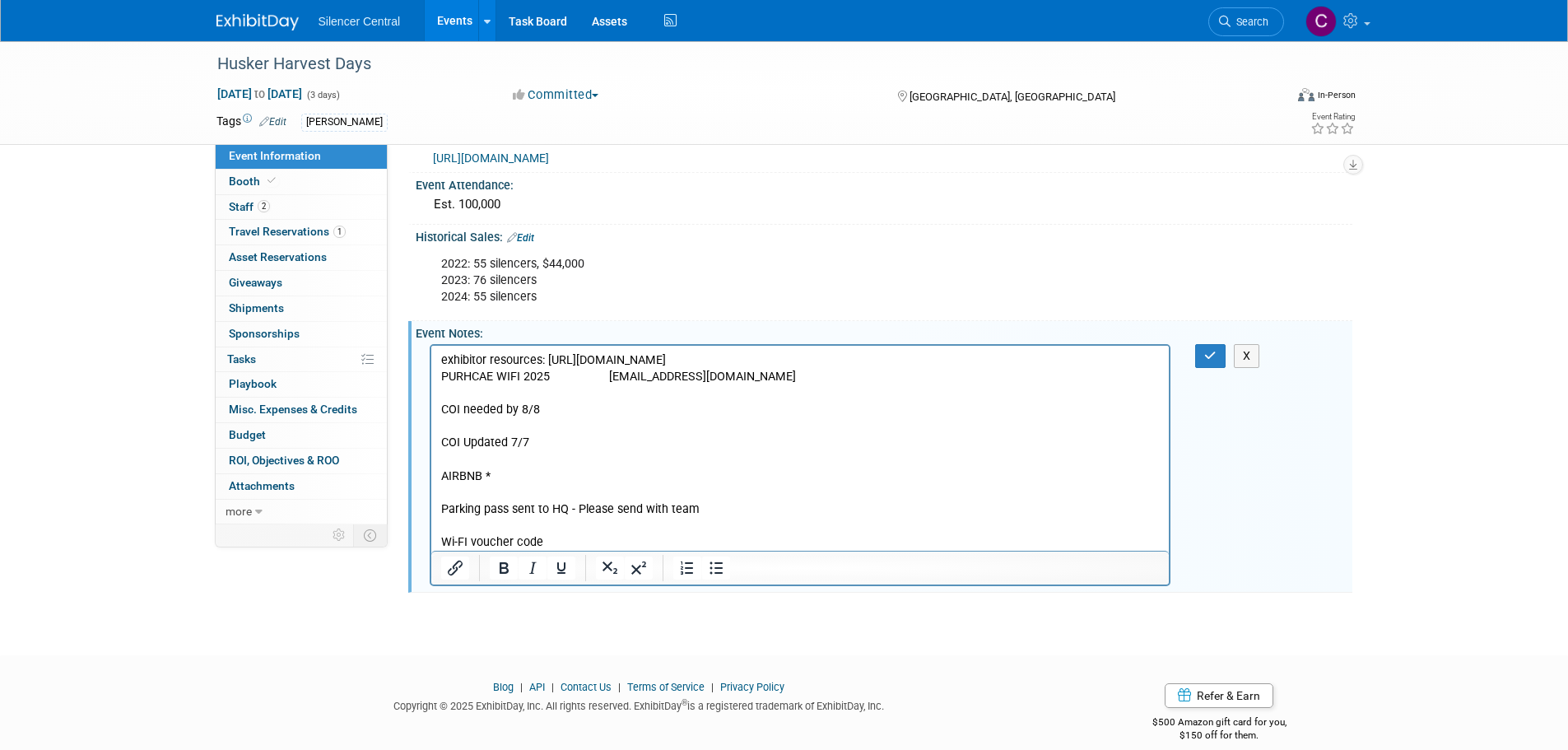
click at [587, 541] on p "Wi-FI voucher code" at bounding box center [799, 542] width 719 height 17
click at [1201, 363] on button "button" at bounding box center [1210, 356] width 31 height 24
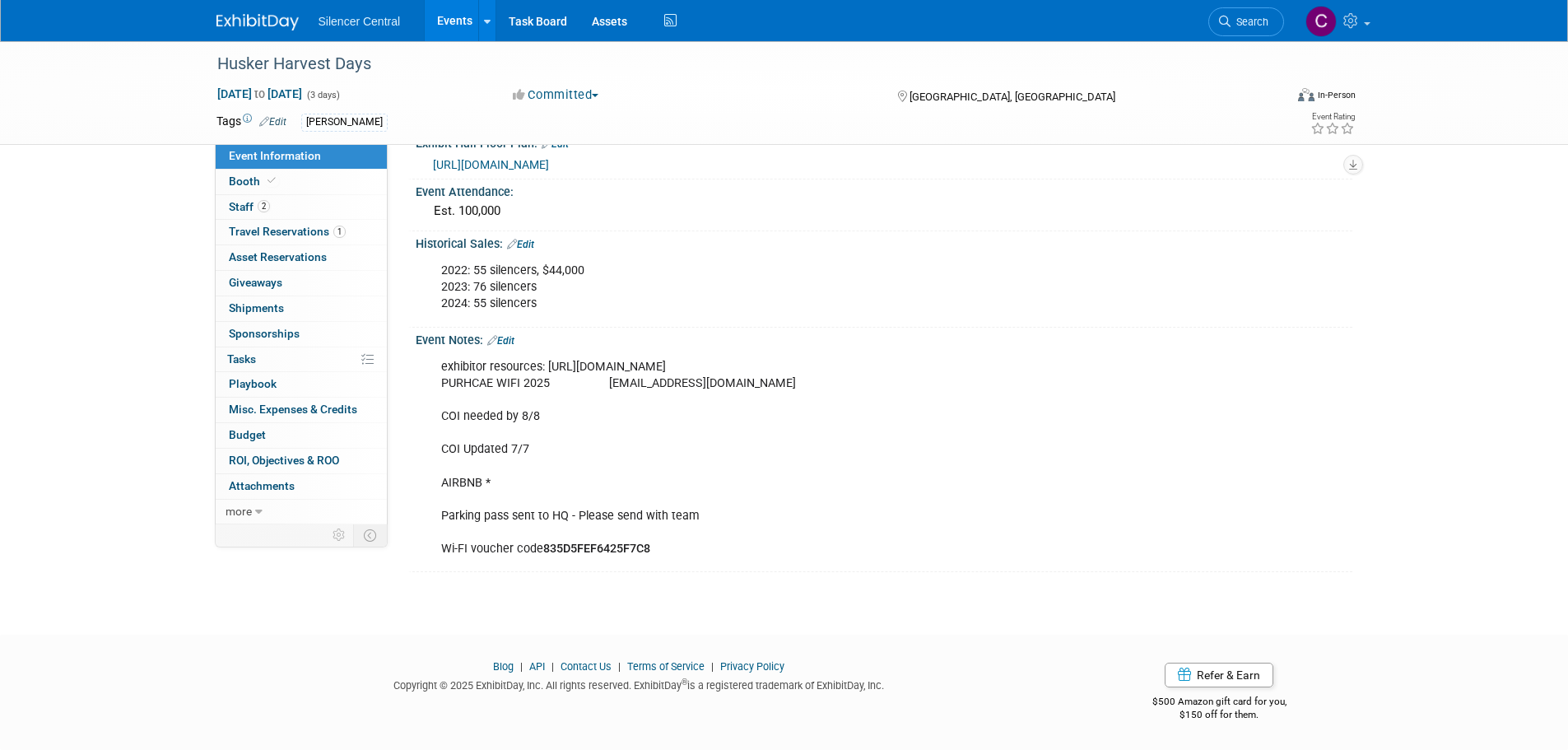
click at [269, 26] on img at bounding box center [257, 22] width 82 height 17
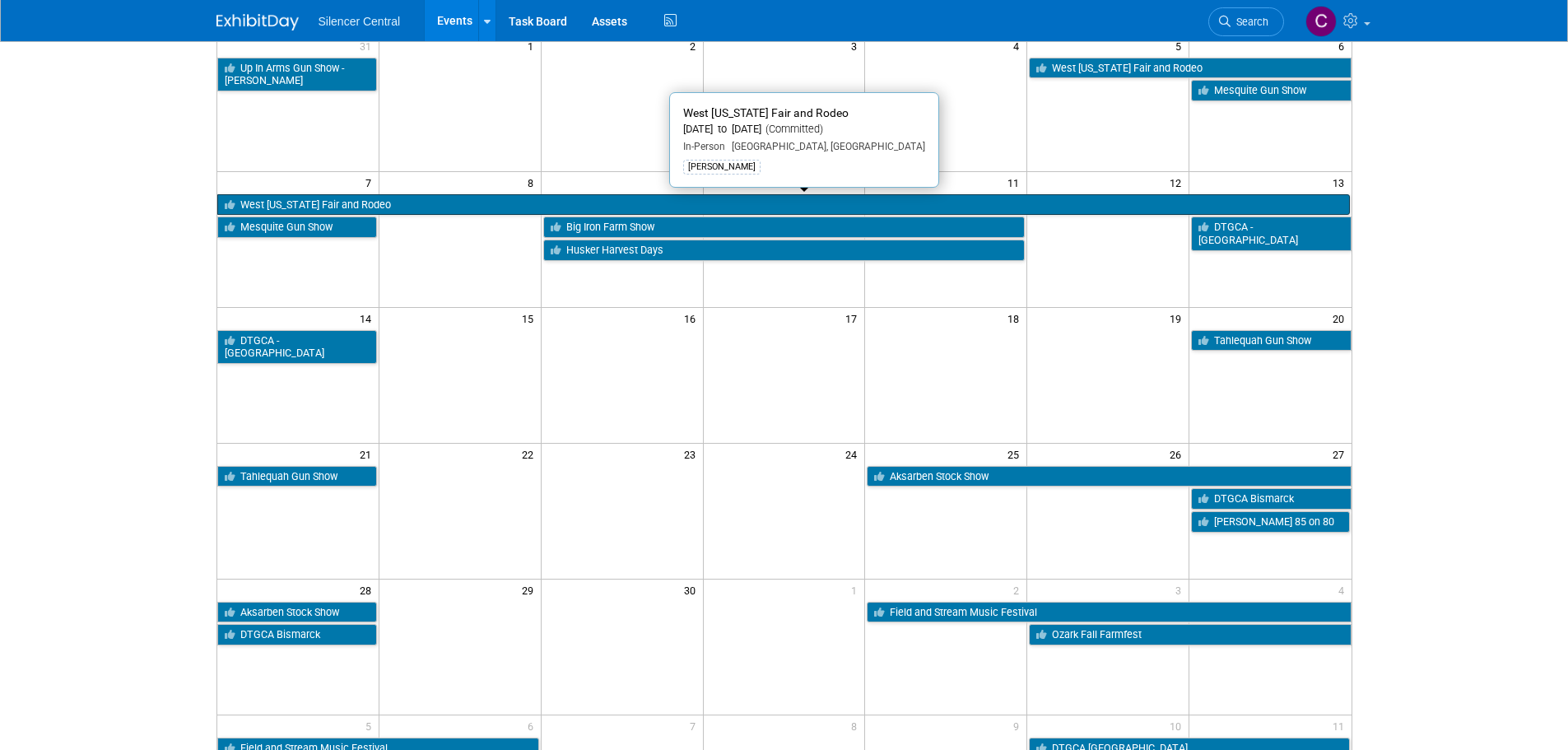
scroll to position [165, 0]
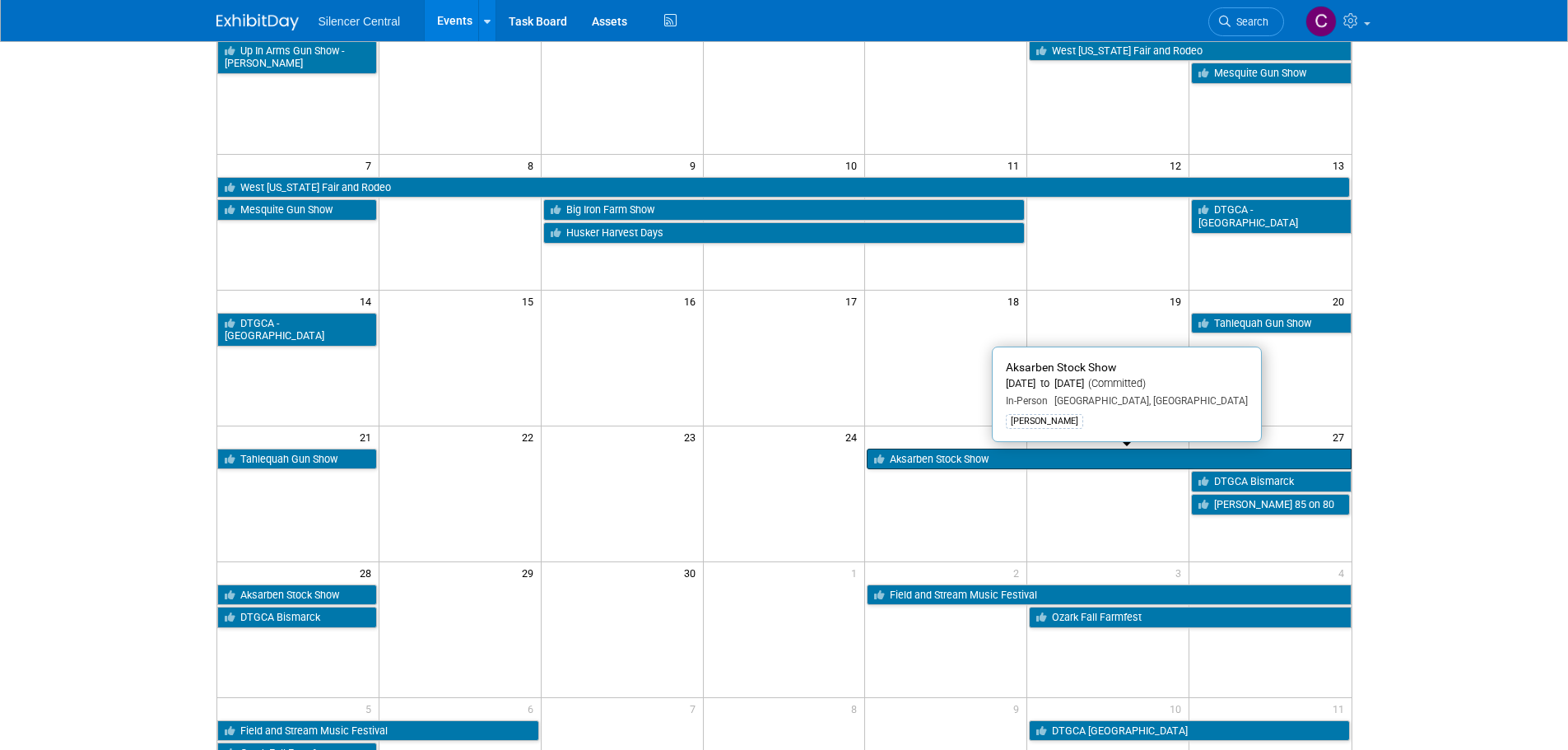
click at [923, 454] on link "Aksarben Stock Show" at bounding box center [1108, 459] width 484 height 22
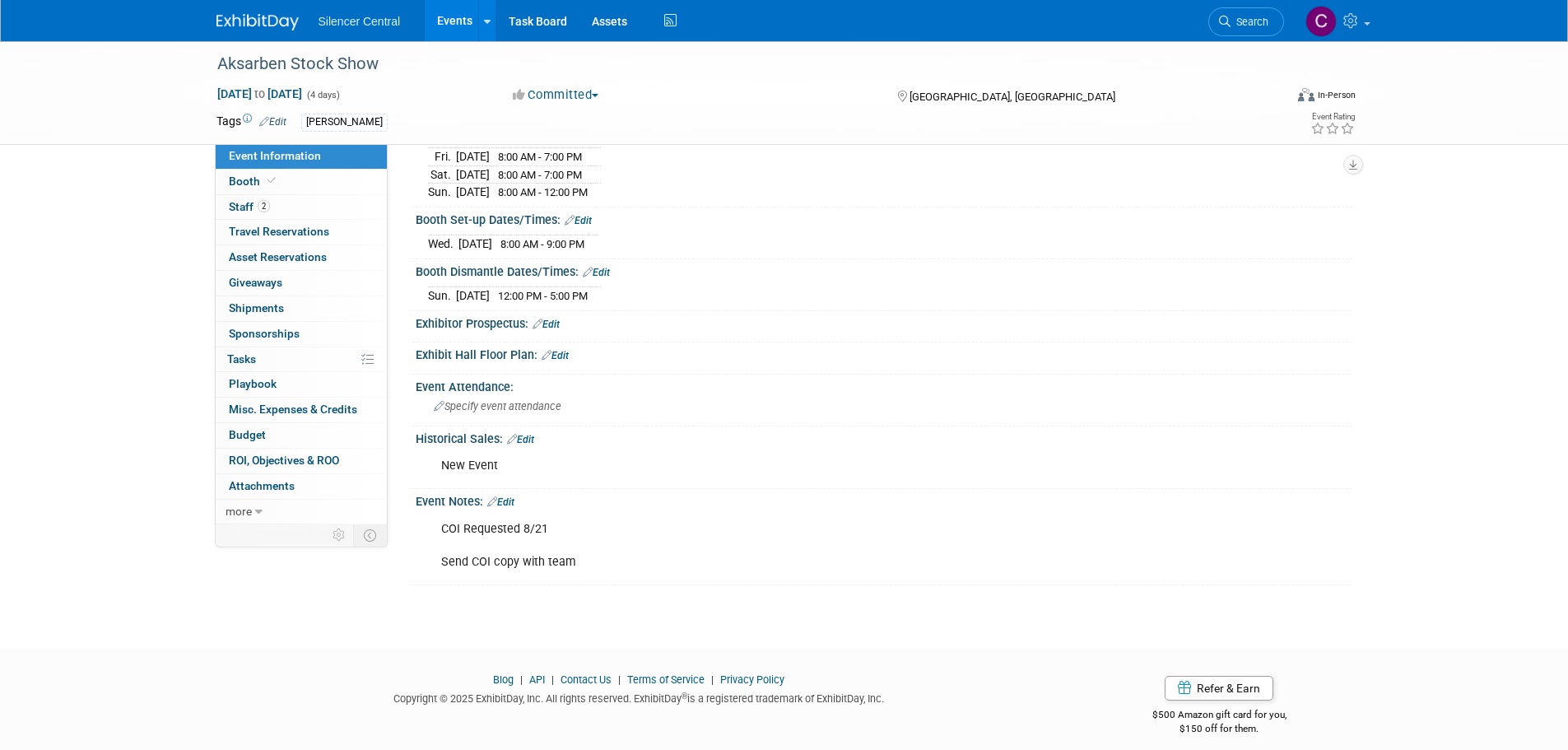
scroll to position [234, 0]
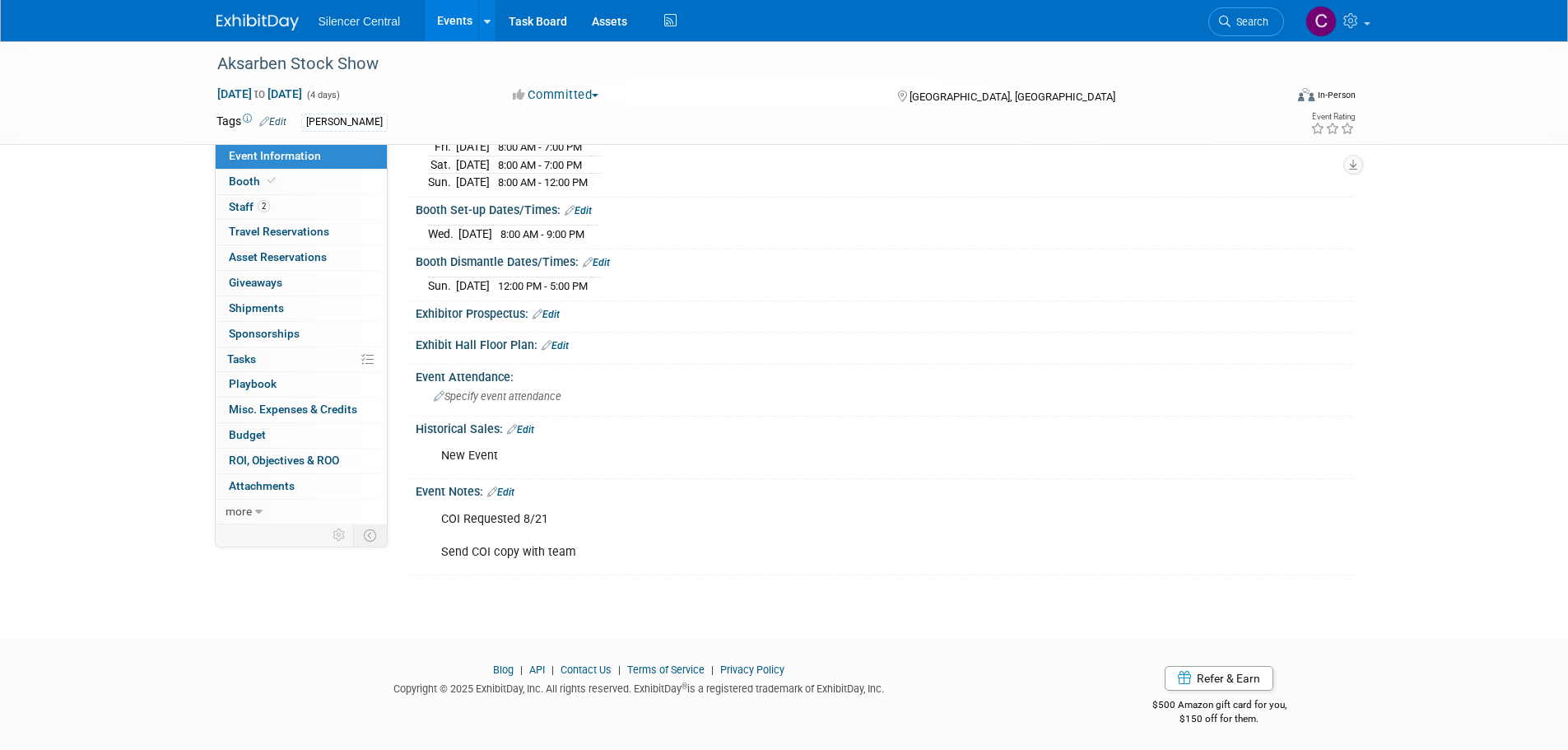
click at [511, 488] on link "Edit" at bounding box center [501, 493] width 27 height 12
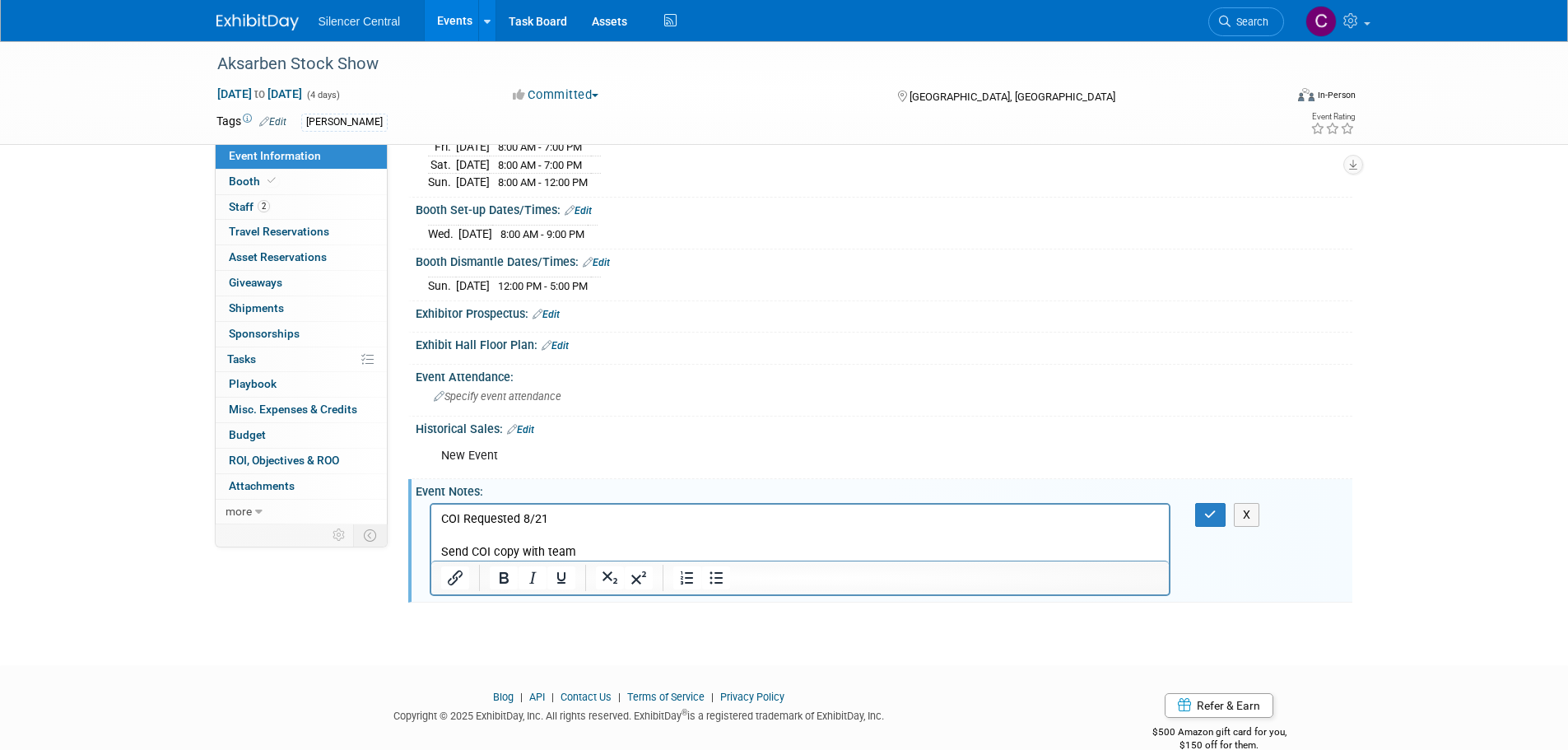
scroll to position [0, 0]
click at [616, 552] on p "COI Requested 8/21 Send COI copy with team" at bounding box center [799, 536] width 719 height 50
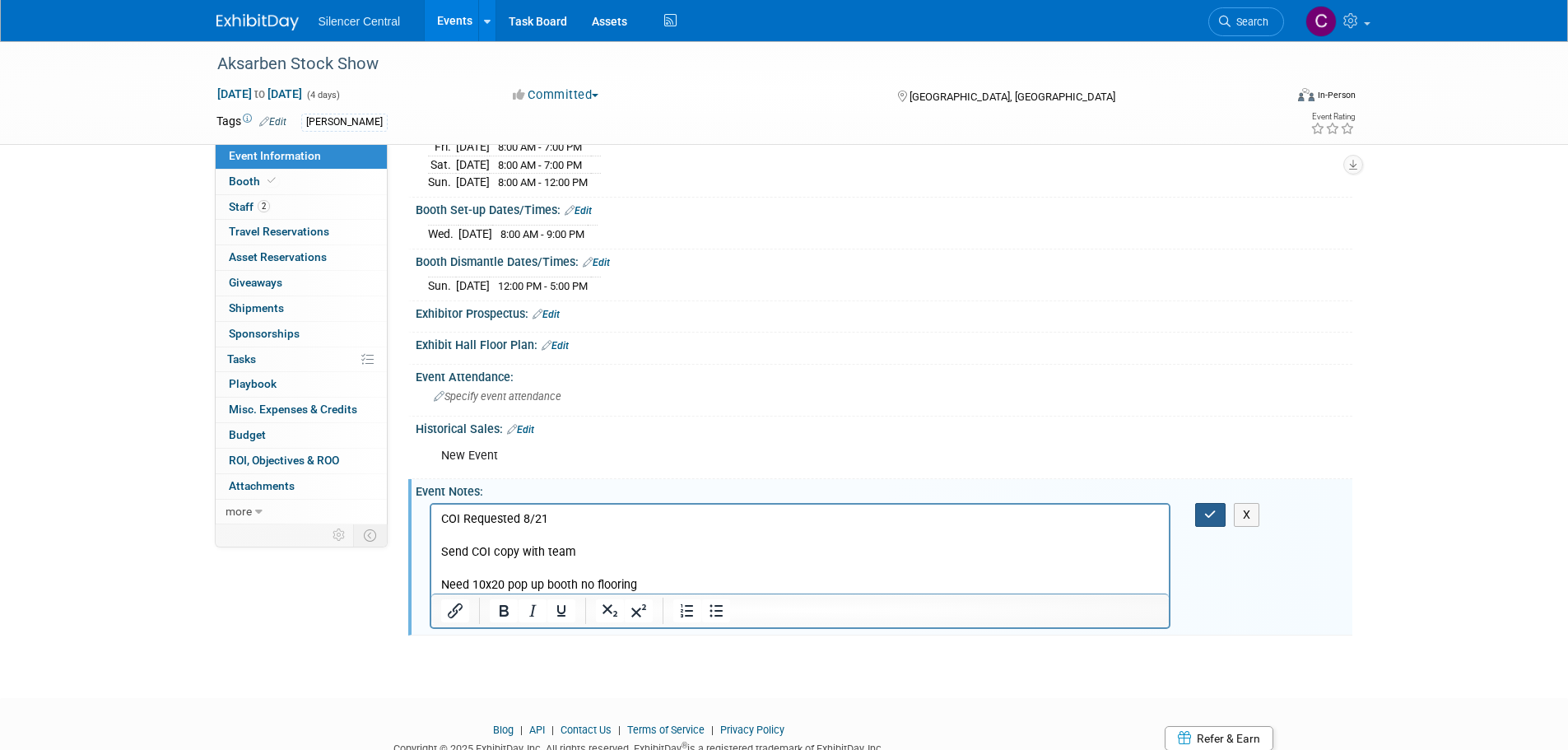
click at [1206, 512] on icon "button" at bounding box center [1210, 515] width 12 height 12
